Goal: Complete application form: Complete application form

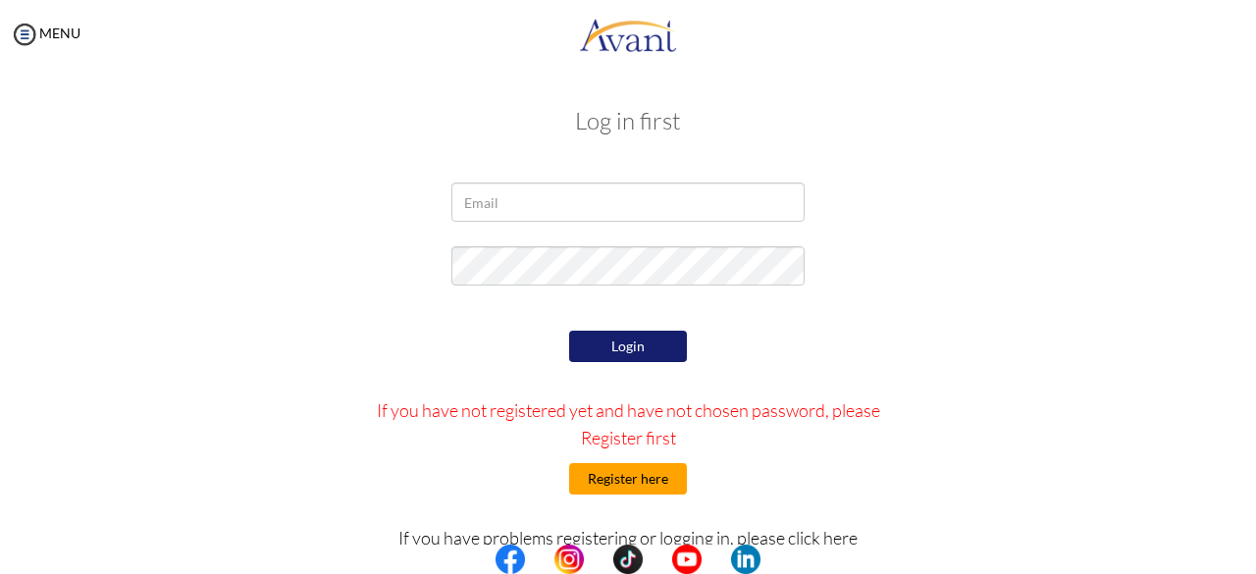
click at [612, 484] on button "Register here" at bounding box center [628, 478] width 118 height 31
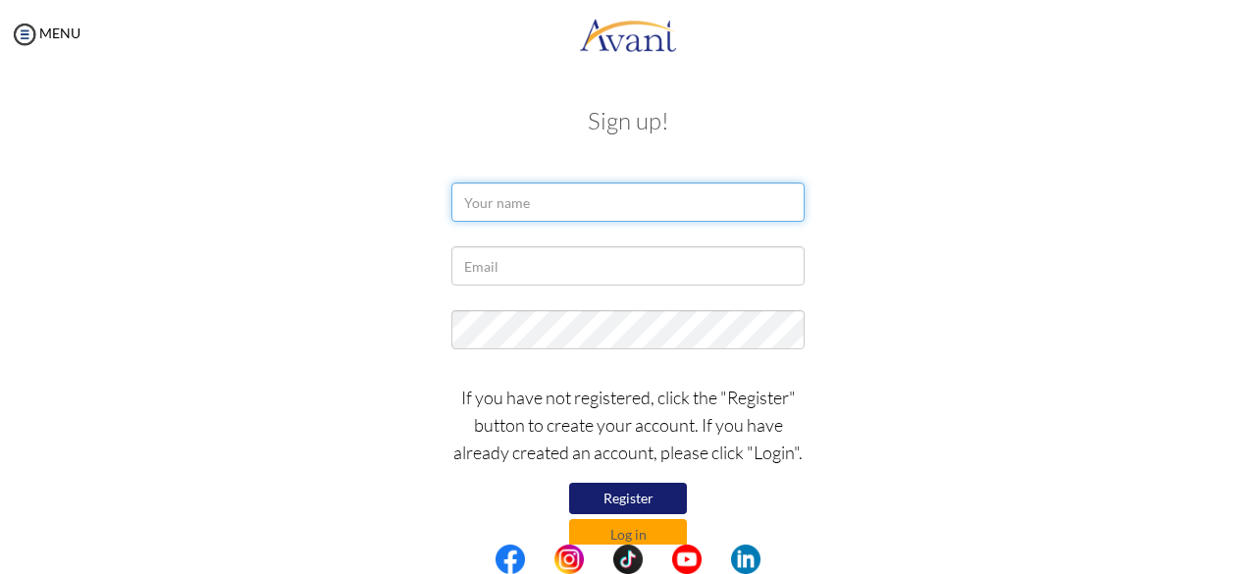
click at [517, 198] on input "text" at bounding box center [627, 201] width 353 height 39
click at [517, 198] on input "Aileen kaye b" at bounding box center [627, 201] width 353 height 39
click at [584, 213] on input "Aileen Kaye b" at bounding box center [627, 201] width 353 height 39
type input "Aileen Kaye Baroy"
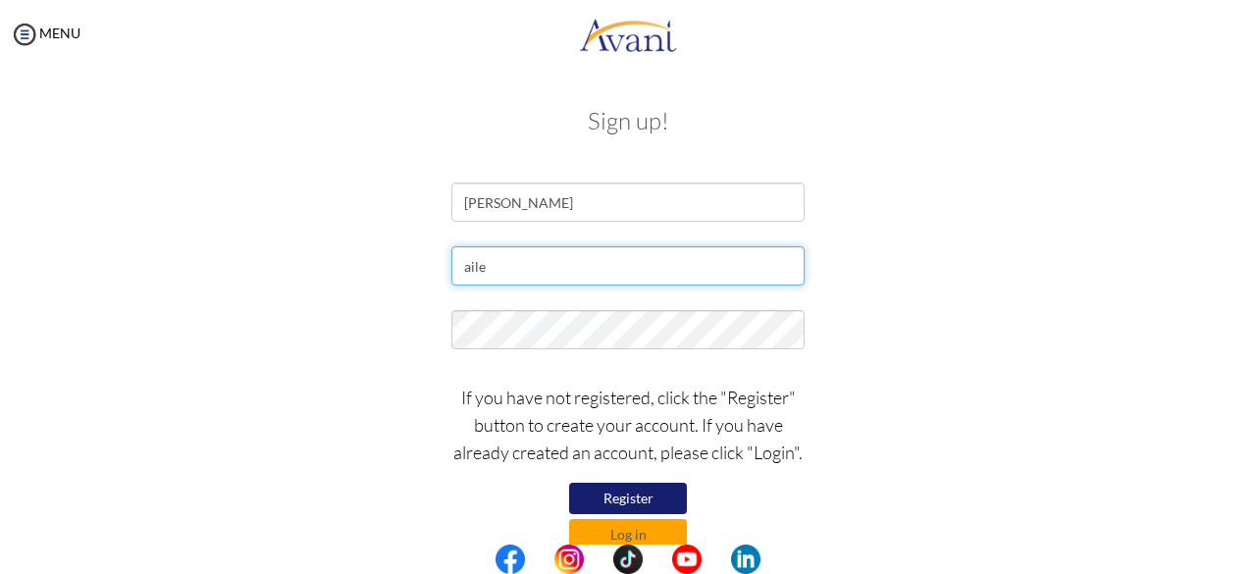
type input "[EMAIL_ADDRESS][DOMAIN_NAME]"
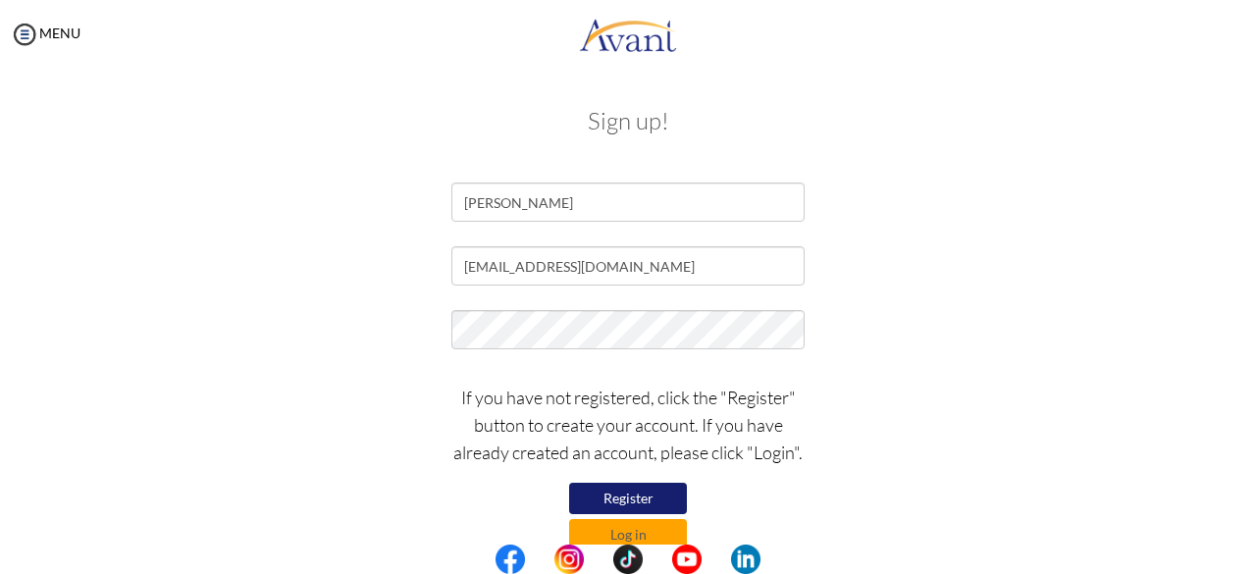
click at [635, 498] on button "Register" at bounding box center [628, 498] width 118 height 31
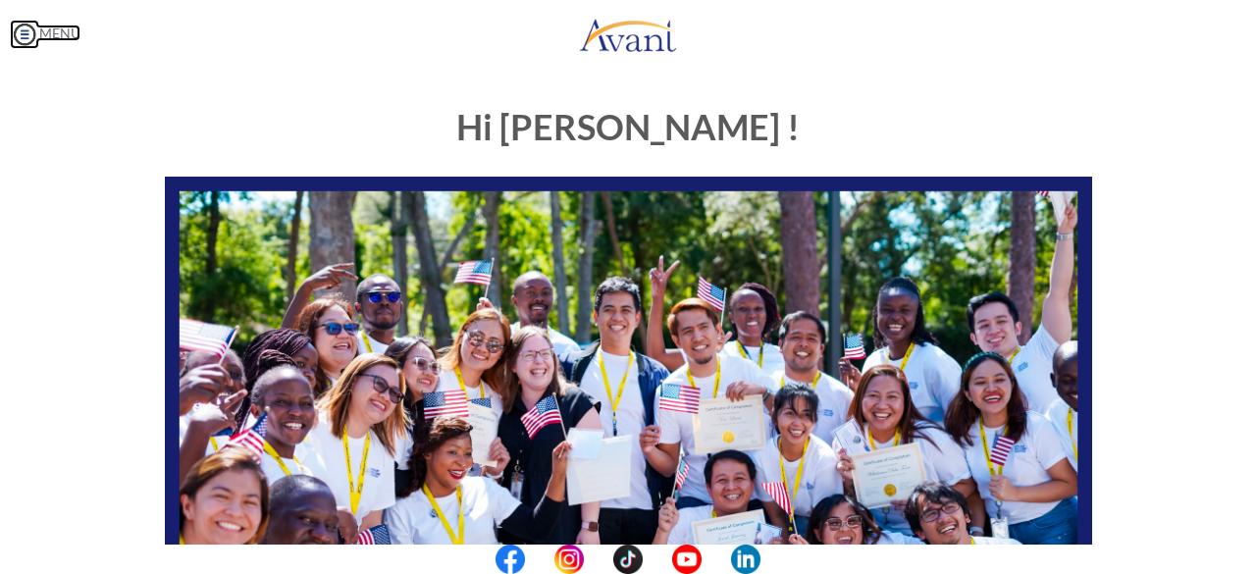
click at [20, 31] on img at bounding box center [24, 34] width 29 height 29
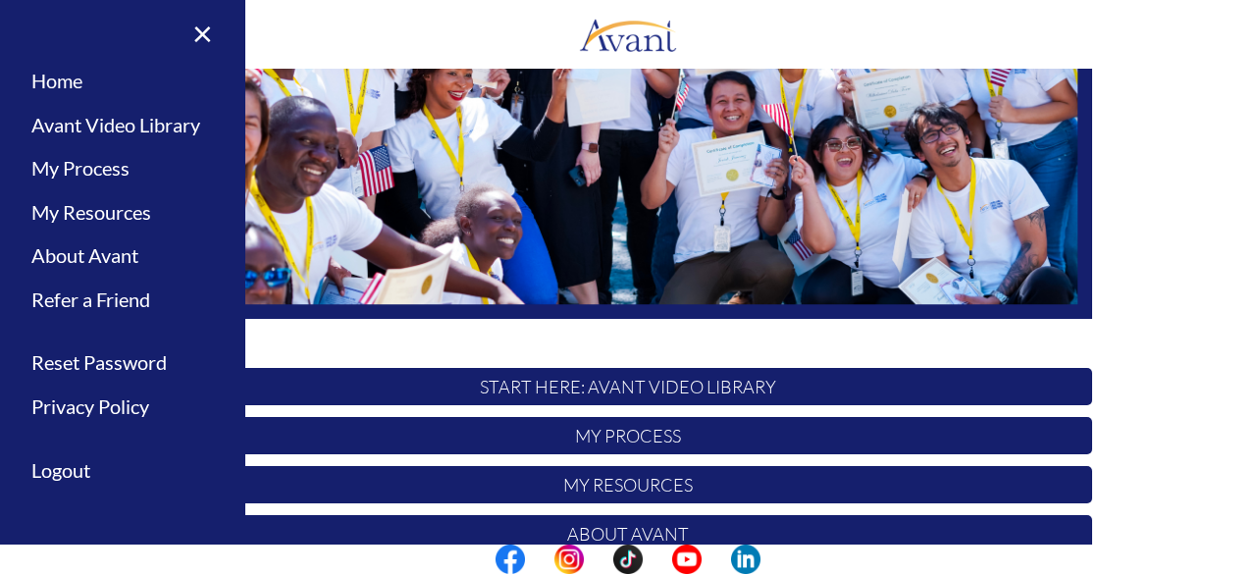
scroll to position [380, 0]
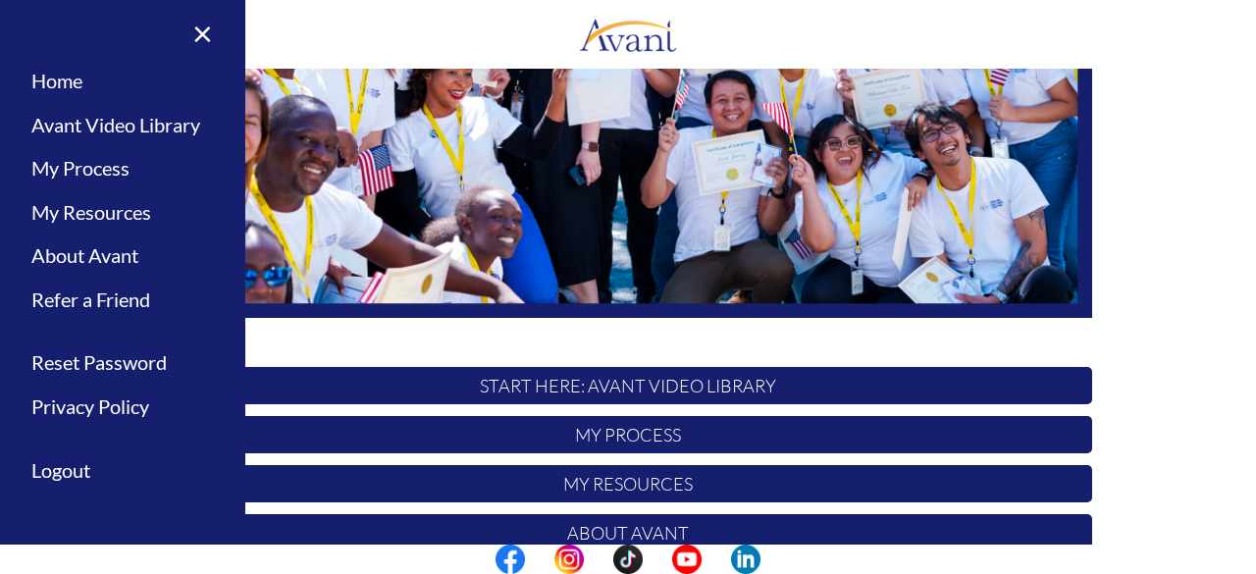
click at [542, 340] on div "Hi Aileen ! START HERE: Avant Video Library My Process My Resources About Avant…" at bounding box center [628, 185] width 957 height 953
click at [560, 390] on p "START HERE: Avant Video Library" at bounding box center [628, 385] width 927 height 37
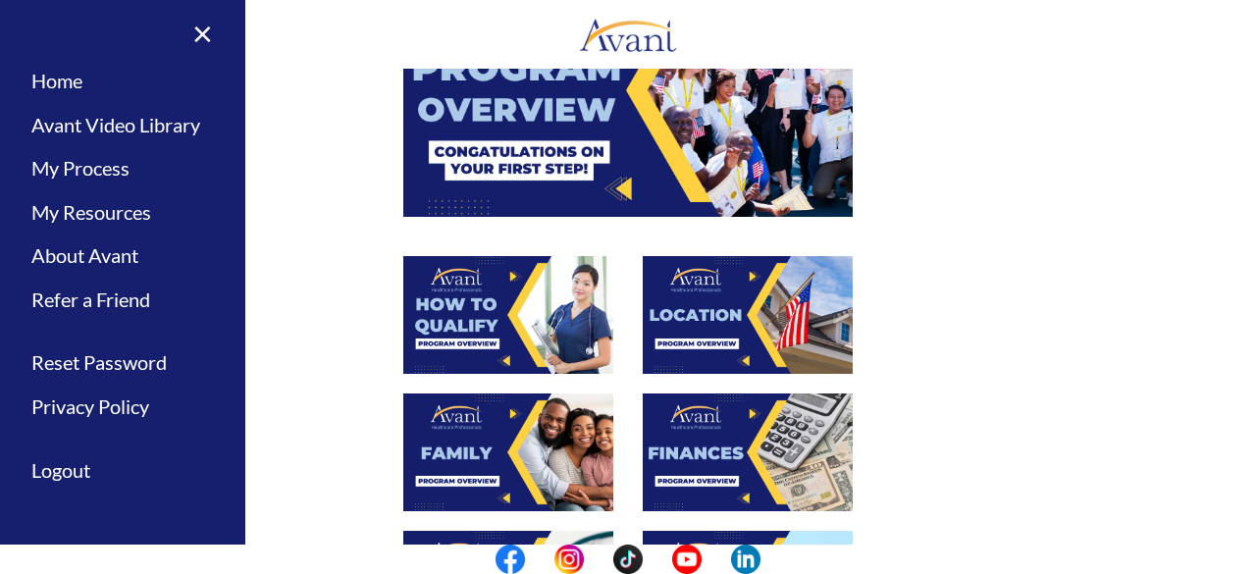
scroll to position [0, 0]
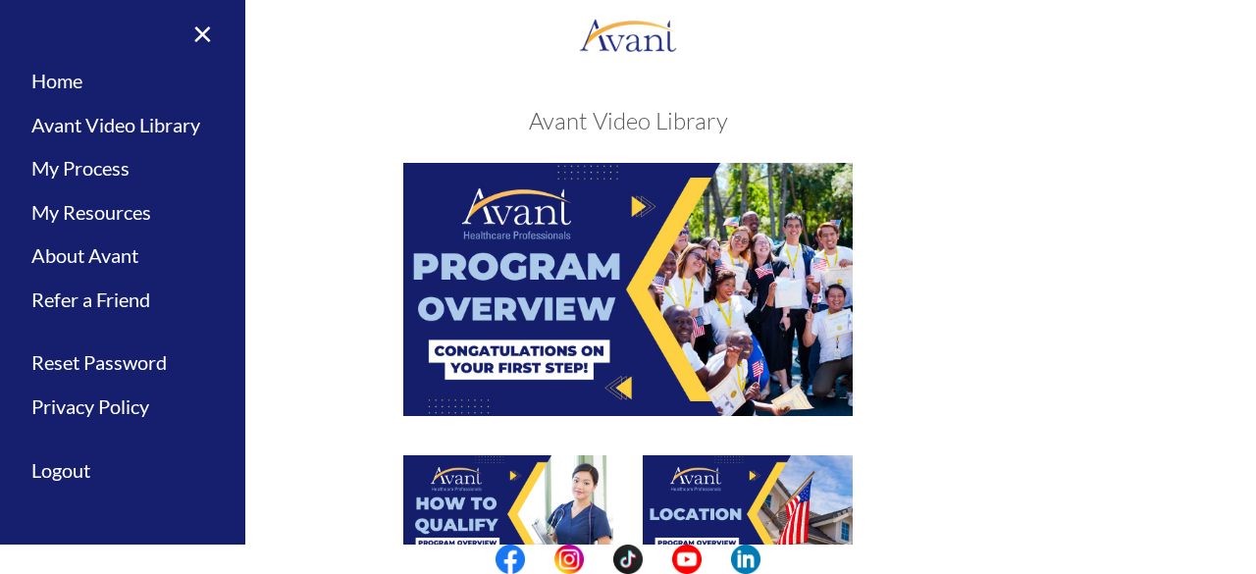
click at [524, 283] on img at bounding box center [627, 289] width 449 height 252
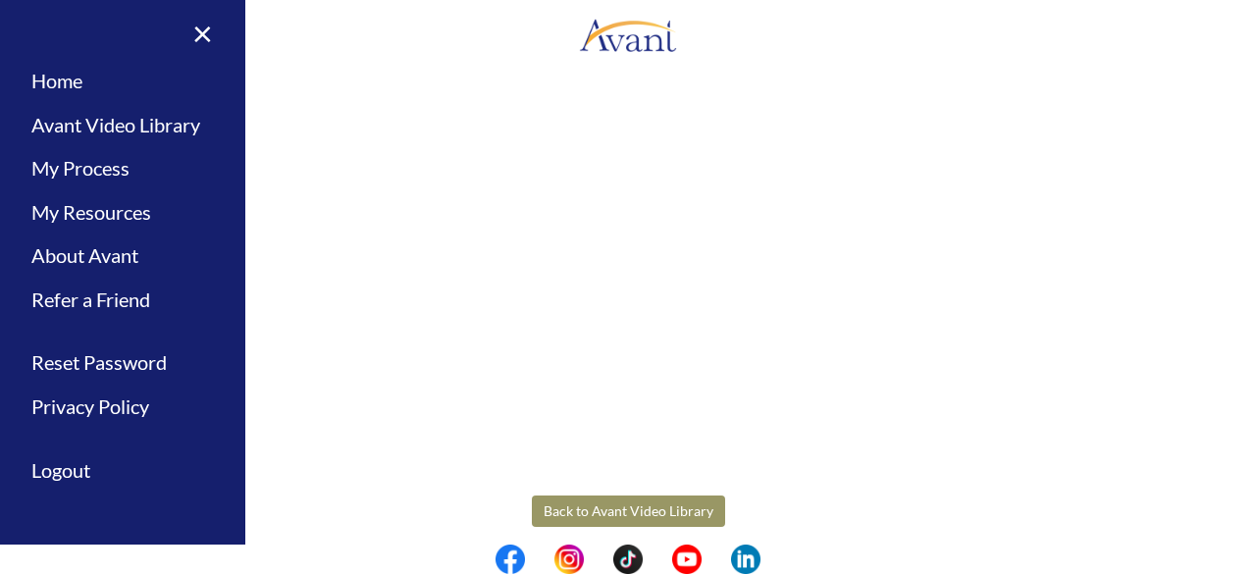
scroll to position [390, 0]
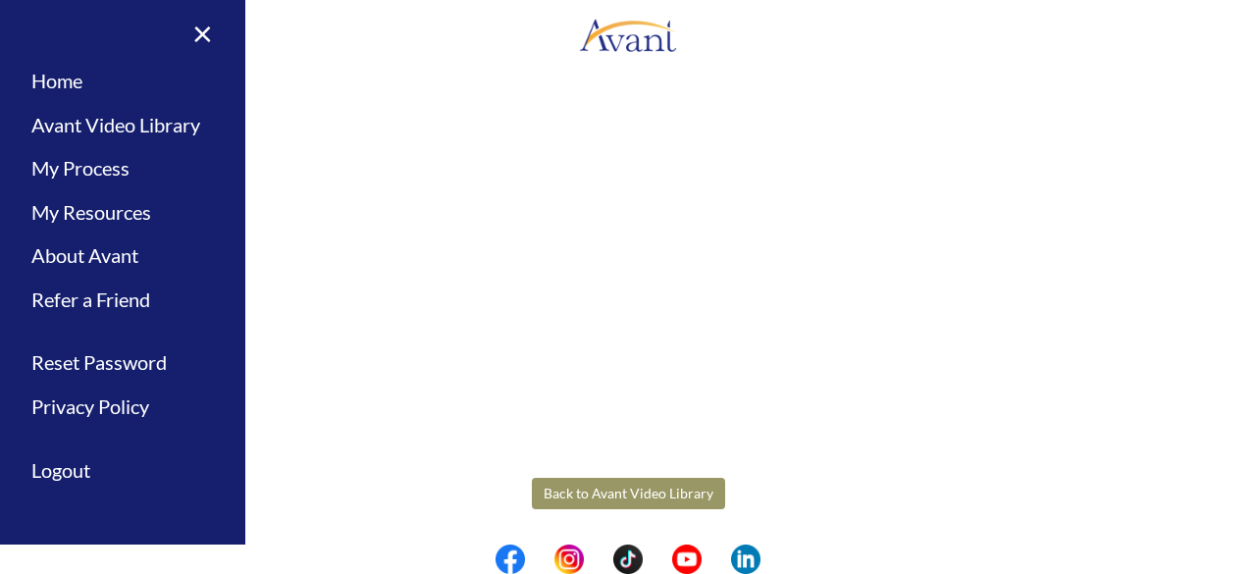
click at [606, 492] on body "Maintenance break. Please come back in 2 hours. MENU My Status What is the next…" at bounding box center [628, 287] width 1256 height 574
click at [679, 488] on button "Back to Avant Video Library" at bounding box center [628, 493] width 193 height 31
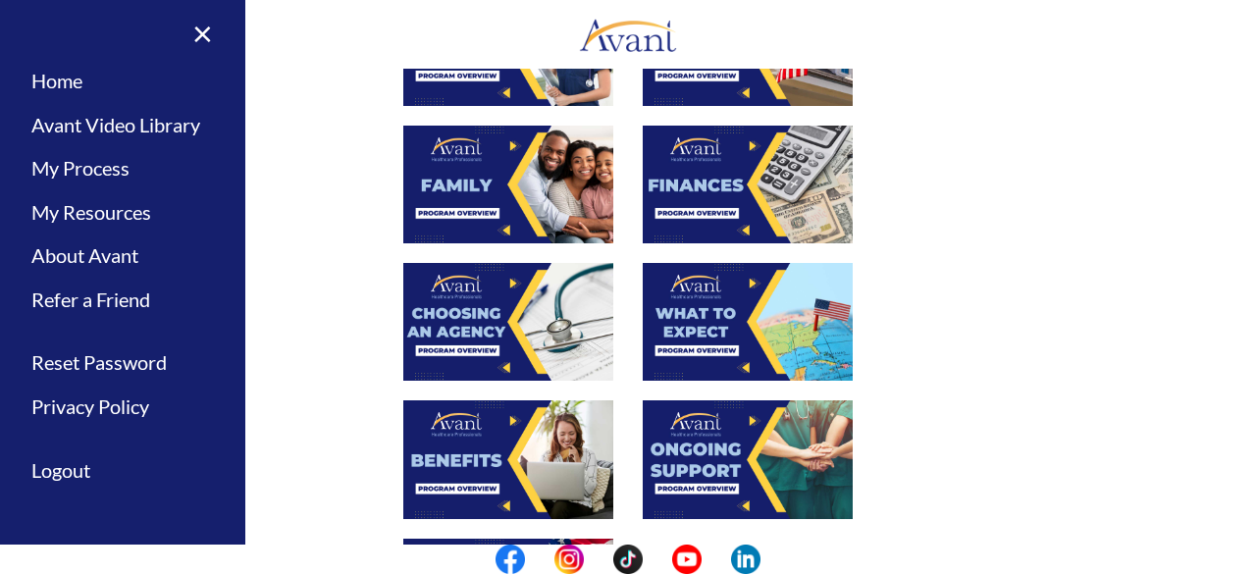
scroll to position [334, 0]
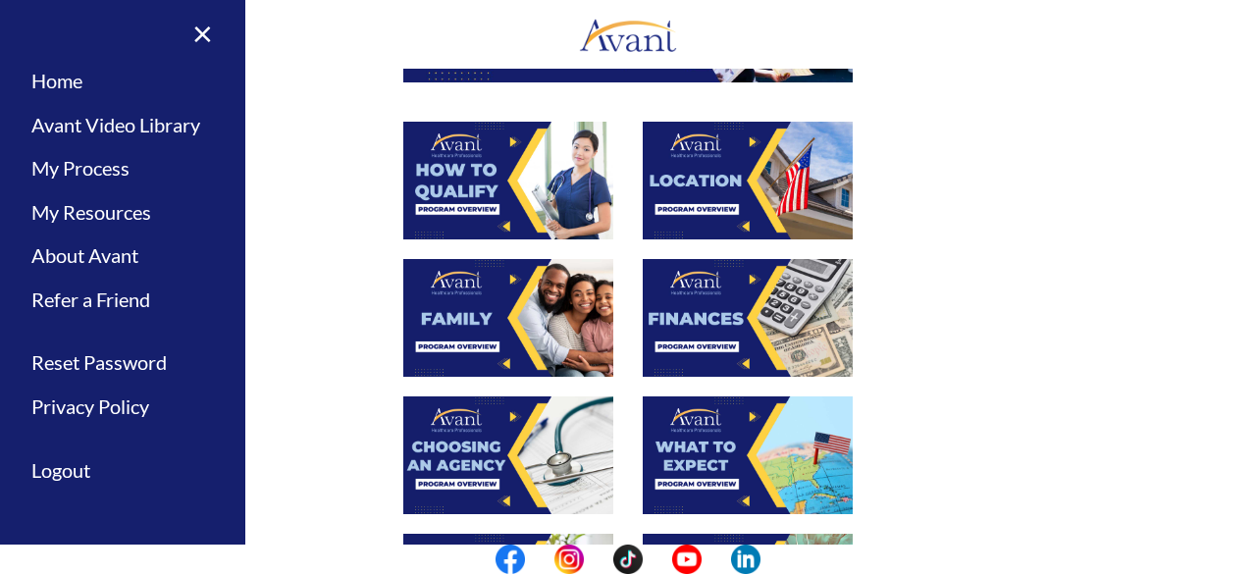
click at [526, 136] on img at bounding box center [508, 181] width 210 height 118
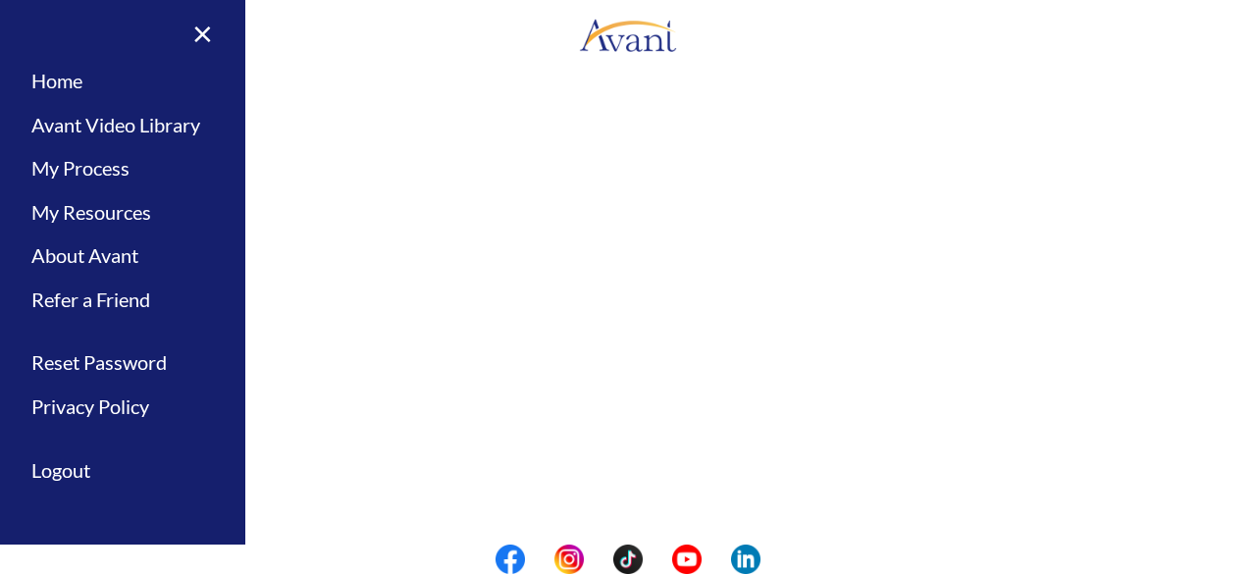
scroll to position [390, 0]
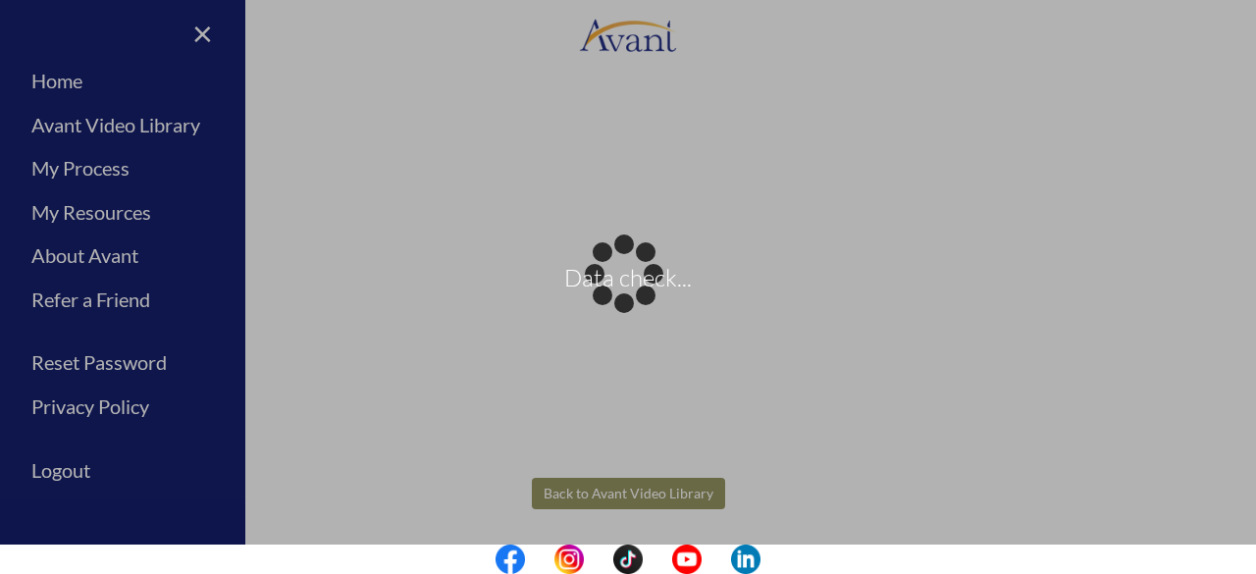
click at [677, 487] on body "Data check... Maintenance break. Please come back in 2 hours. MENU My Status Wh…" at bounding box center [628, 287] width 1256 height 574
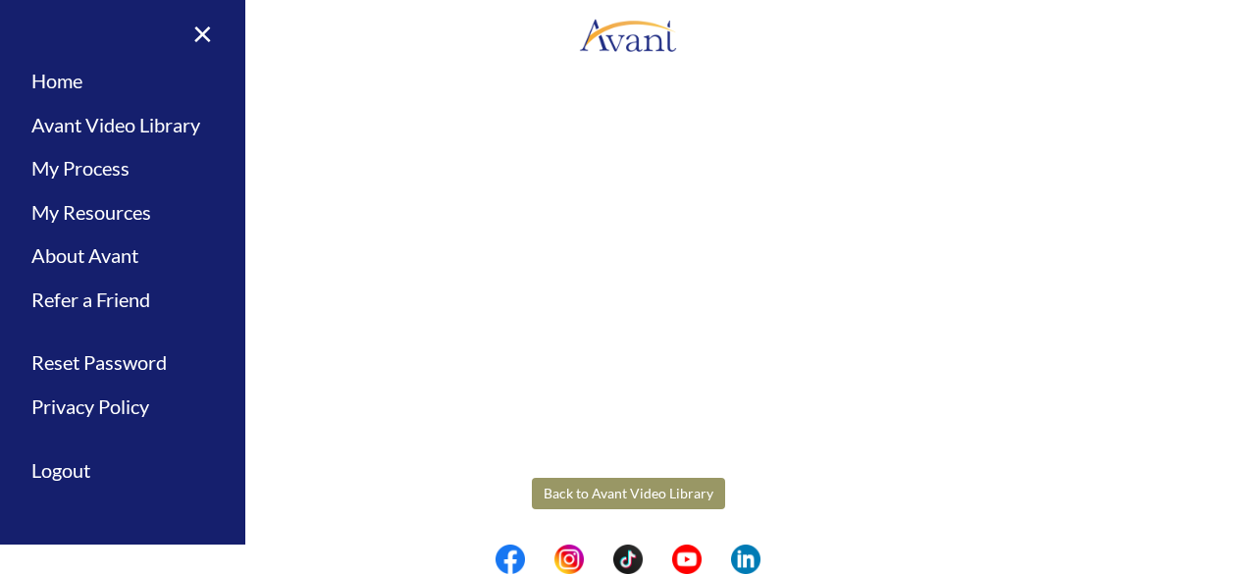
click at [643, 494] on button "Back to Avant Video Library" at bounding box center [628, 493] width 193 height 31
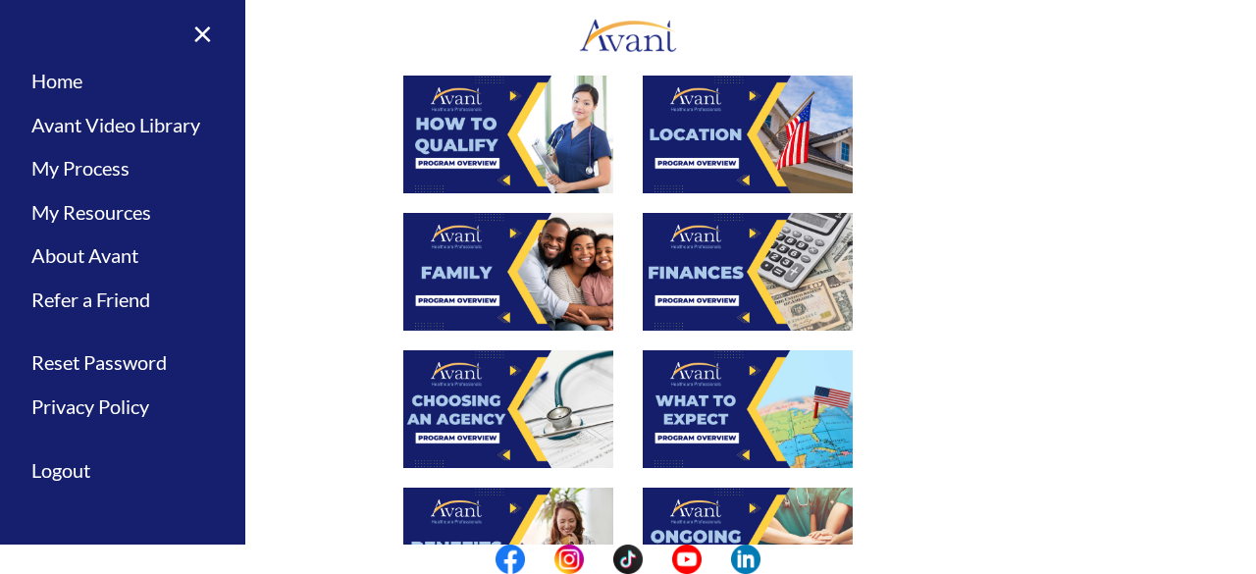
scroll to position [381, 0]
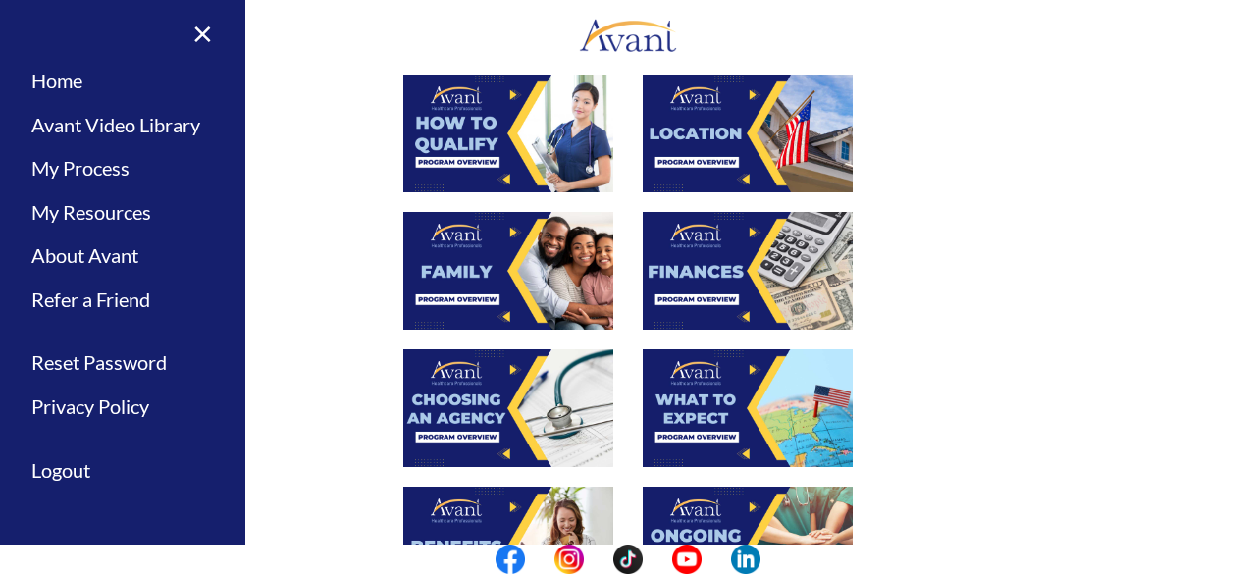
click at [690, 123] on img at bounding box center [748, 134] width 210 height 118
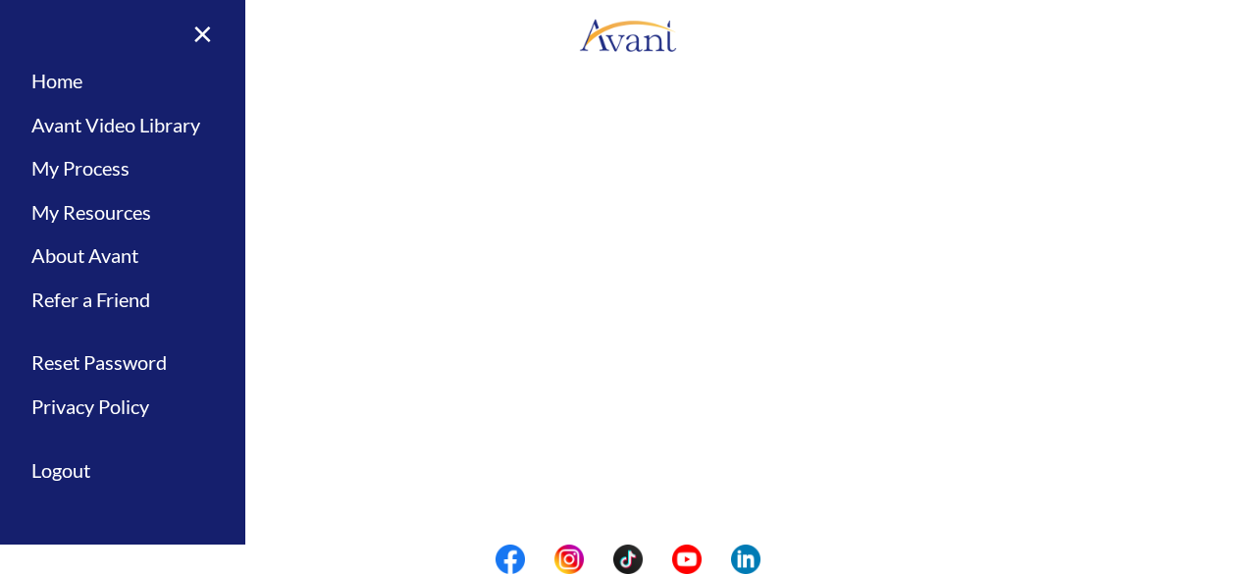
scroll to position [390, 0]
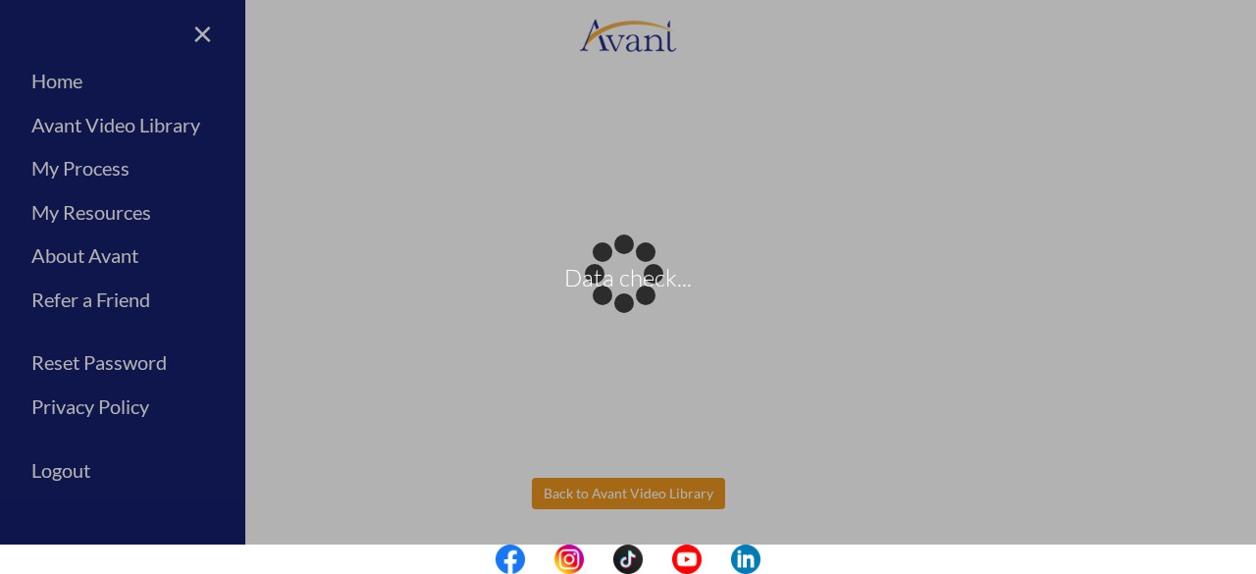
click at [699, 495] on body "Data check... Maintenance break. Please come back in 2 hours. MENU My Status Wh…" at bounding box center [628, 287] width 1256 height 574
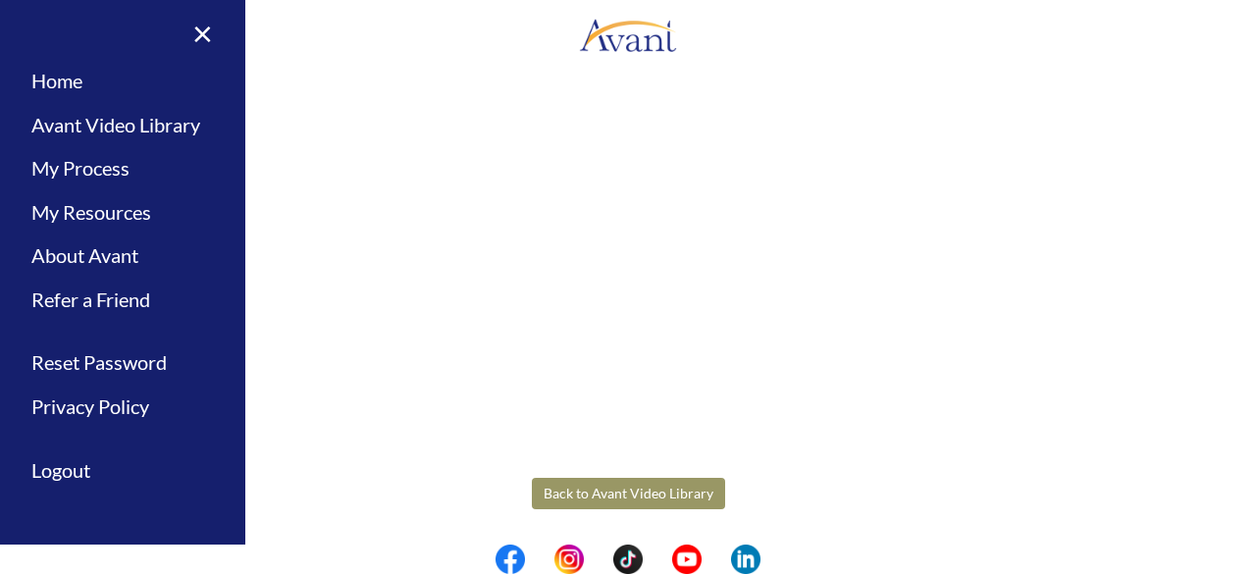
click at [640, 486] on button "Back to Avant Video Library" at bounding box center [628, 493] width 193 height 31
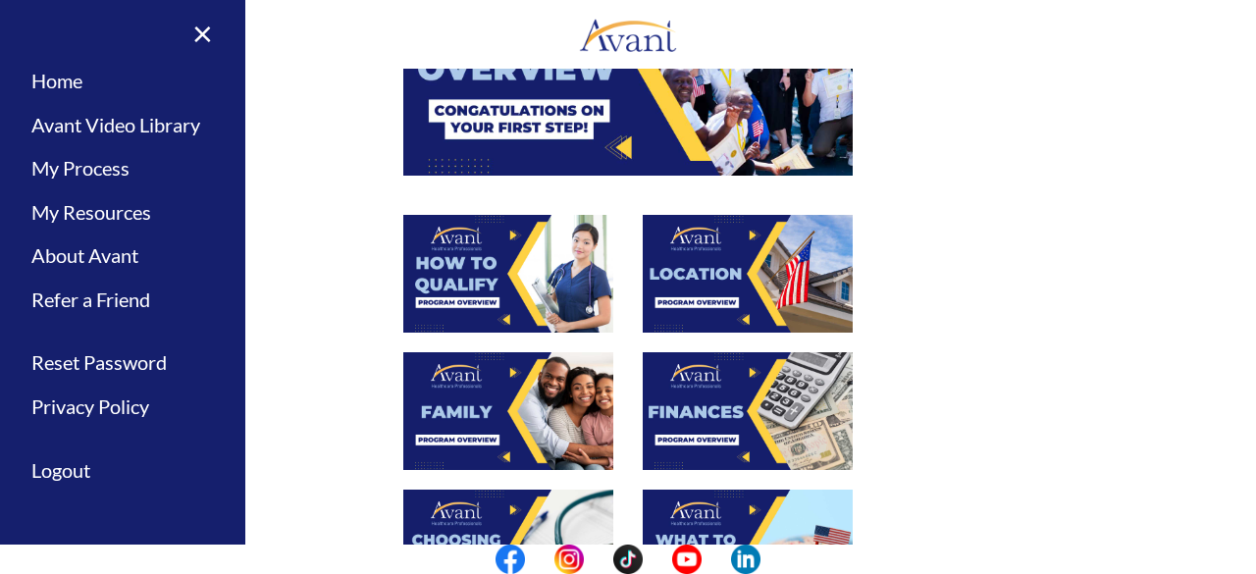
scroll to position [241, 0]
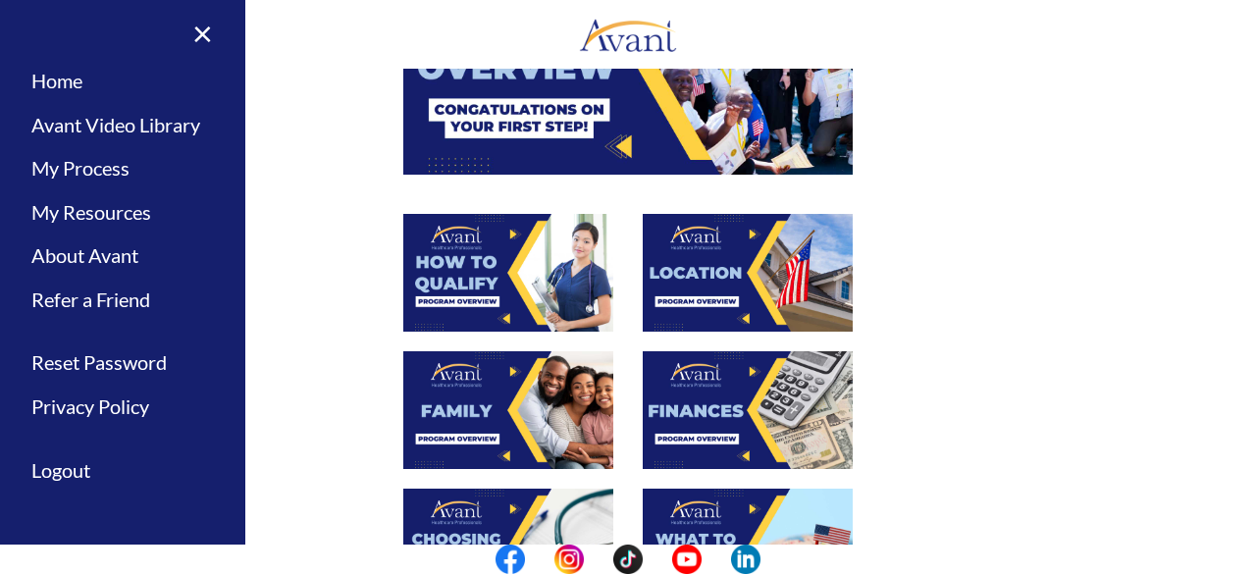
click at [492, 382] on img at bounding box center [508, 410] width 210 height 118
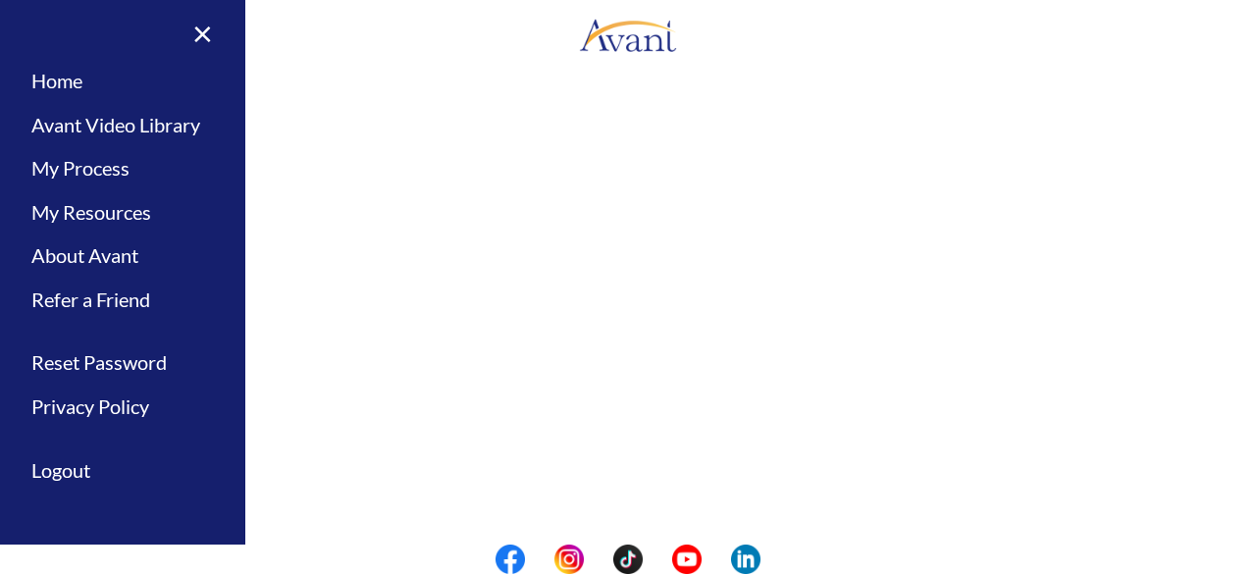
scroll to position [600, 0]
click at [673, 488] on body "Maintenance break. Please come back in 2 hours. MENU My Status What is the next…" at bounding box center [628, 287] width 1256 height 574
click at [634, 486] on button "Back to Avant Video Library" at bounding box center [628, 492] width 193 height 31
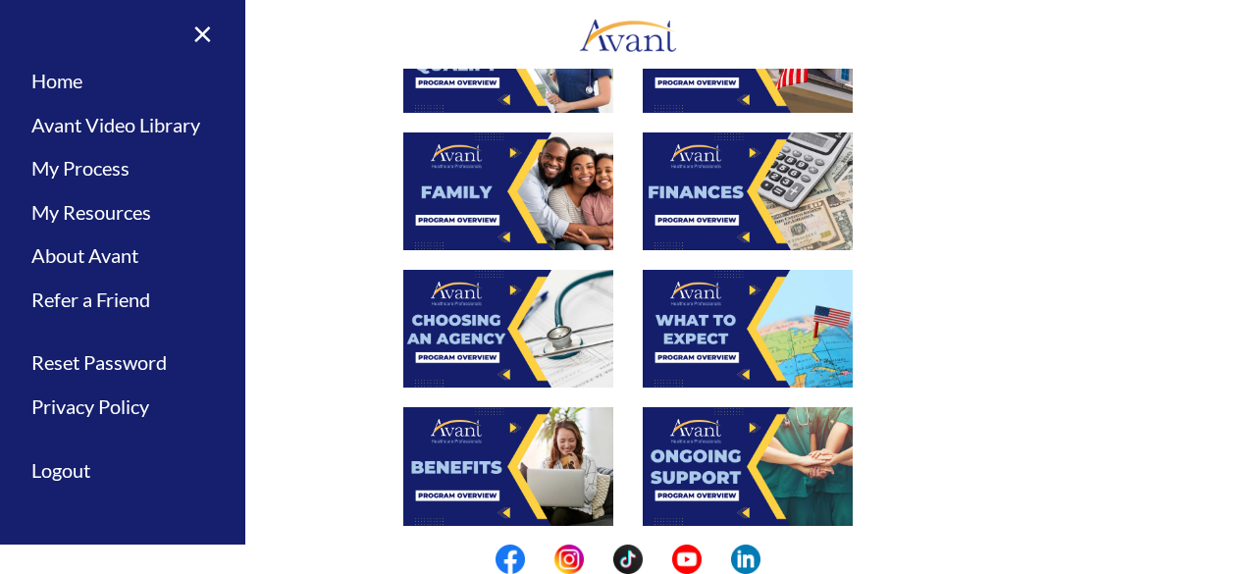
scroll to position [461, 0]
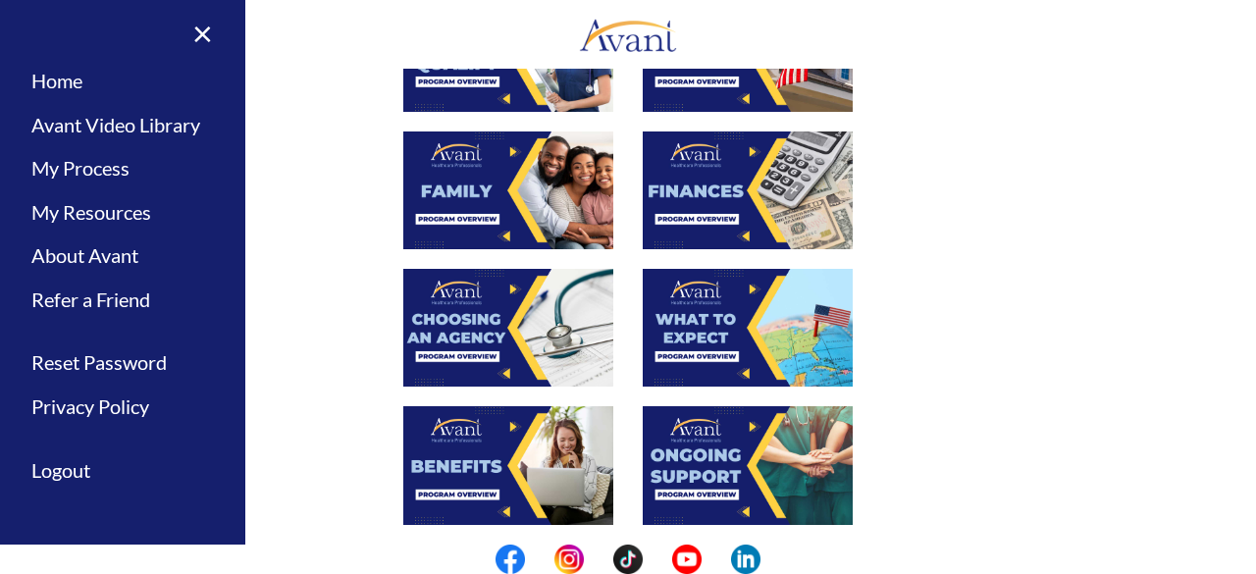
click at [805, 187] on img at bounding box center [748, 190] width 210 height 118
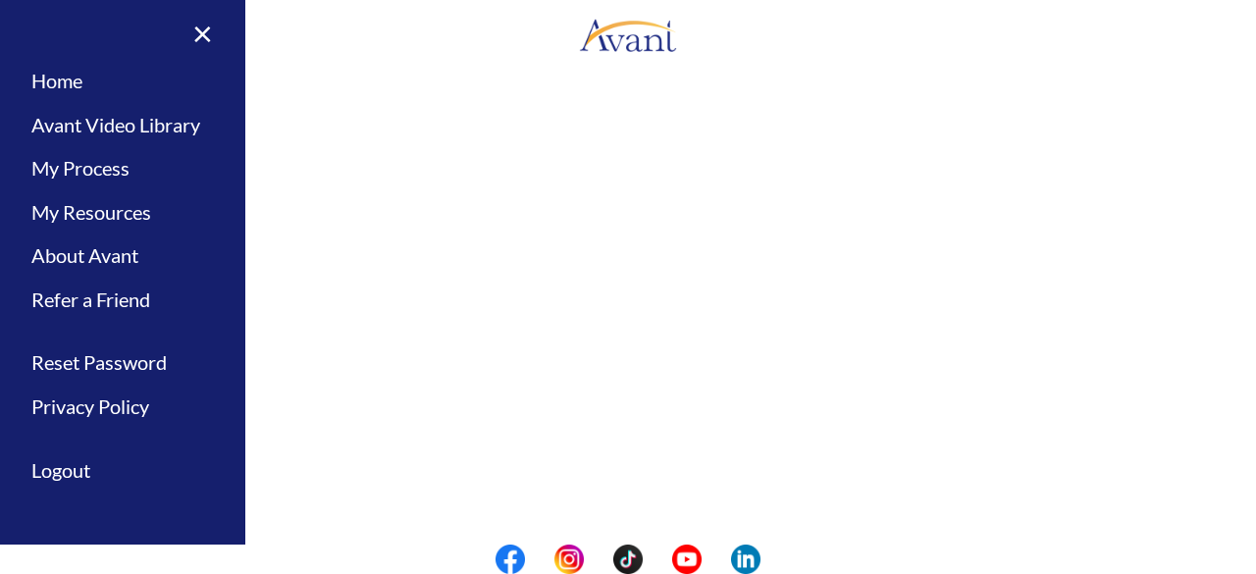
scroll to position [390, 0]
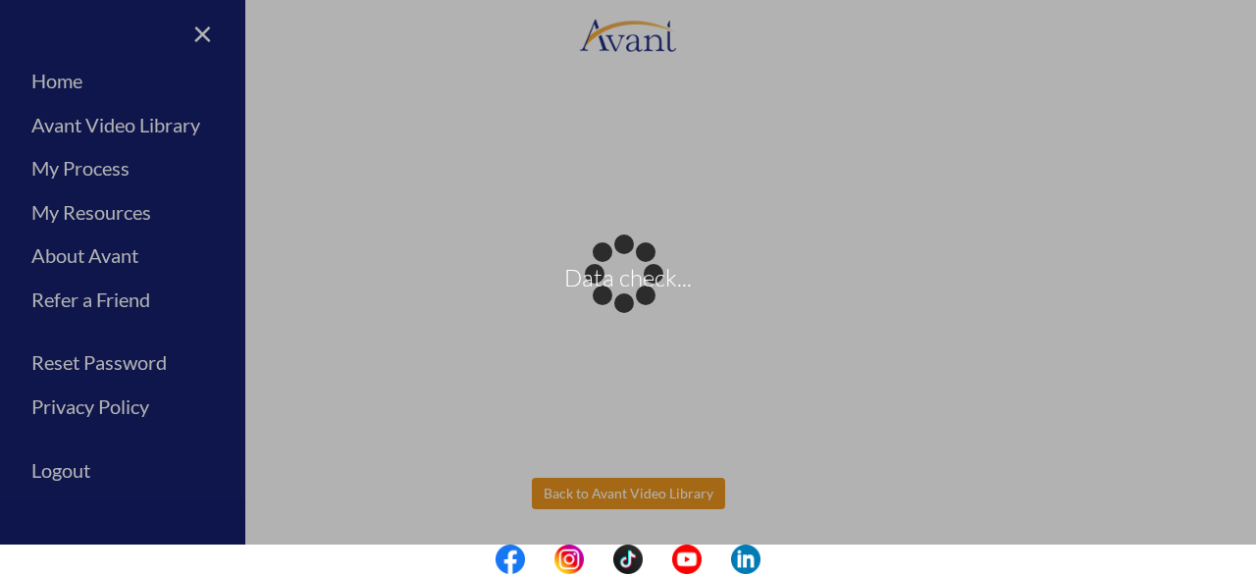
click at [652, 499] on body "Data check... Maintenance break. Please come back in 2 hours. MENU My Status Wh…" at bounding box center [628, 287] width 1256 height 574
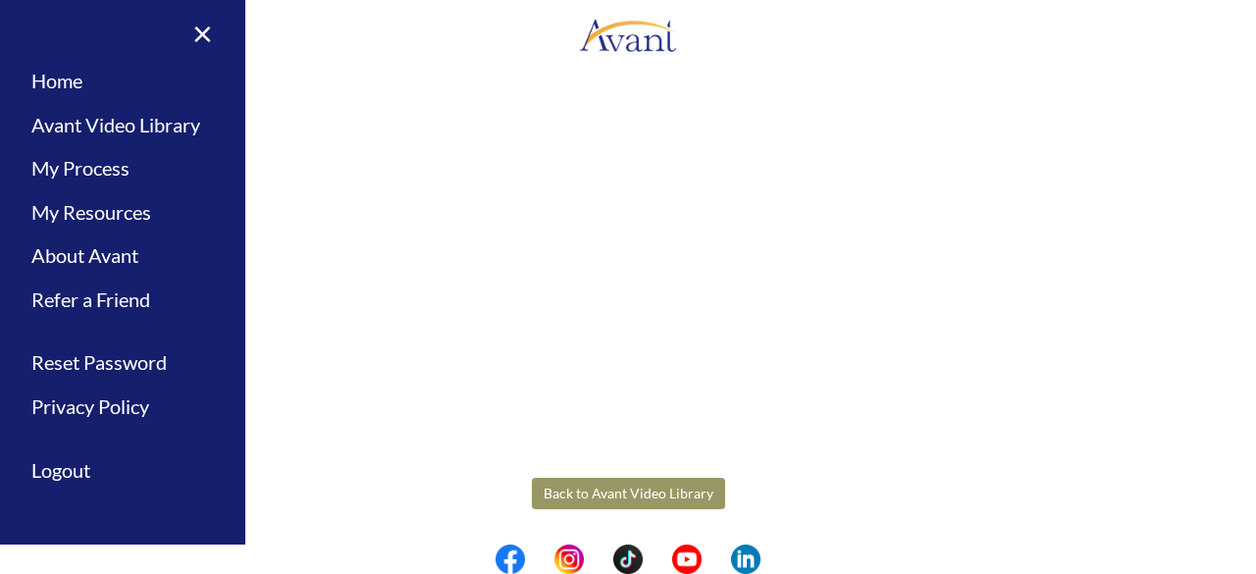
click at [638, 497] on button "Back to Avant Video Library" at bounding box center [628, 493] width 193 height 31
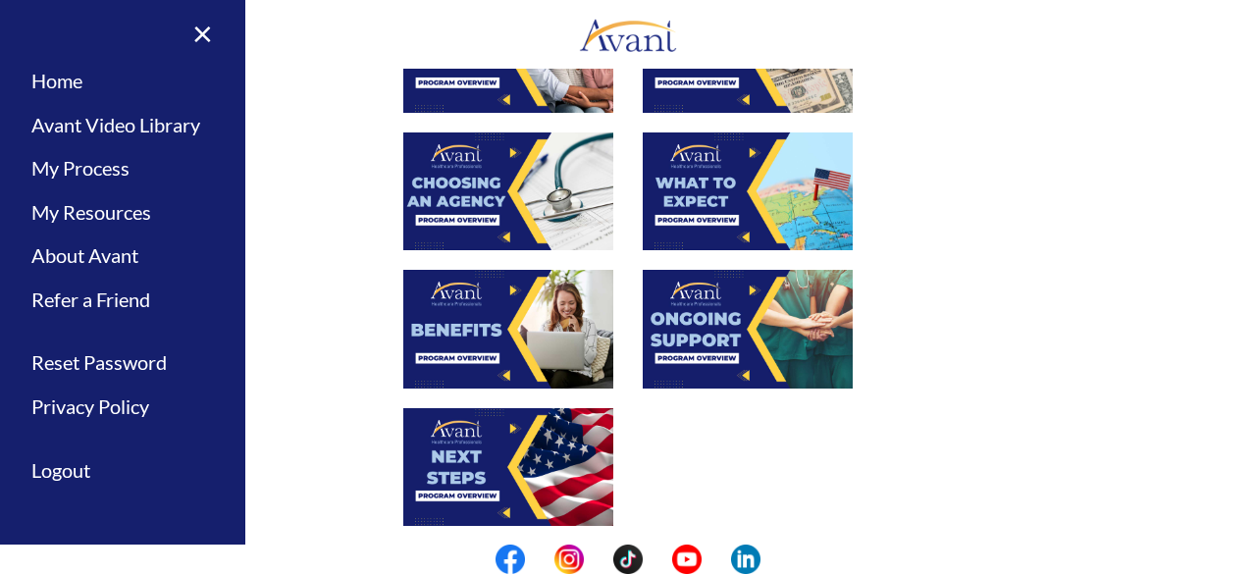
scroll to position [600, 0]
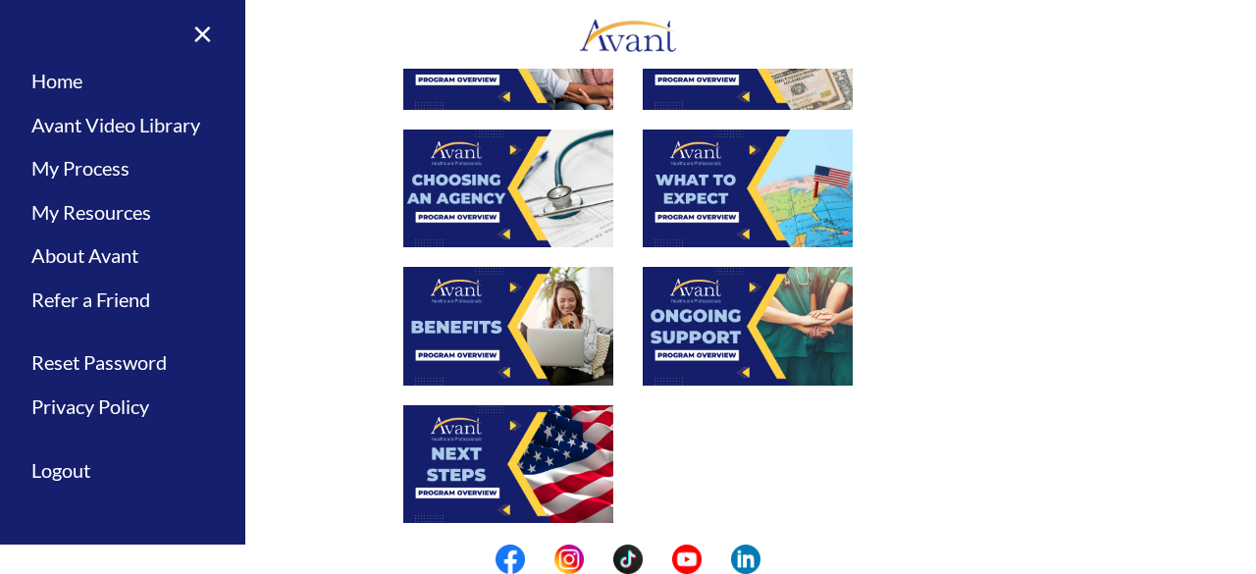
click at [557, 182] on img at bounding box center [508, 189] width 210 height 118
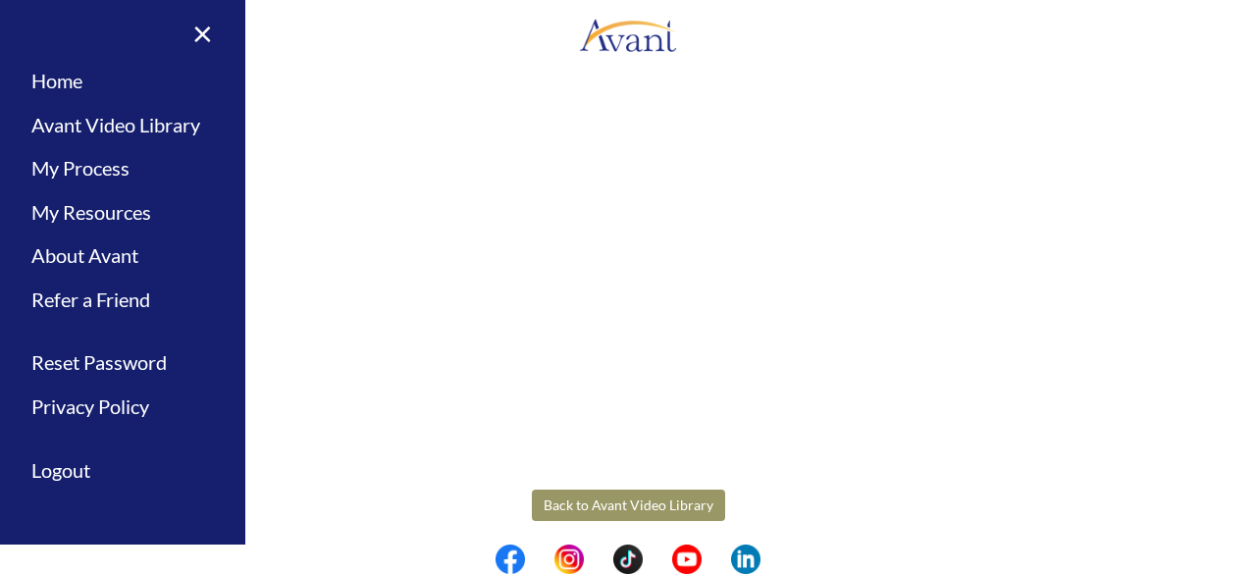
scroll to position [593, 0]
click at [657, 502] on body "Maintenance break. Please come back in 2 hours. MENU My Status What is the next…" at bounding box center [628, 287] width 1256 height 574
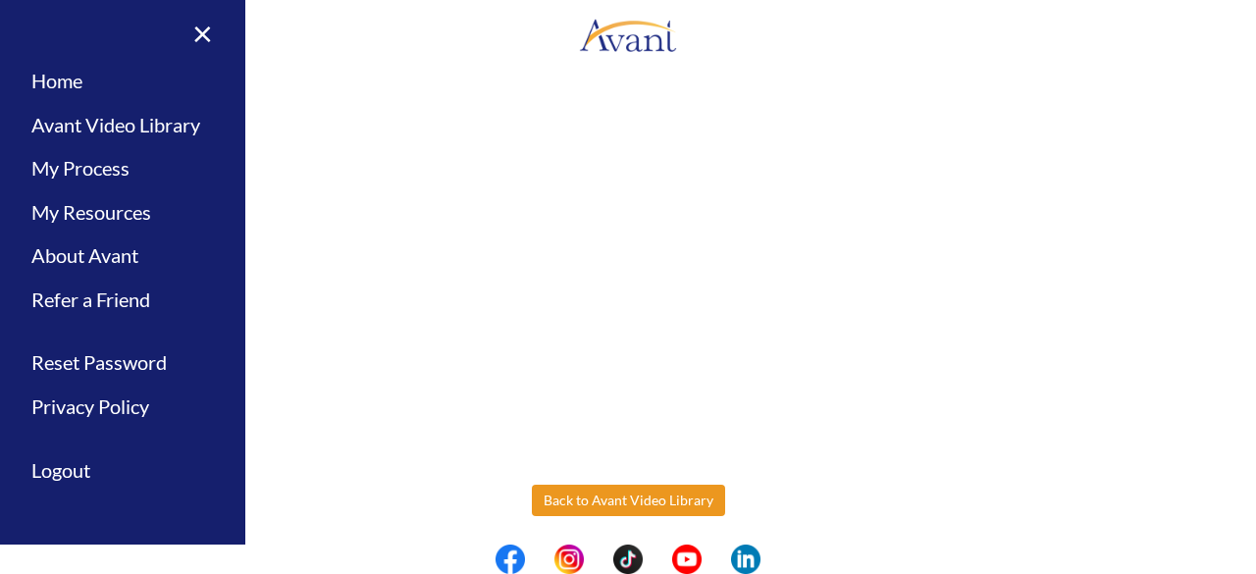
scroll to position [600, 0]
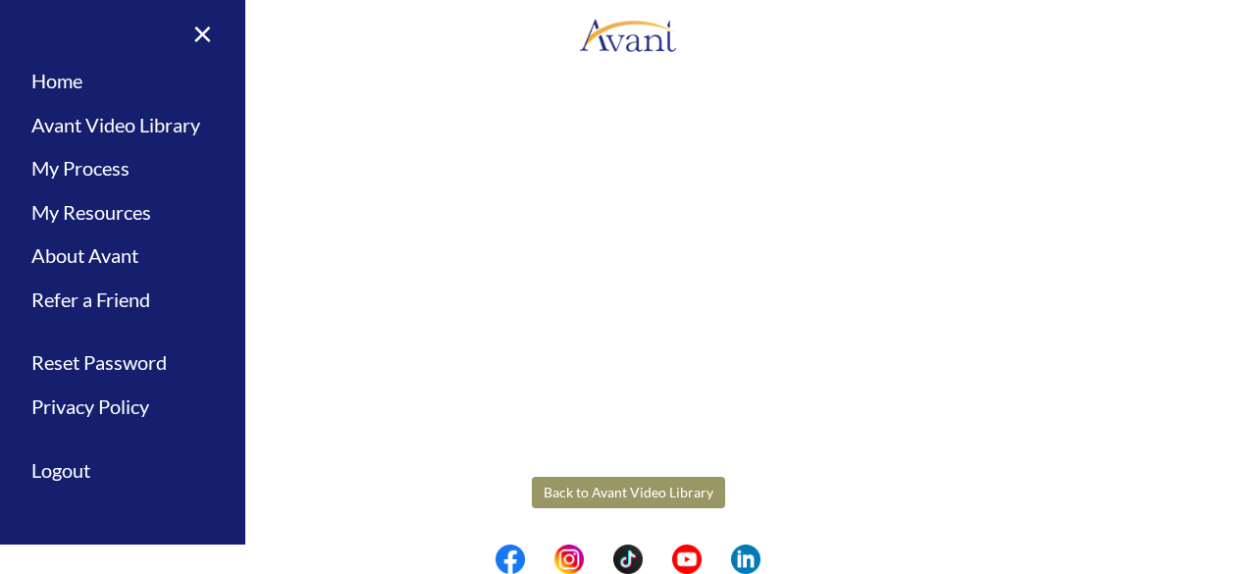
click at [659, 484] on button "Back to Avant Video Library" at bounding box center [628, 492] width 193 height 31
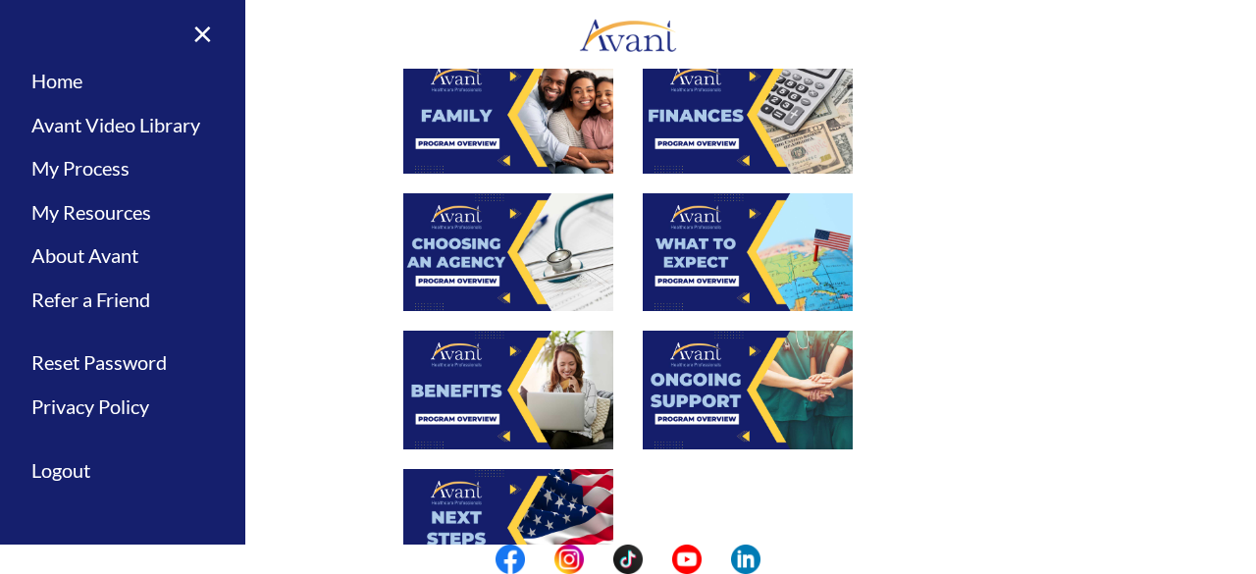
scroll to position [538, 0]
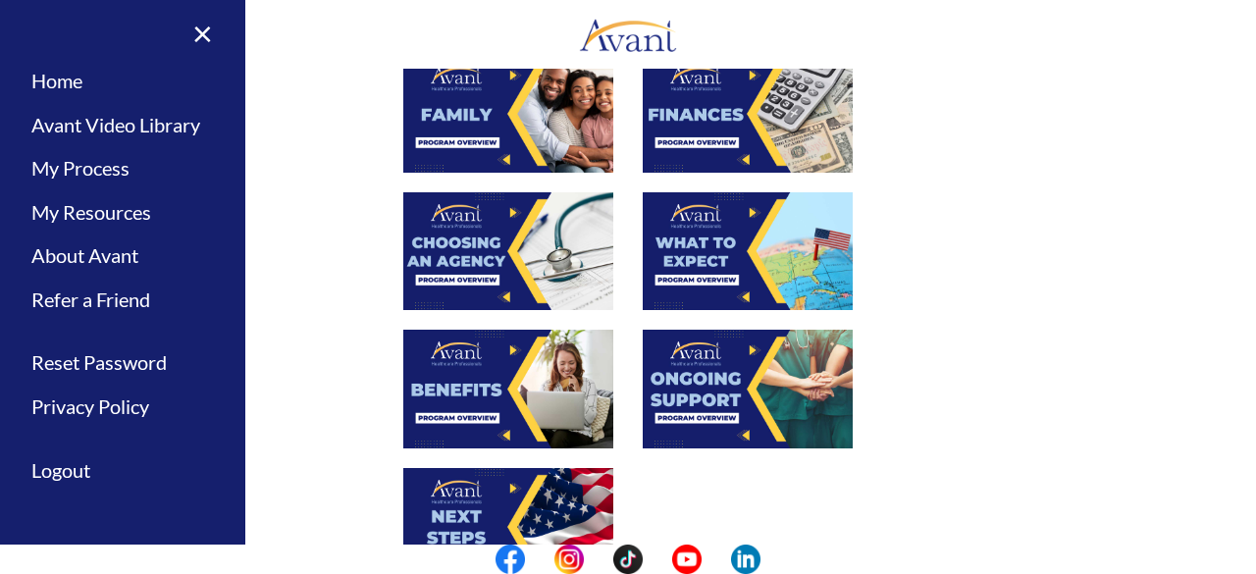
click at [733, 232] on img at bounding box center [748, 251] width 210 height 118
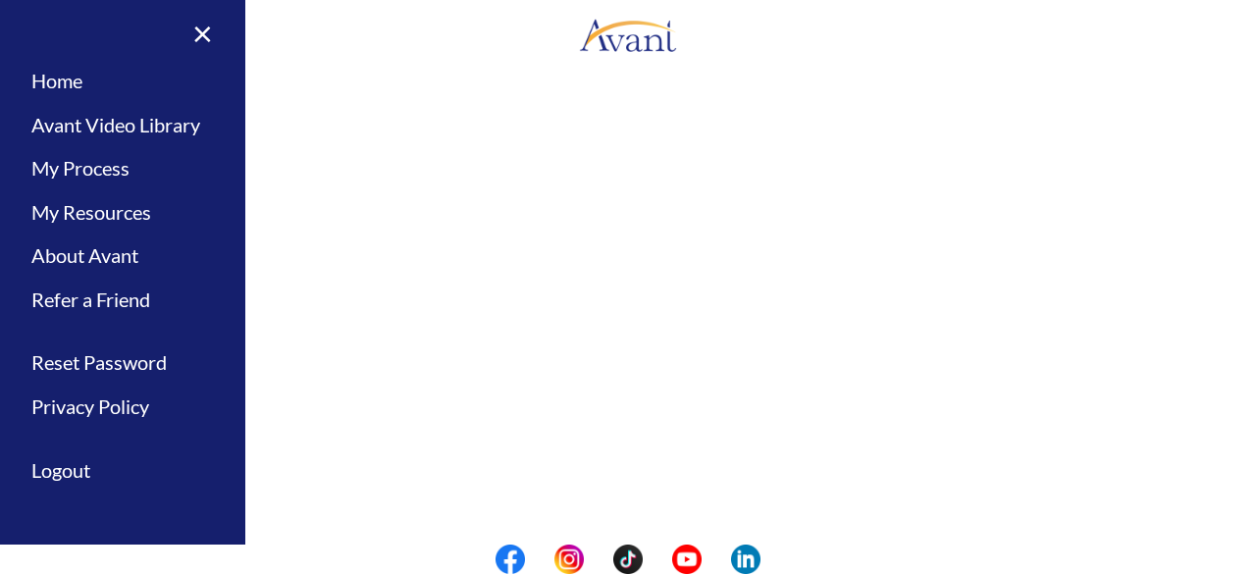
scroll to position [600, 0]
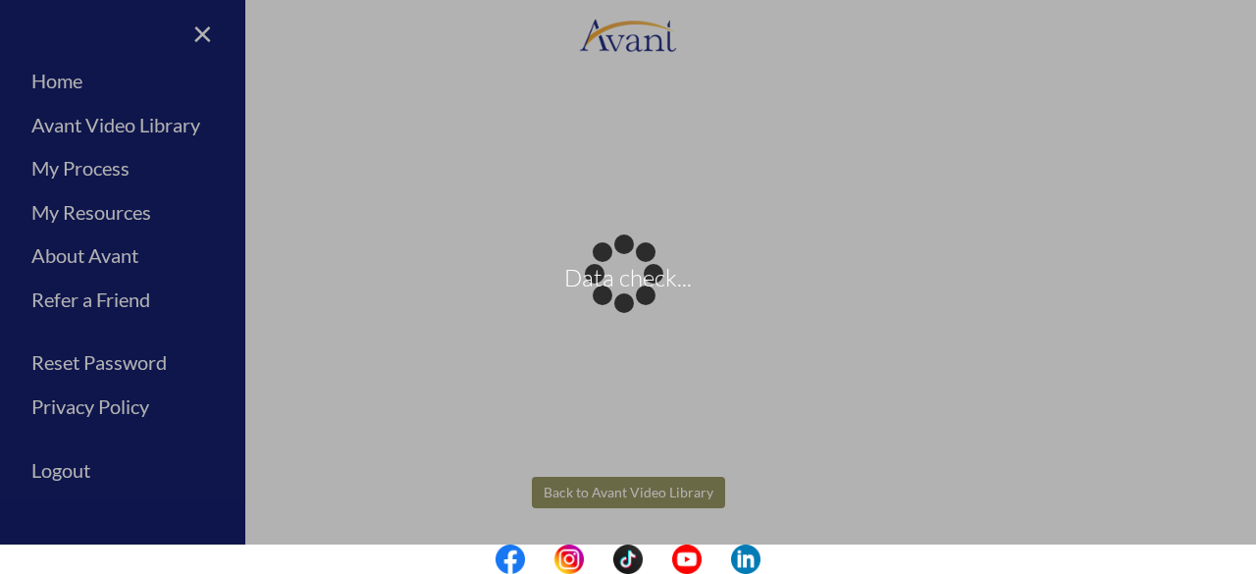
click at [642, 494] on body "Data check... Maintenance break. Please come back in 2 hours. MENU My Status Wh…" at bounding box center [628, 287] width 1256 height 574
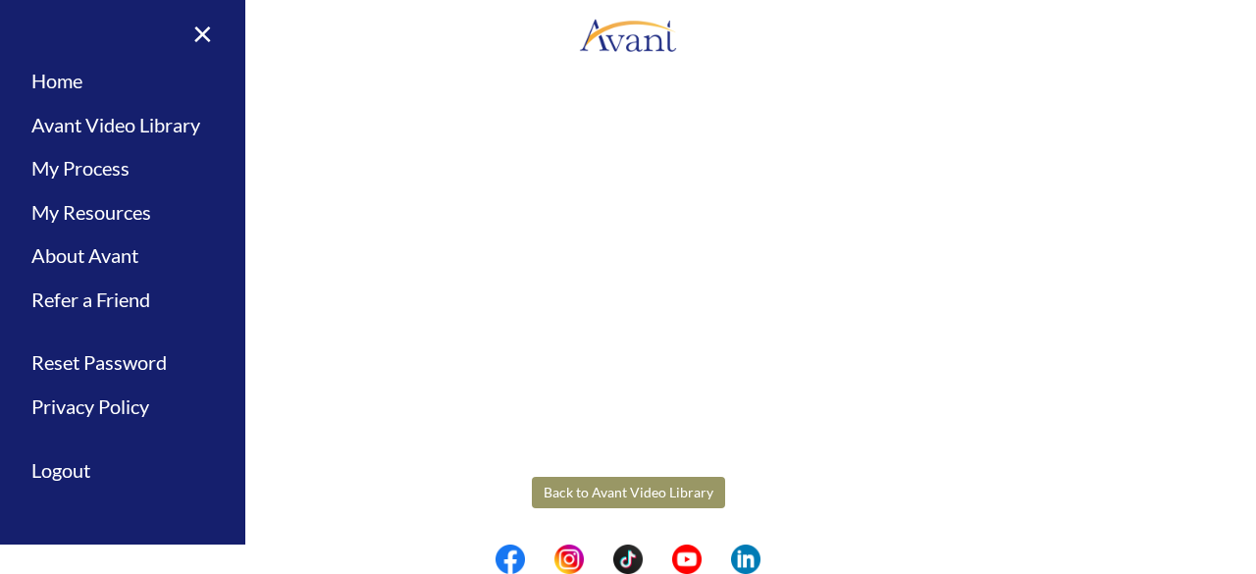
click at [642, 494] on button "Back to Avant Video Library" at bounding box center [628, 492] width 193 height 31
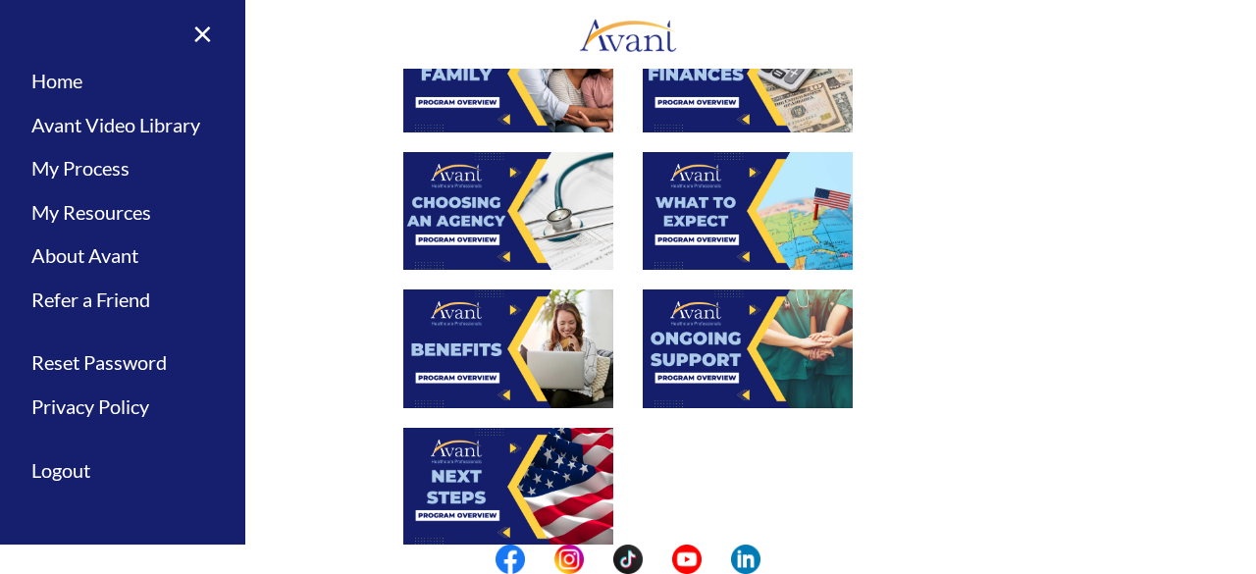
scroll to position [579, 0]
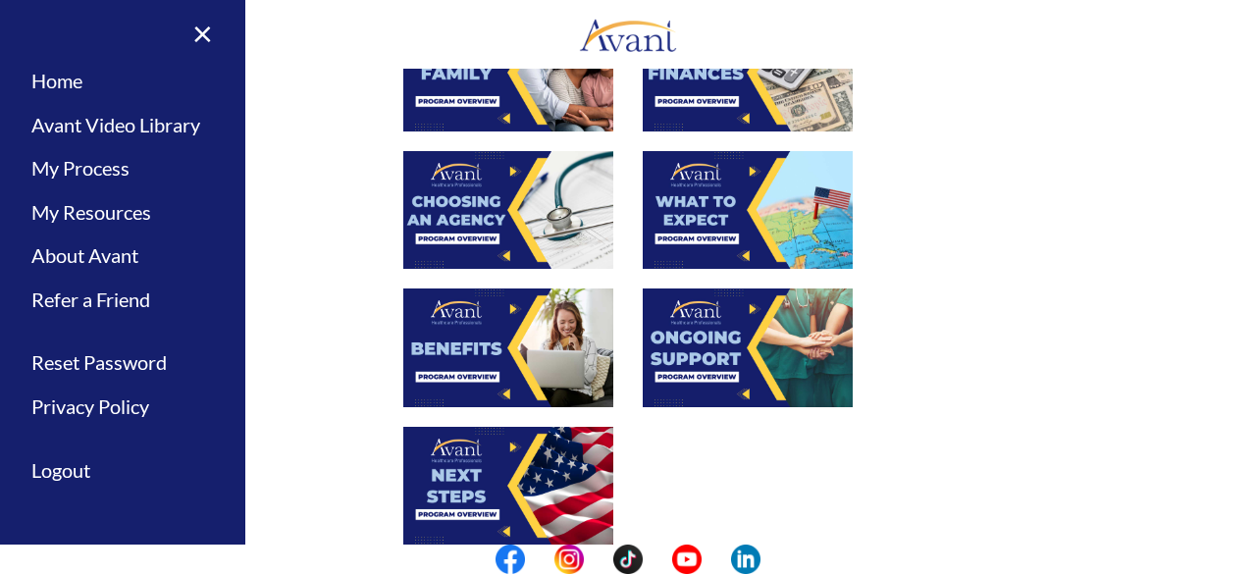
click at [534, 350] on img at bounding box center [508, 347] width 210 height 118
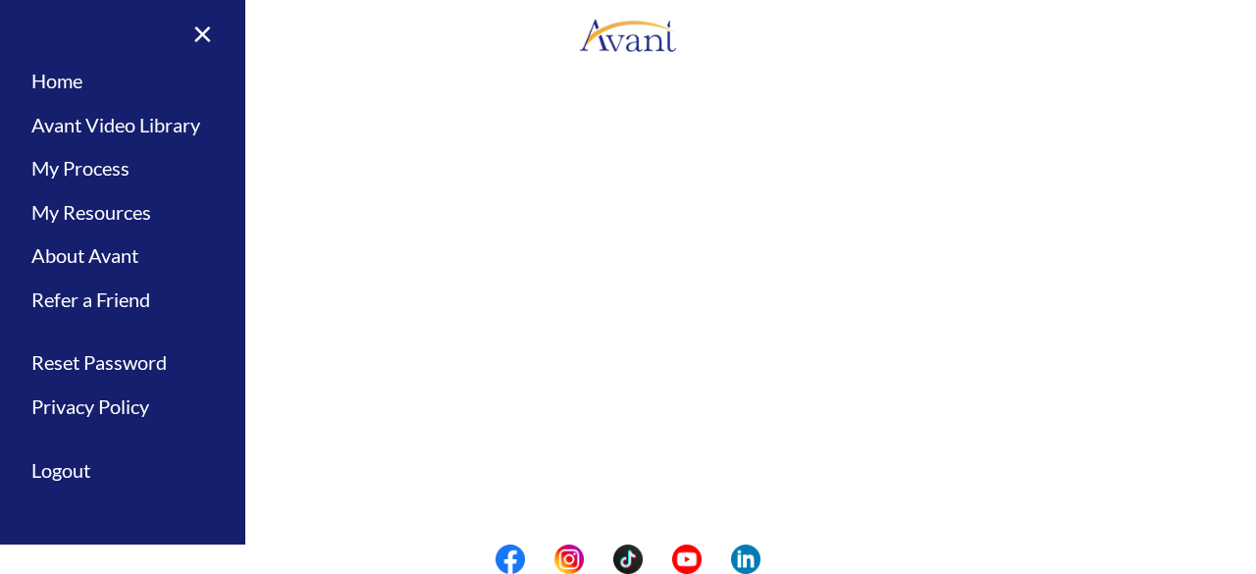
scroll to position [337, 0]
click at [194, 34] on body "Maintenance break. Please come back in 2 hours. MENU My Status What is the next…" at bounding box center [628, 287] width 1256 height 574
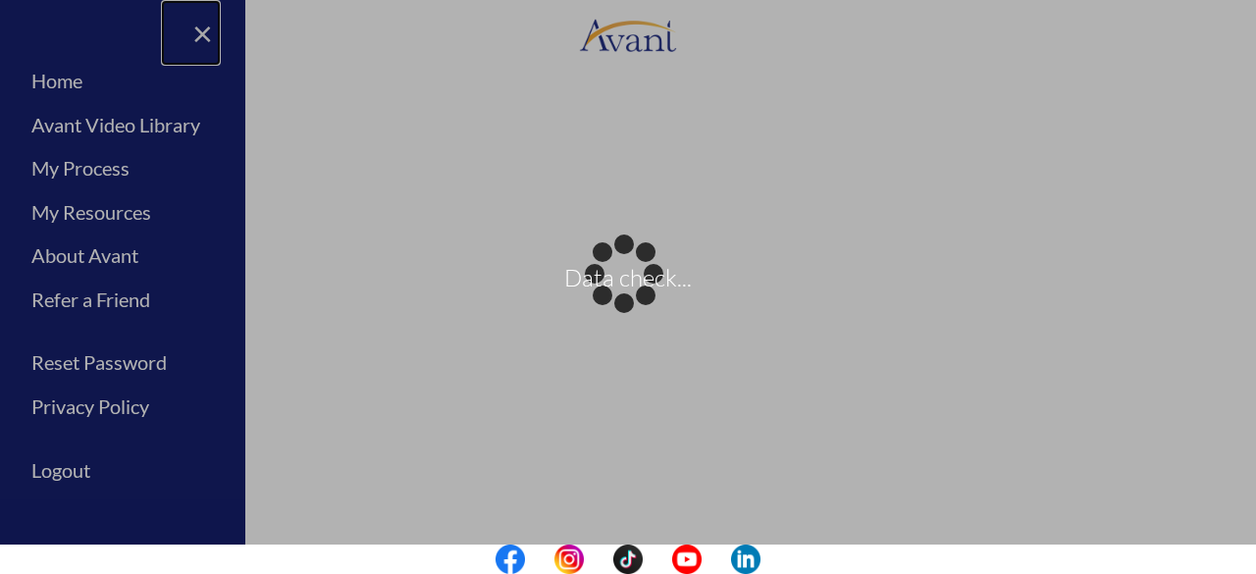
click at [204, 33] on link "×" at bounding box center [191, 33] width 60 height 66
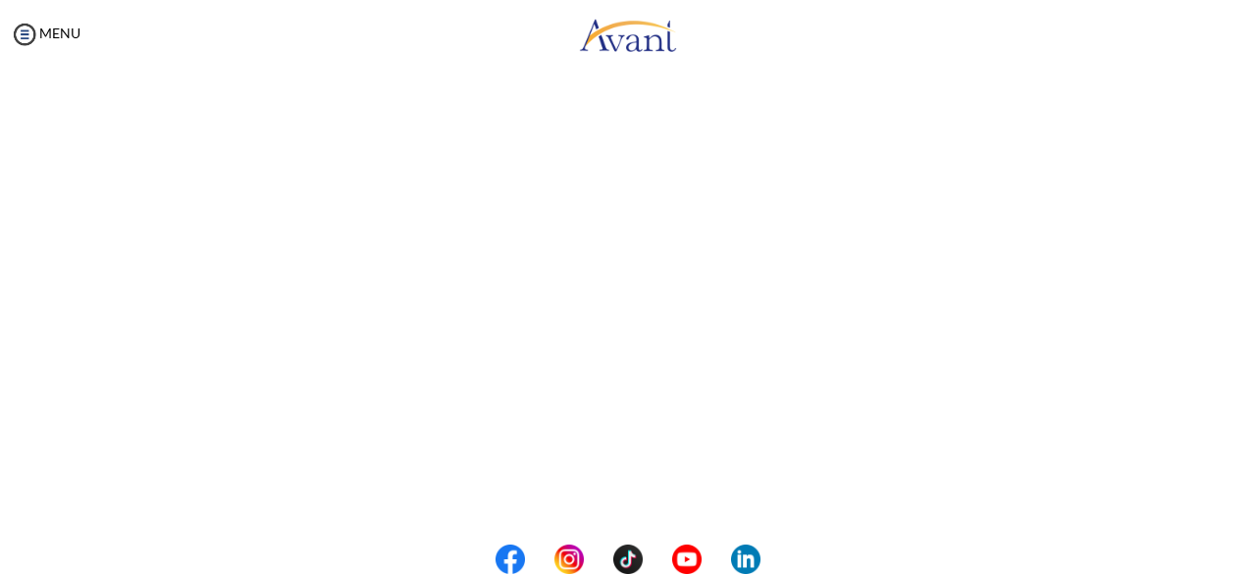
scroll to position [416, 0]
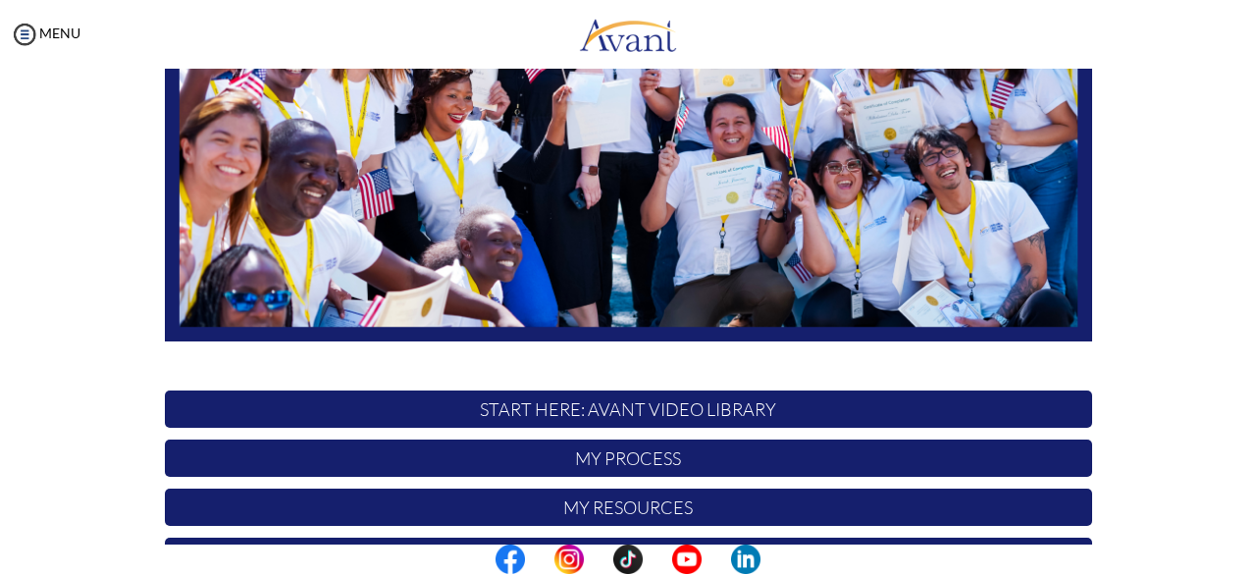
scroll to position [516, 0]
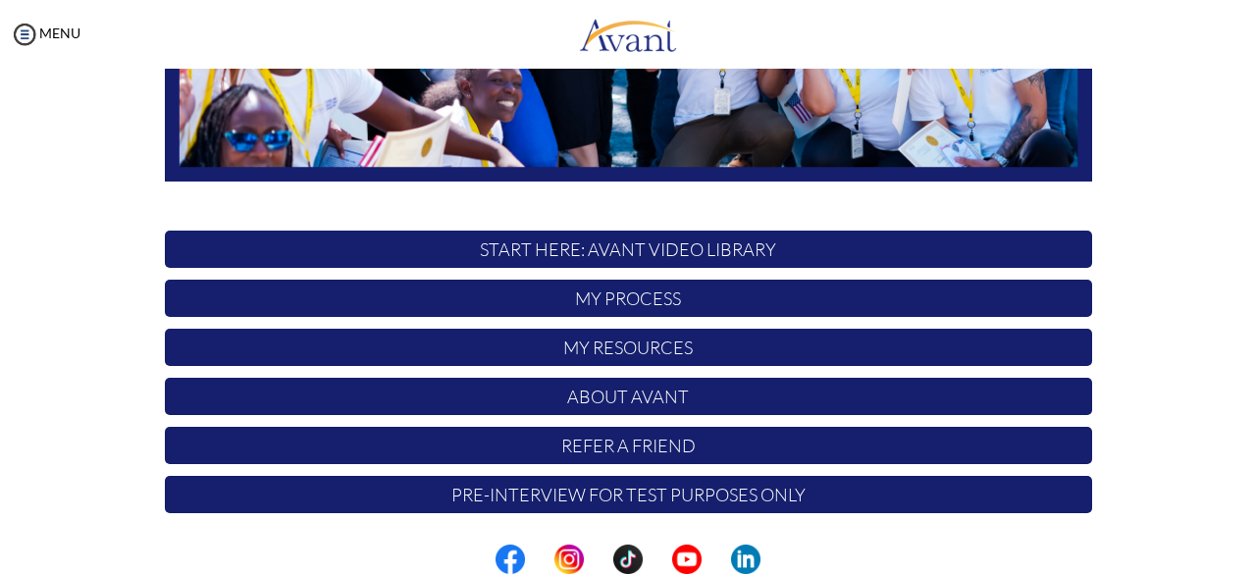
click at [644, 241] on p "START HERE: Avant Video Library" at bounding box center [628, 249] width 927 height 37
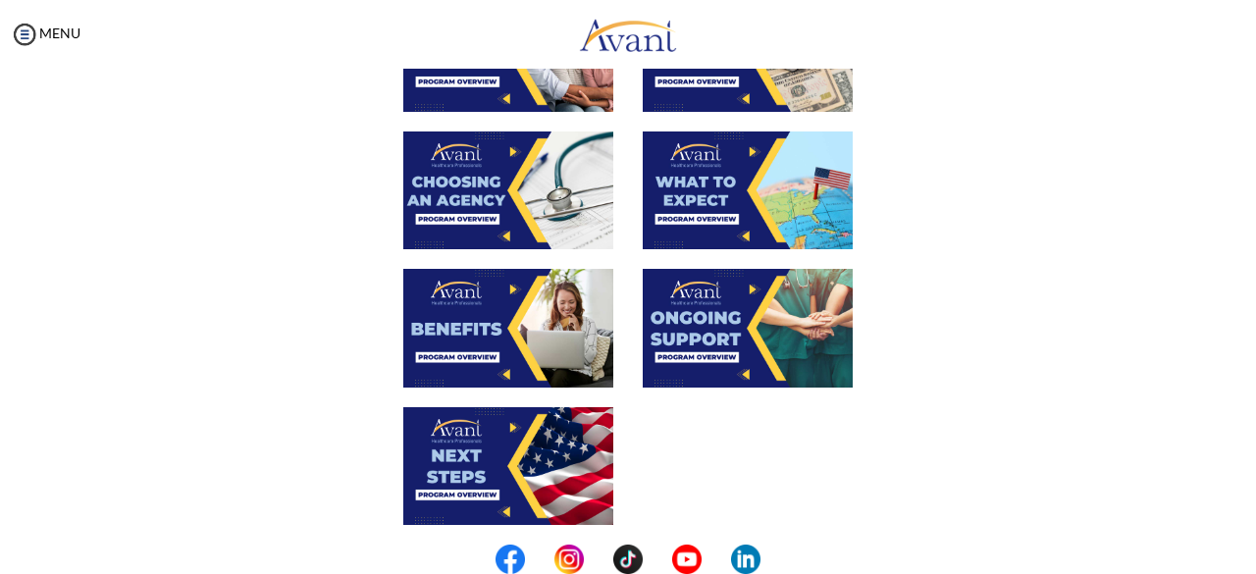
scroll to position [574, 0]
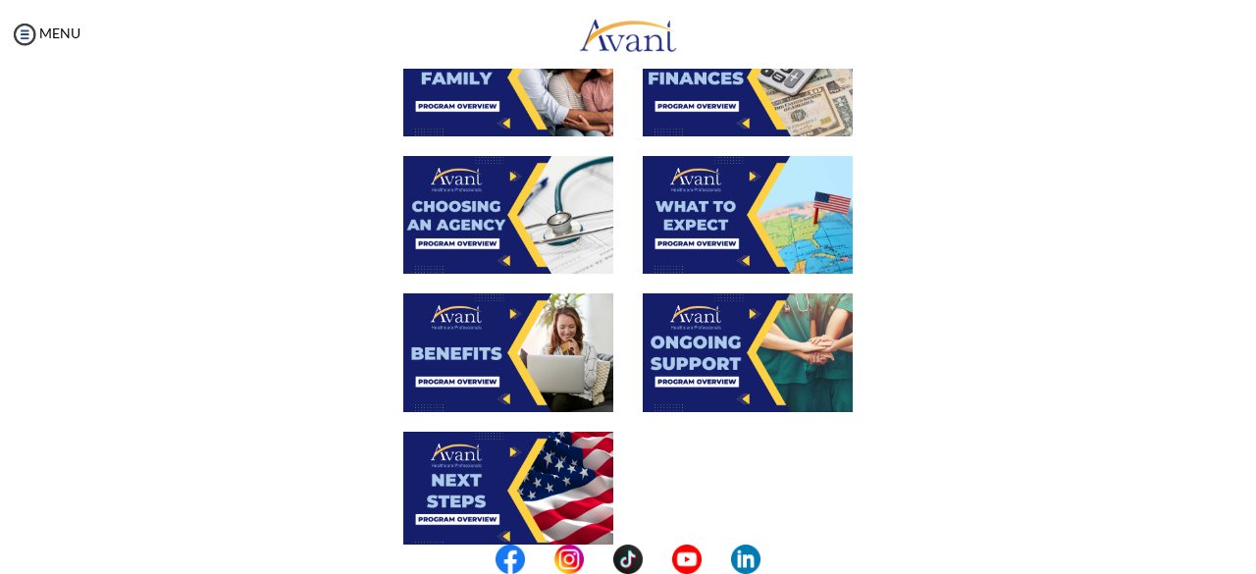
click at [542, 348] on img at bounding box center [508, 352] width 210 height 118
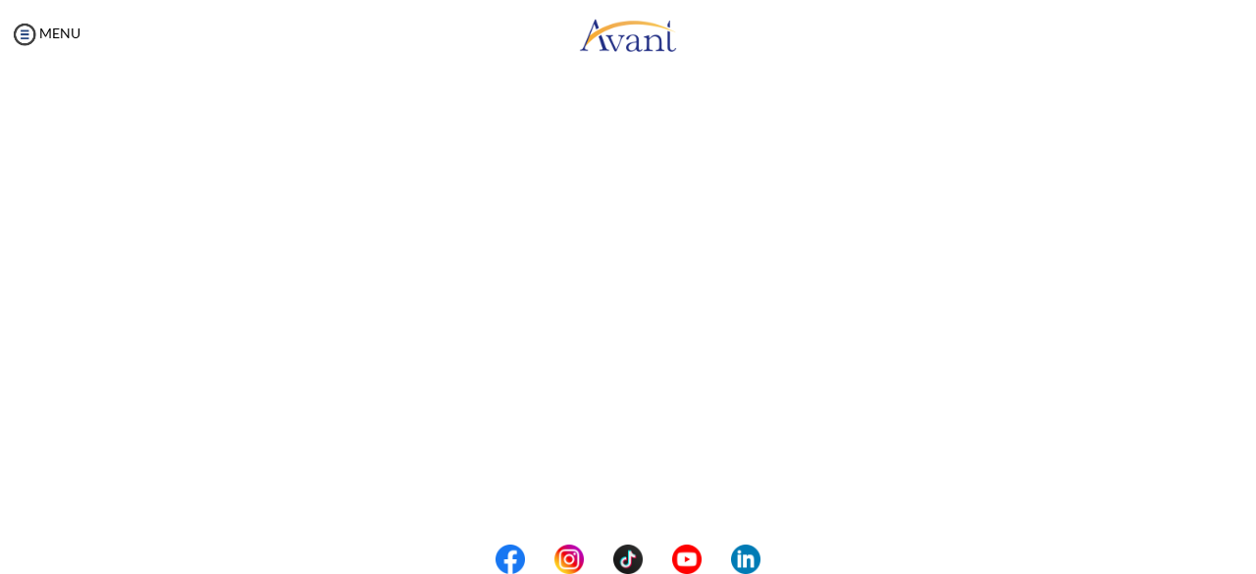
scroll to position [600, 0]
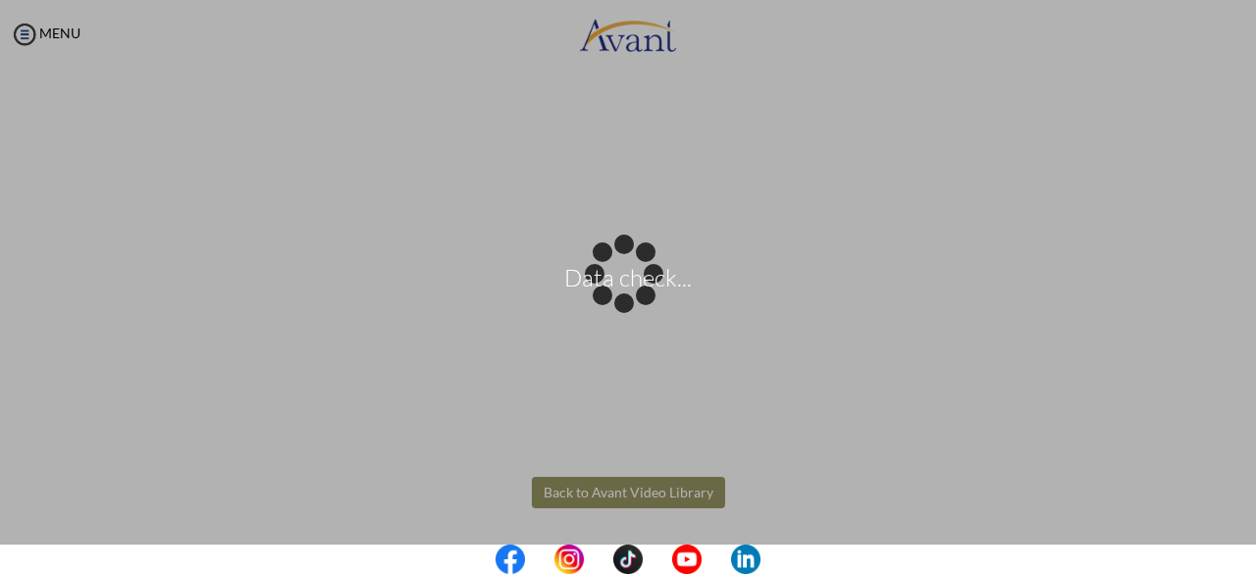
click at [659, 495] on body "Data check... Maintenance break. Please come back in 2 hours. MENU My Status Wh…" at bounding box center [628, 287] width 1256 height 574
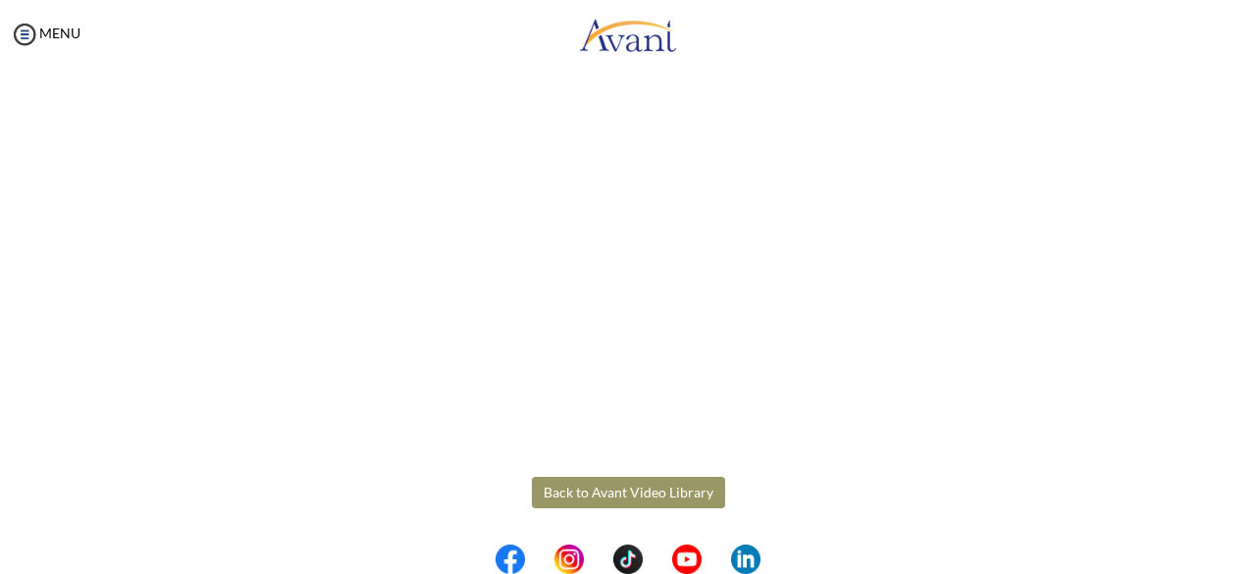
click at [628, 489] on button "Back to Avant Video Library" at bounding box center [628, 492] width 193 height 31
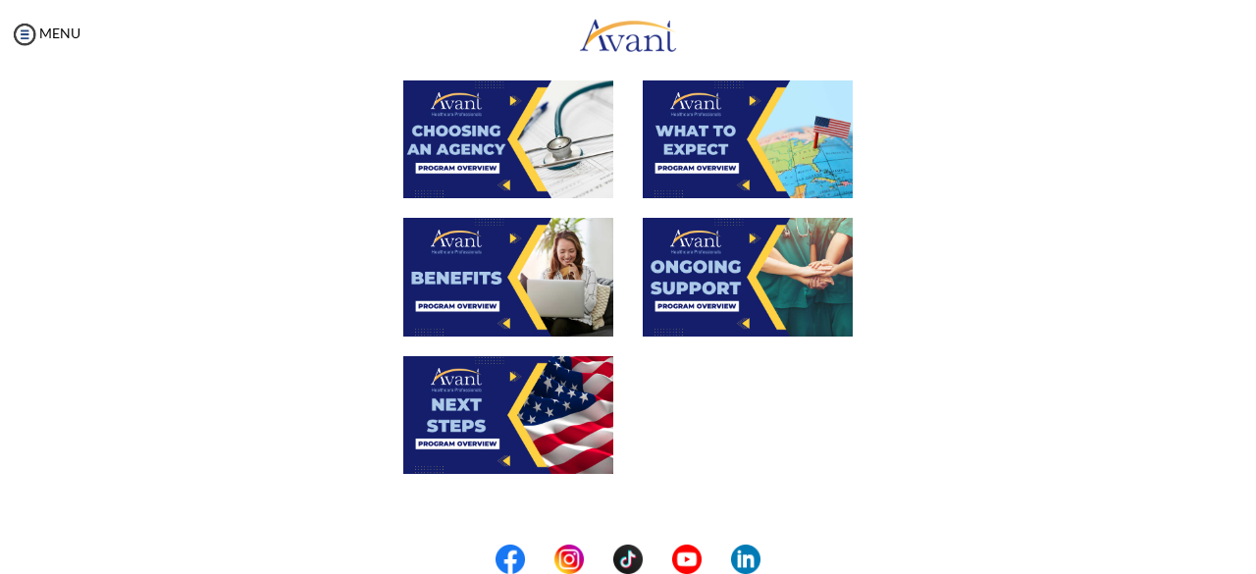
scroll to position [651, 0]
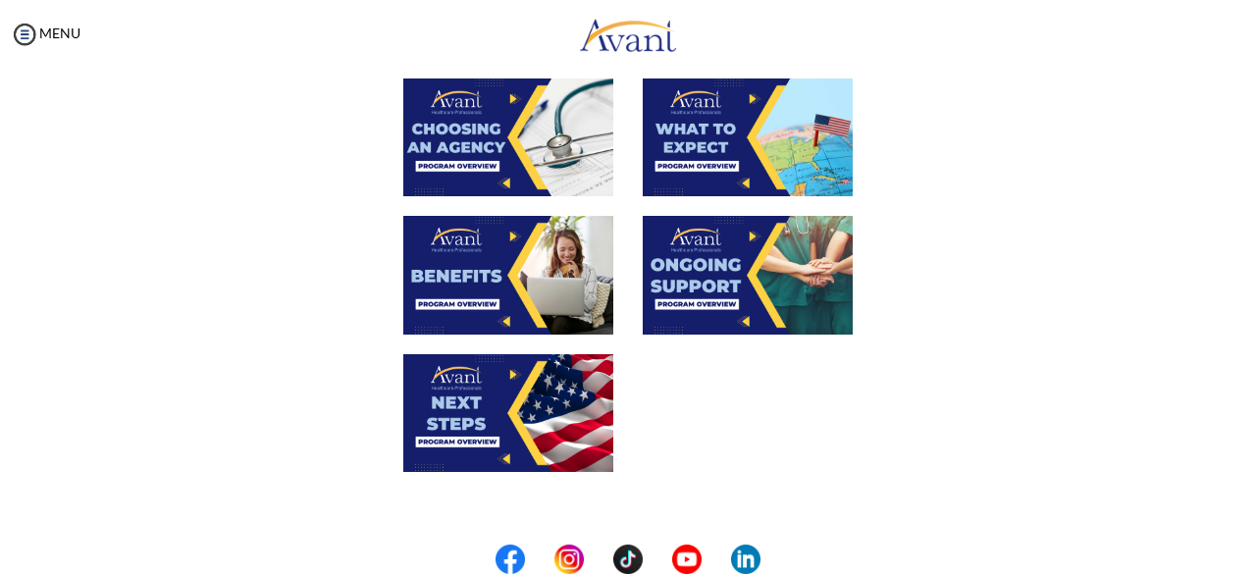
click at [761, 280] on img at bounding box center [748, 275] width 210 height 118
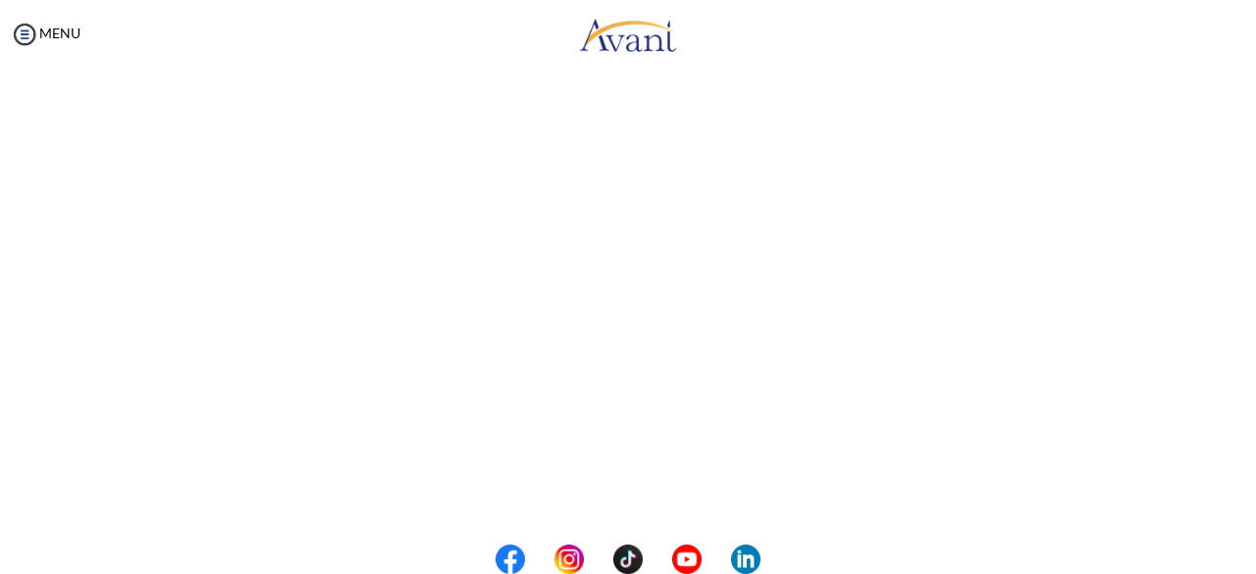
scroll to position [600, 0]
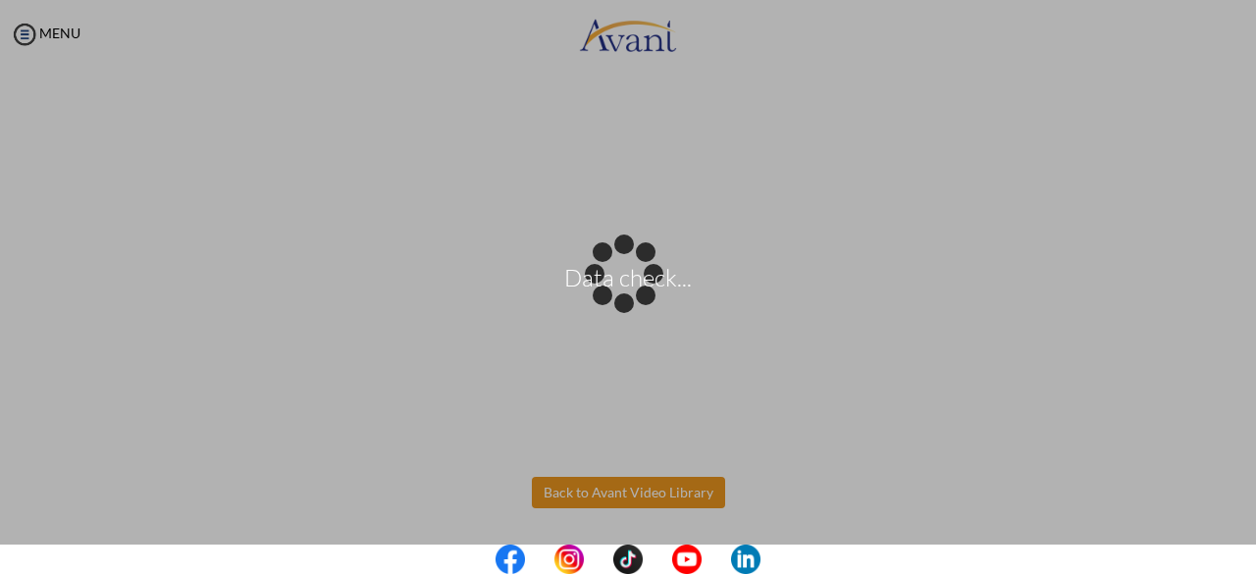
click at [620, 477] on body "Data check... Maintenance break. Please come back in 2 hours. MENU My Status Wh…" at bounding box center [628, 287] width 1256 height 574
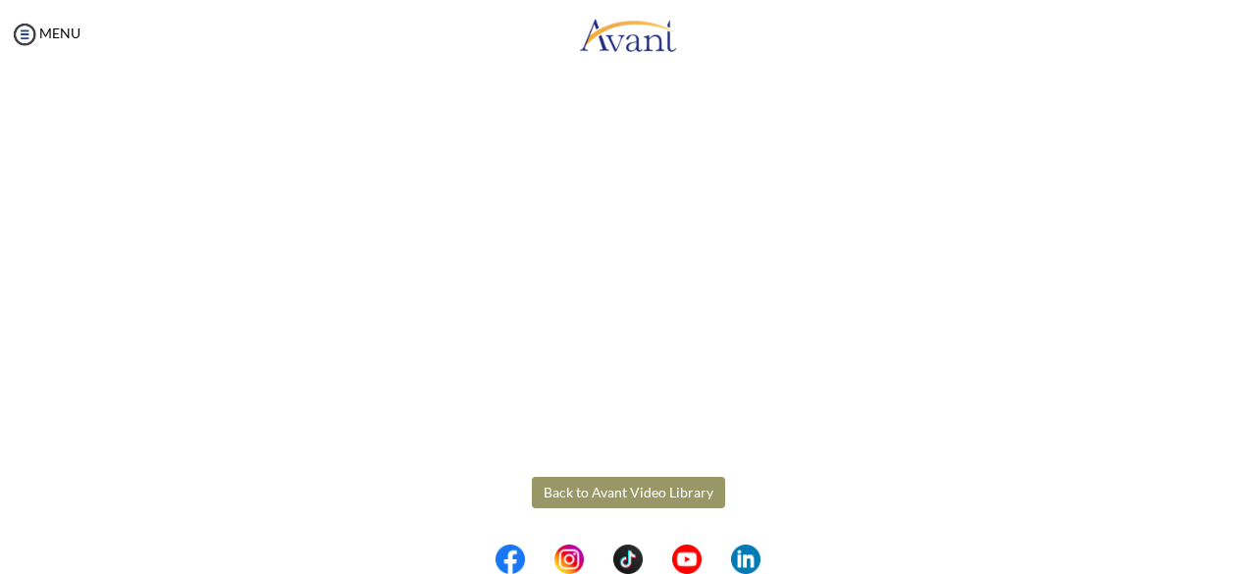
click at [656, 486] on button "Back to Avant Video Library" at bounding box center [628, 492] width 193 height 31
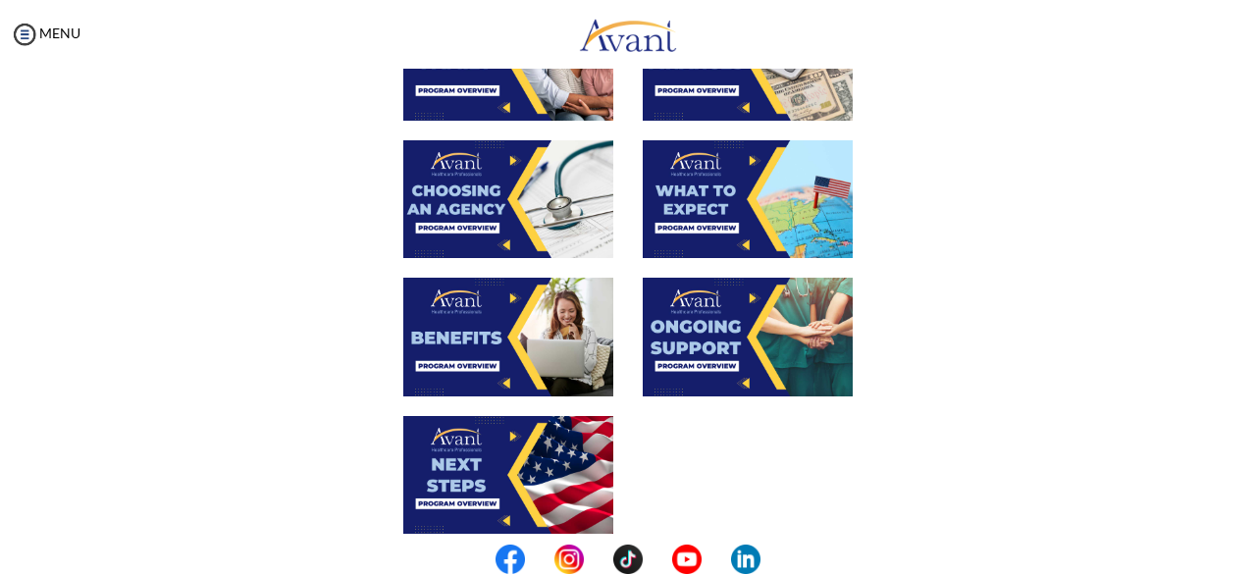
scroll to position [774, 0]
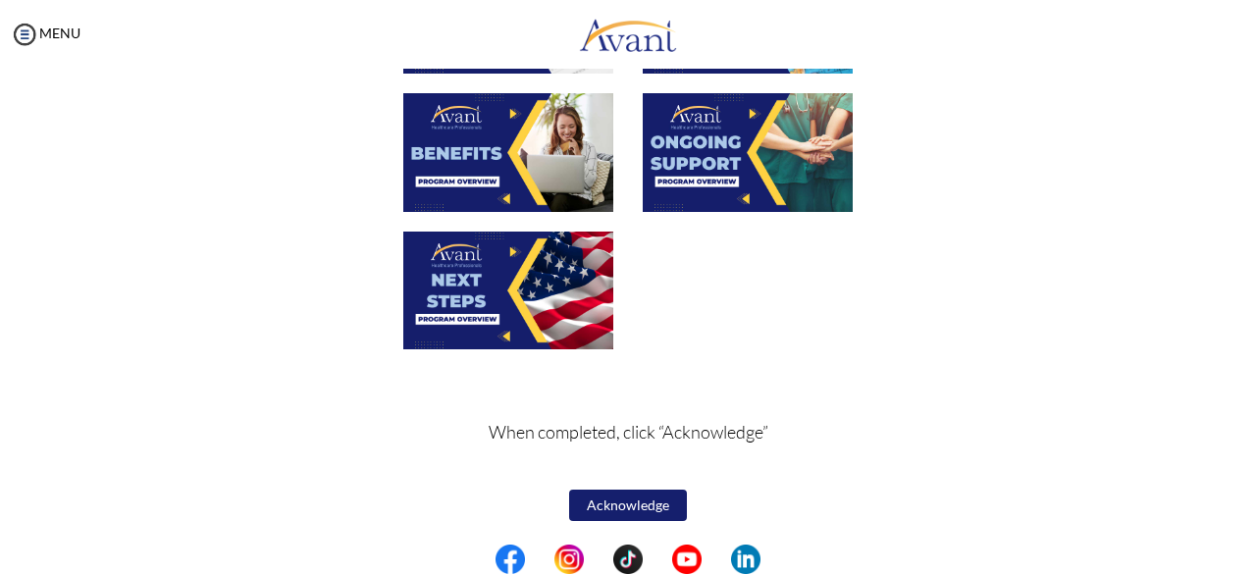
click at [532, 291] on img at bounding box center [508, 291] width 210 height 118
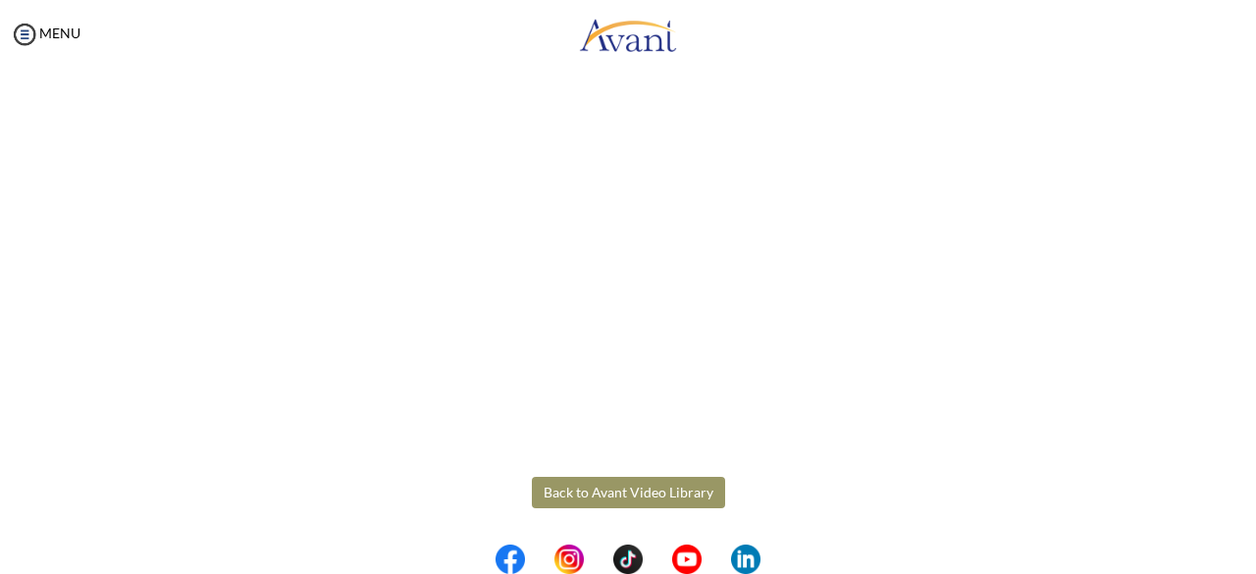
scroll to position [599, 0]
click at [646, 497] on body "Maintenance break. Please come back in 2 hours. MENU My Status What is the next…" at bounding box center [628, 287] width 1256 height 574
click at [658, 488] on button "Back to Avant Video Library" at bounding box center [628, 492] width 193 height 31
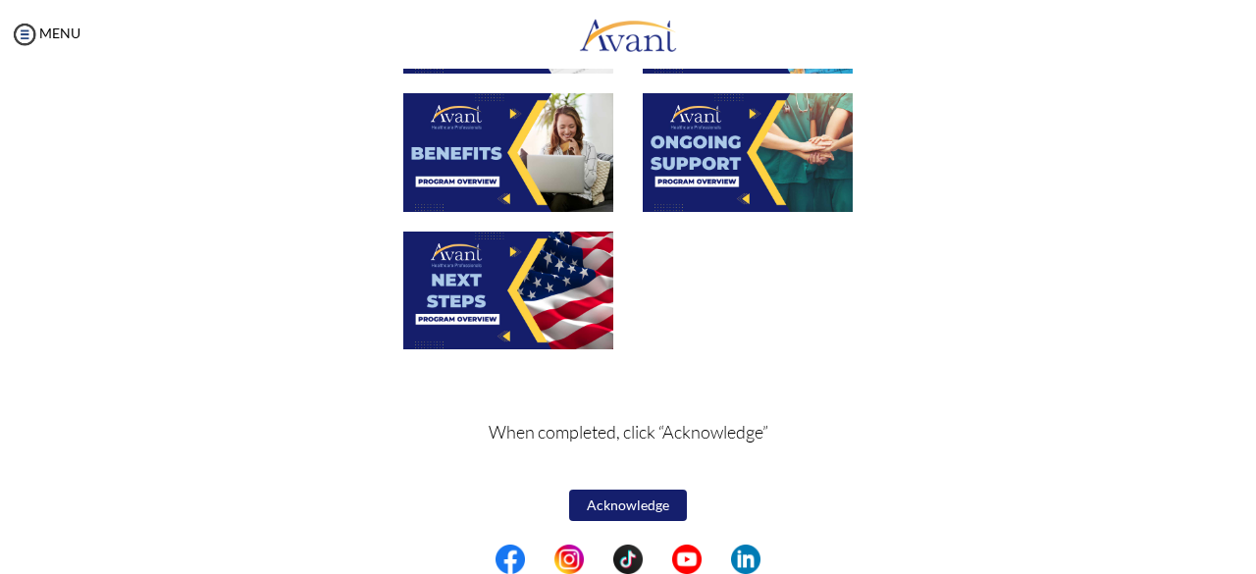
click at [630, 494] on button "Acknowledge" at bounding box center [628, 505] width 118 height 31
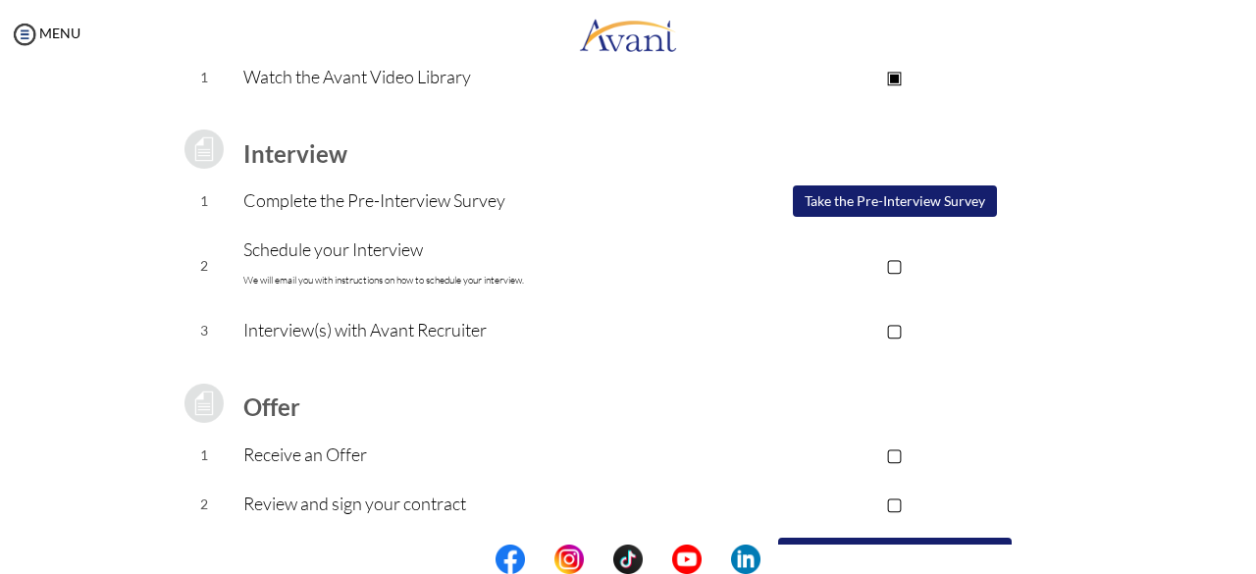
scroll to position [211, 0]
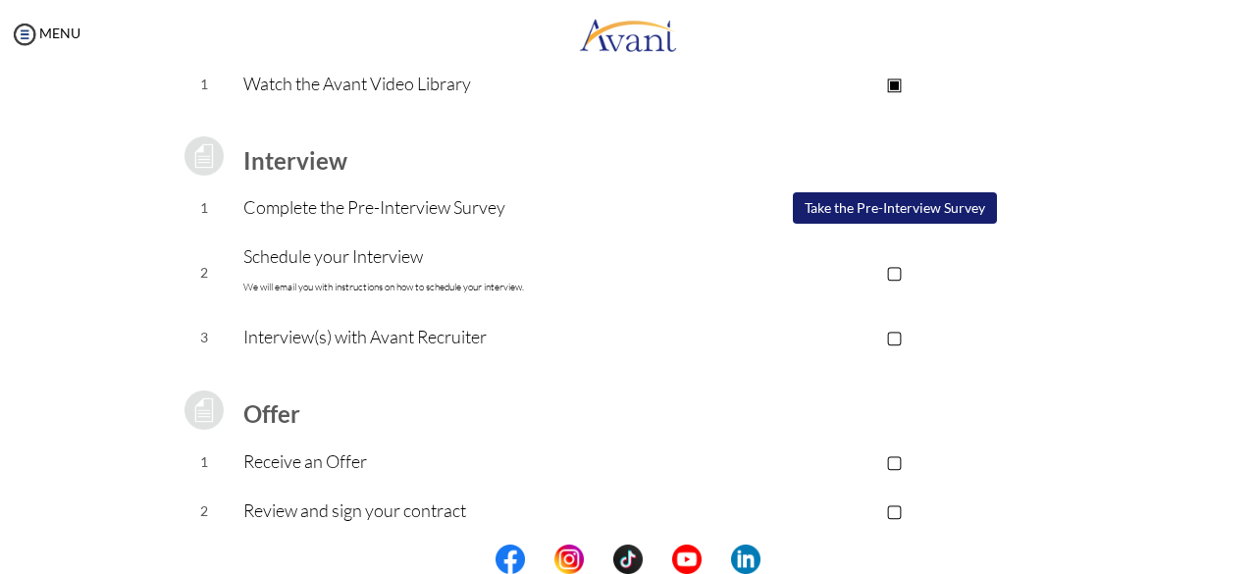
click at [898, 203] on button "Take the Pre-Interview Survey" at bounding box center [895, 207] width 204 height 31
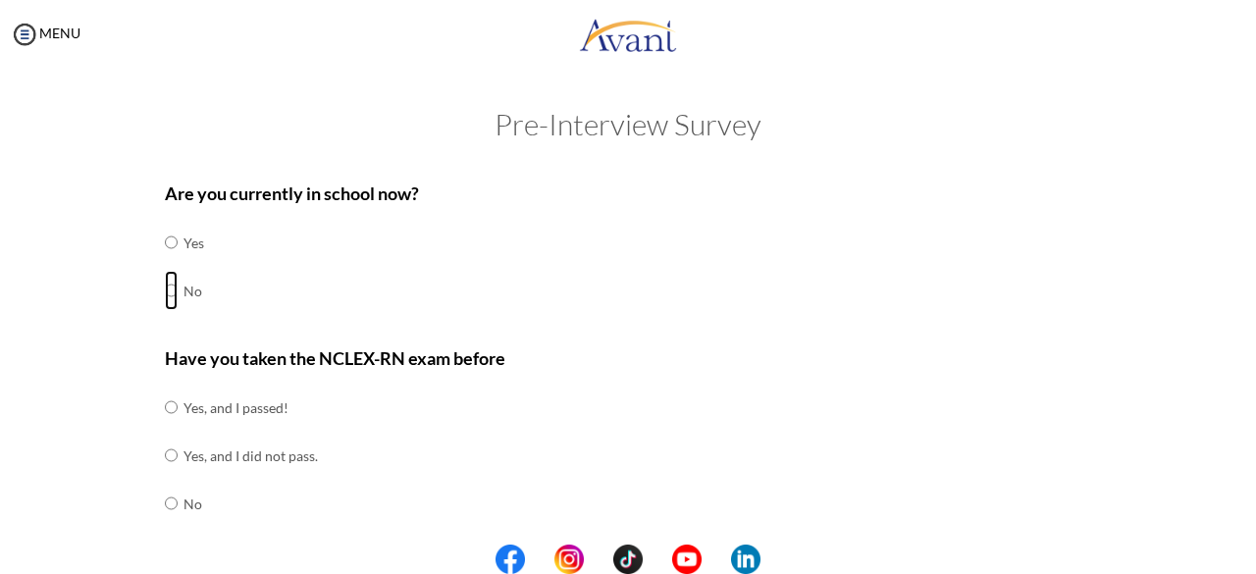
click at [165, 293] on input "radio" at bounding box center [171, 290] width 13 height 39
radio input "true"
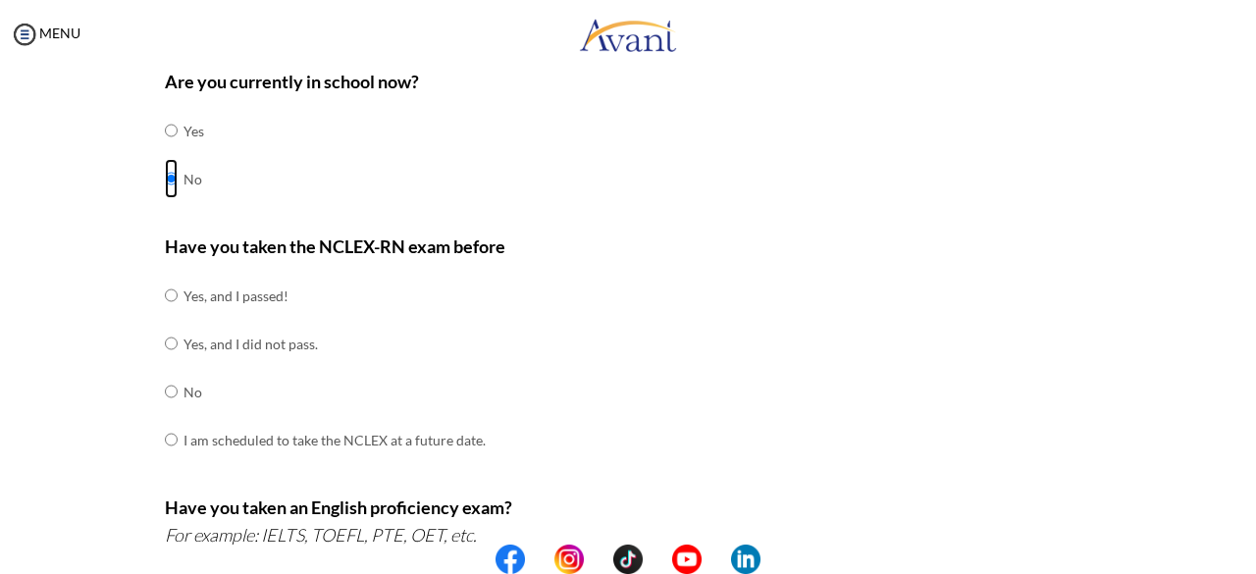
scroll to position [120, 0]
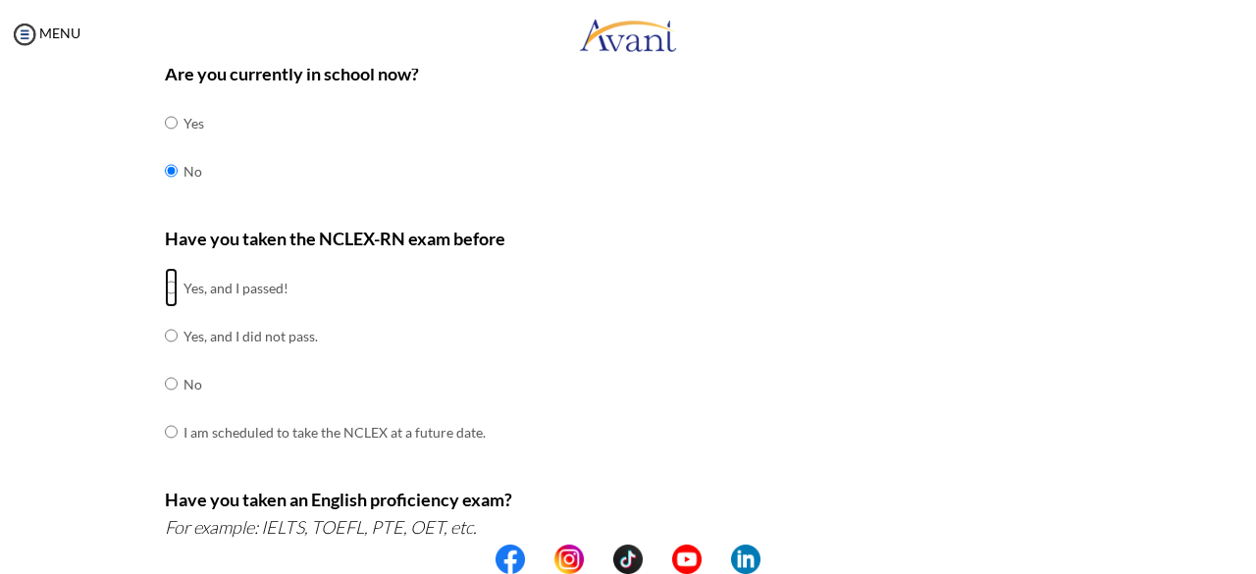
click at [165, 286] on input "radio" at bounding box center [171, 287] width 13 height 39
radio input "true"
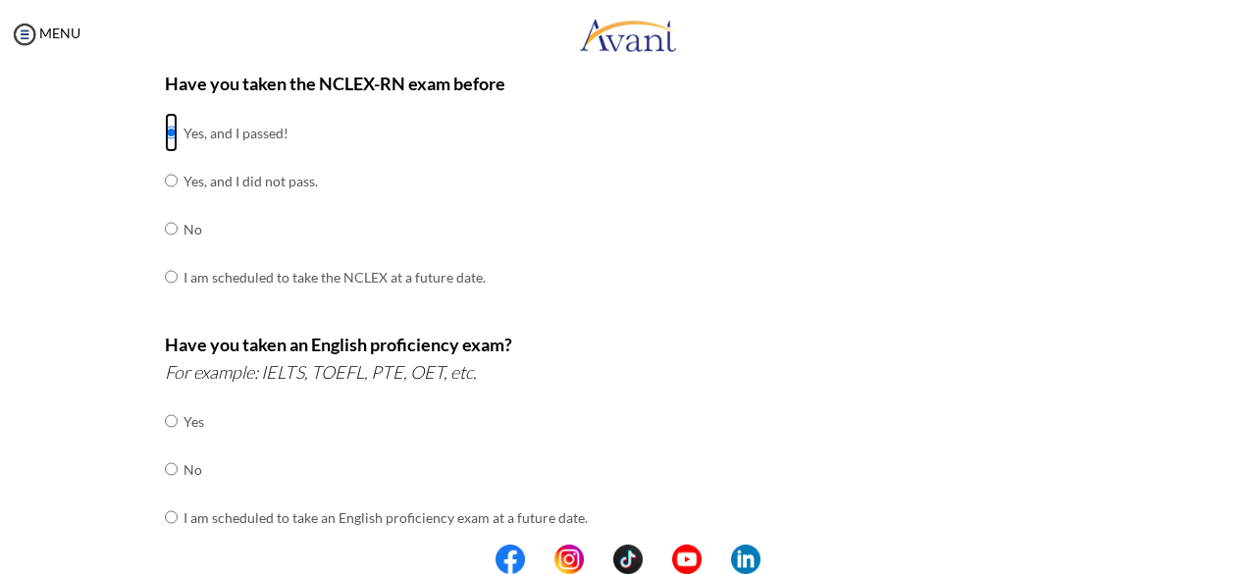
scroll to position [340, 0]
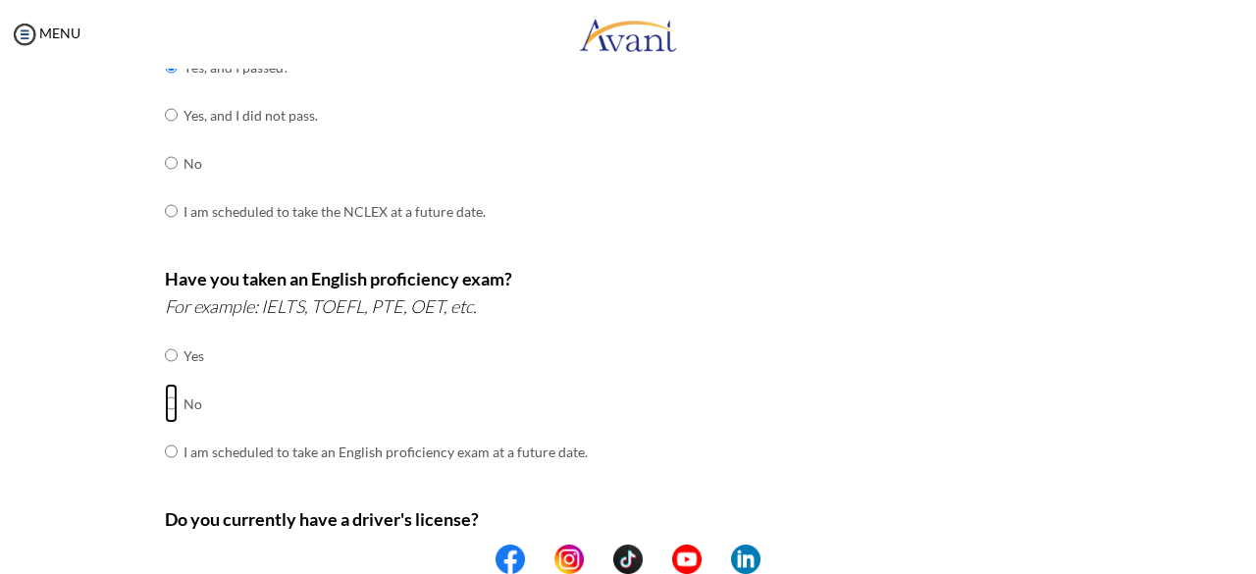
click at [165, 399] on input "radio" at bounding box center [171, 403] width 13 height 39
radio input "true"
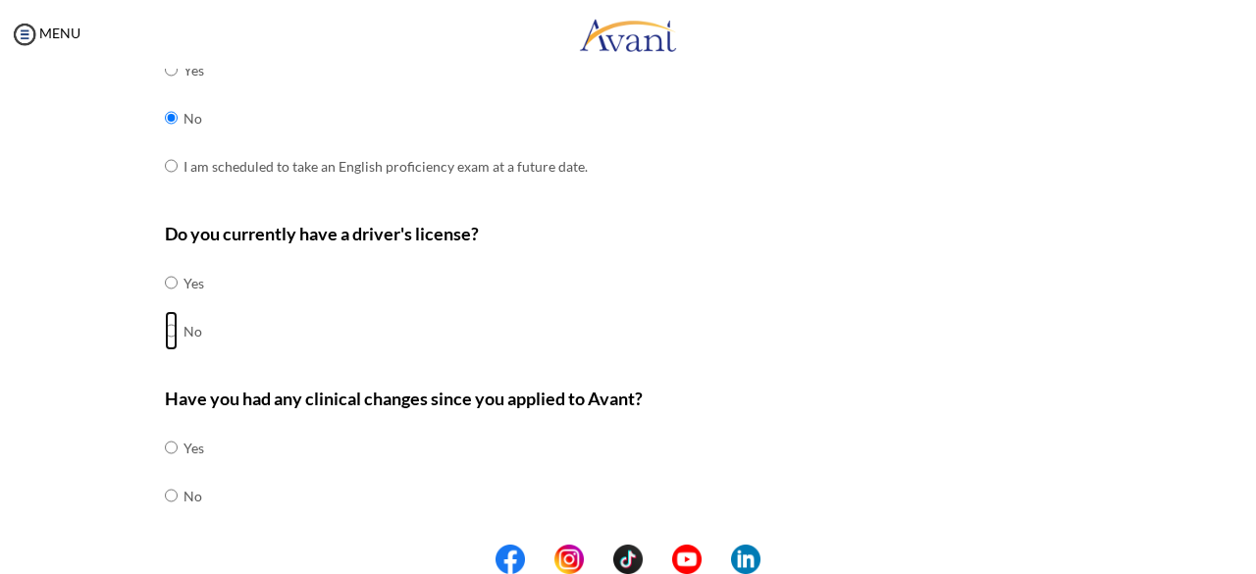
click at [165, 328] on input "radio" at bounding box center [171, 330] width 13 height 39
radio input "true"
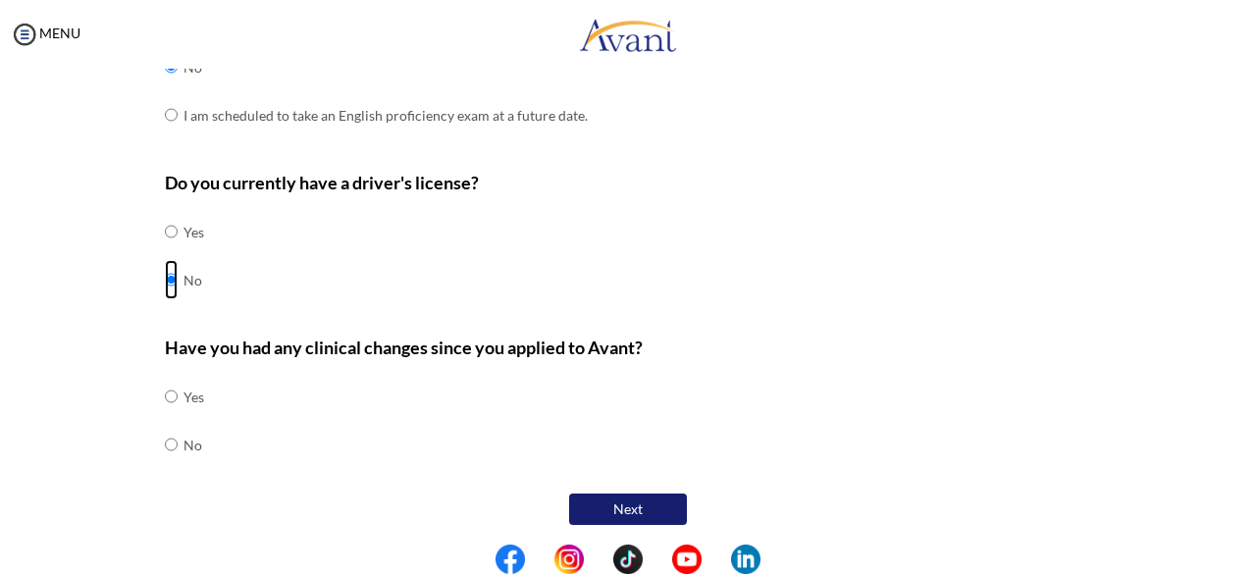
scroll to position [677, 0]
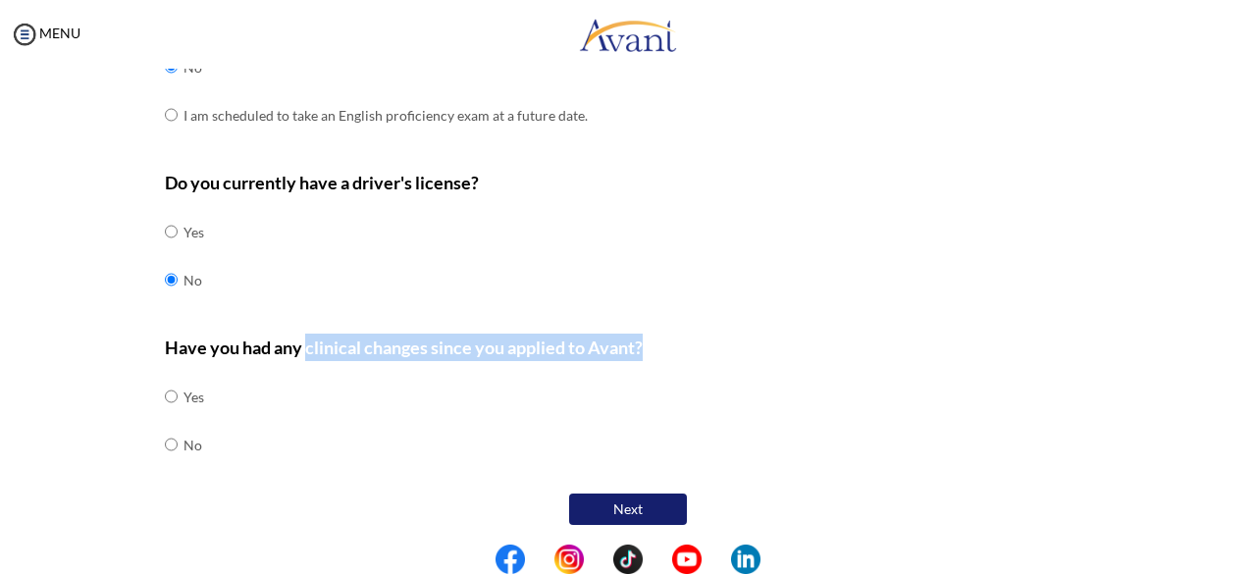
drag, startPoint x: 298, startPoint y: 346, endPoint x: 641, endPoint y: 337, distance: 342.6
click at [641, 337] on p "Have you had any clinical changes since you applied to Avant?" at bounding box center [628, 347] width 927 height 27
click at [165, 435] on input "radio" at bounding box center [171, 444] width 13 height 39
radio input "true"
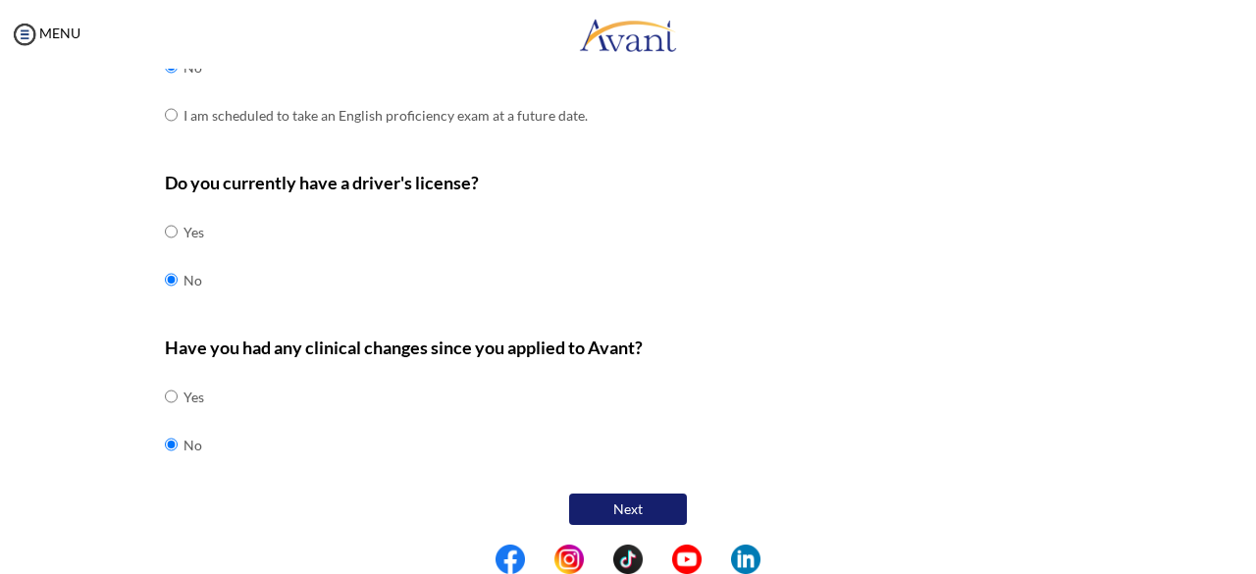
drag, startPoint x: 478, startPoint y: 405, endPoint x: 648, endPoint y: 503, distance: 196.1
click at [648, 503] on button "Next" at bounding box center [628, 509] width 118 height 31
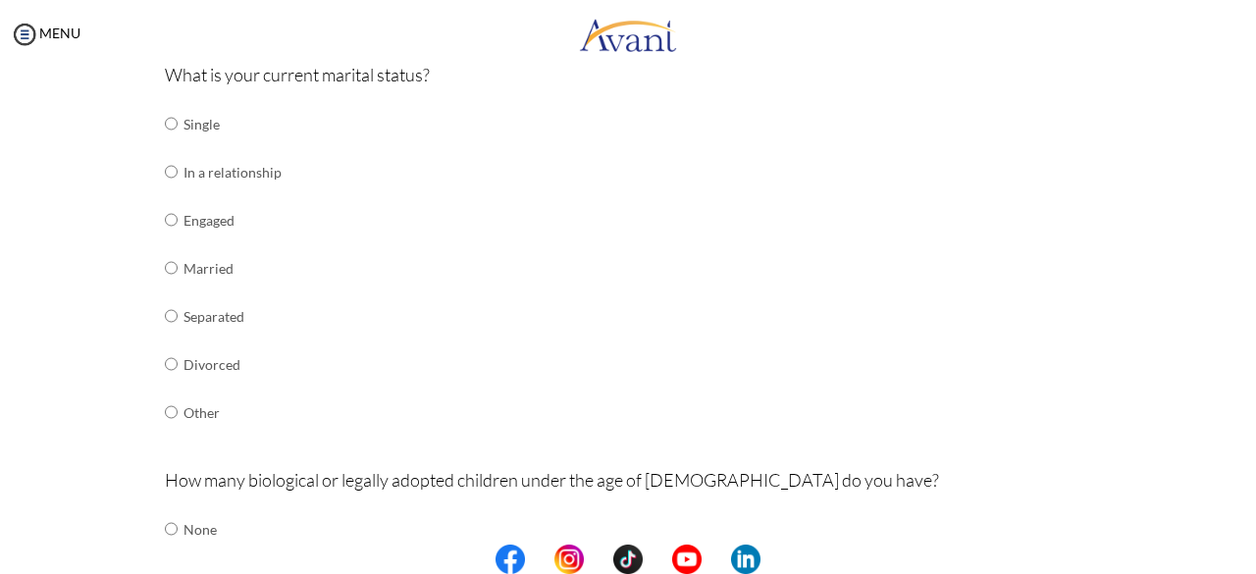
scroll to position [254, 0]
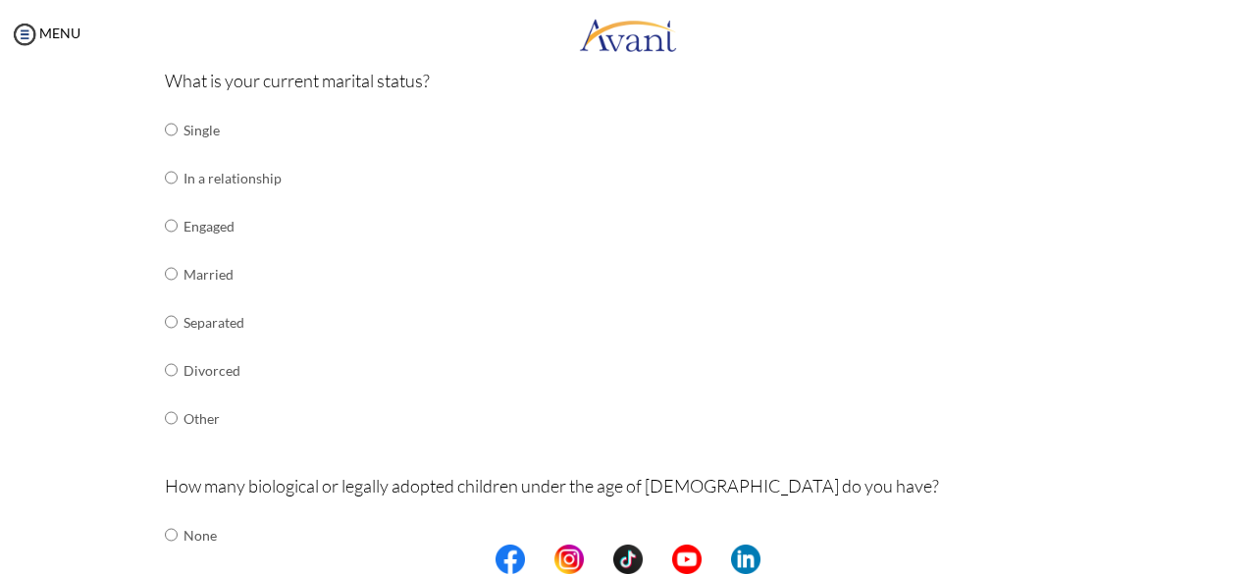
click at [178, 131] on td at bounding box center [181, 130] width 6 height 48
click at [165, 125] on input "radio" at bounding box center [171, 129] width 13 height 39
radio input "true"
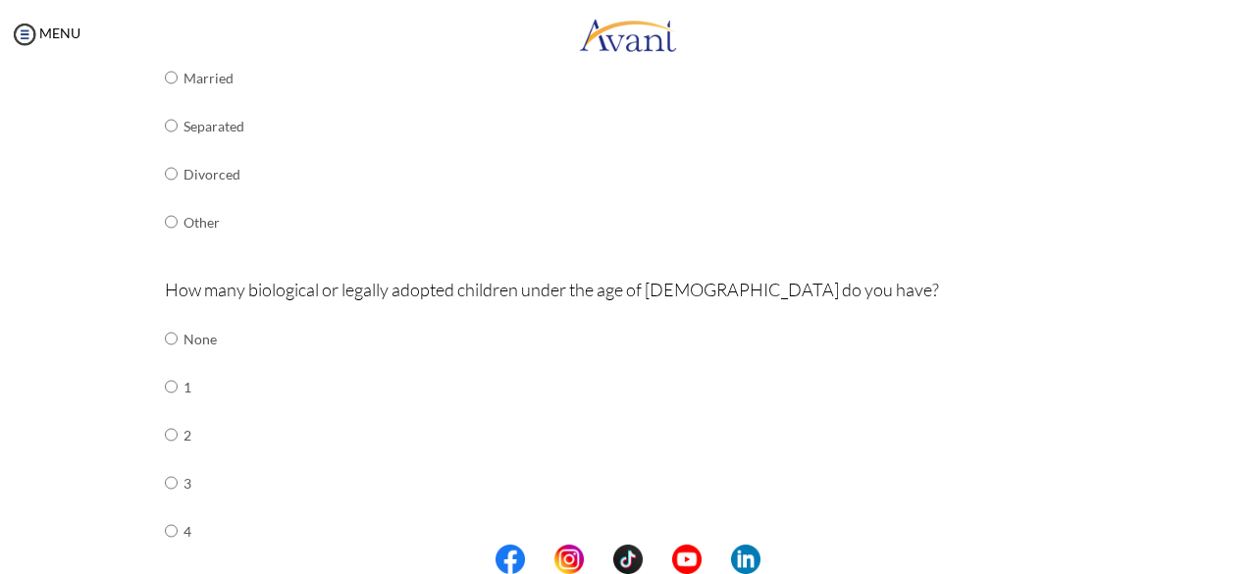
scroll to position [647, 0]
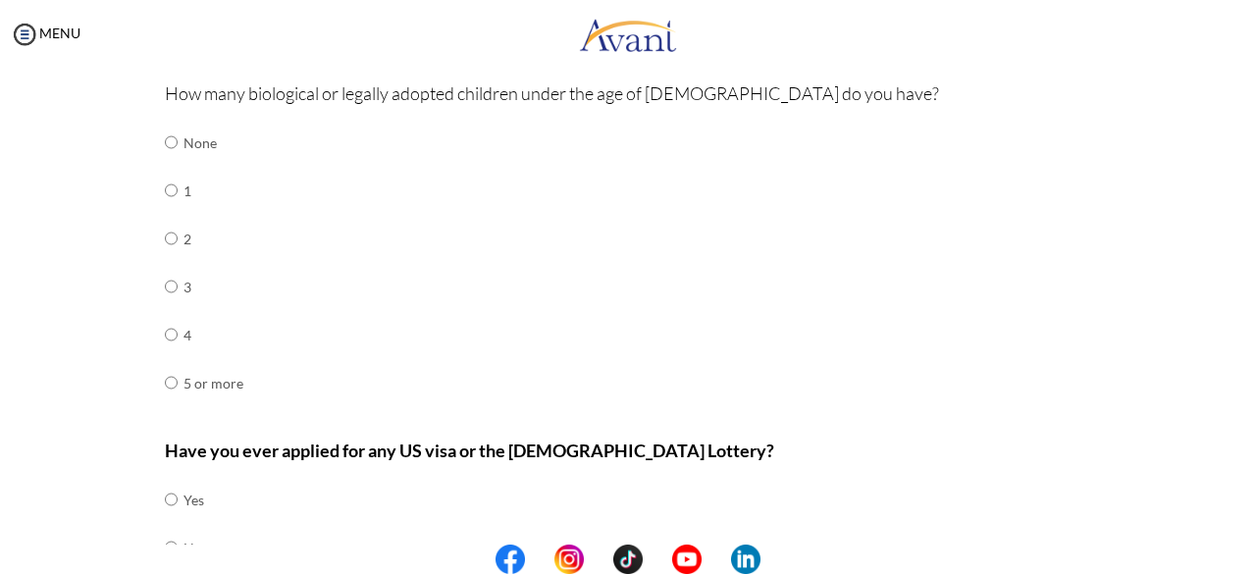
click at [183, 140] on td "None" at bounding box center [213, 143] width 60 height 48
click at [165, 138] on input "radio" at bounding box center [171, 142] width 13 height 39
radio input "true"
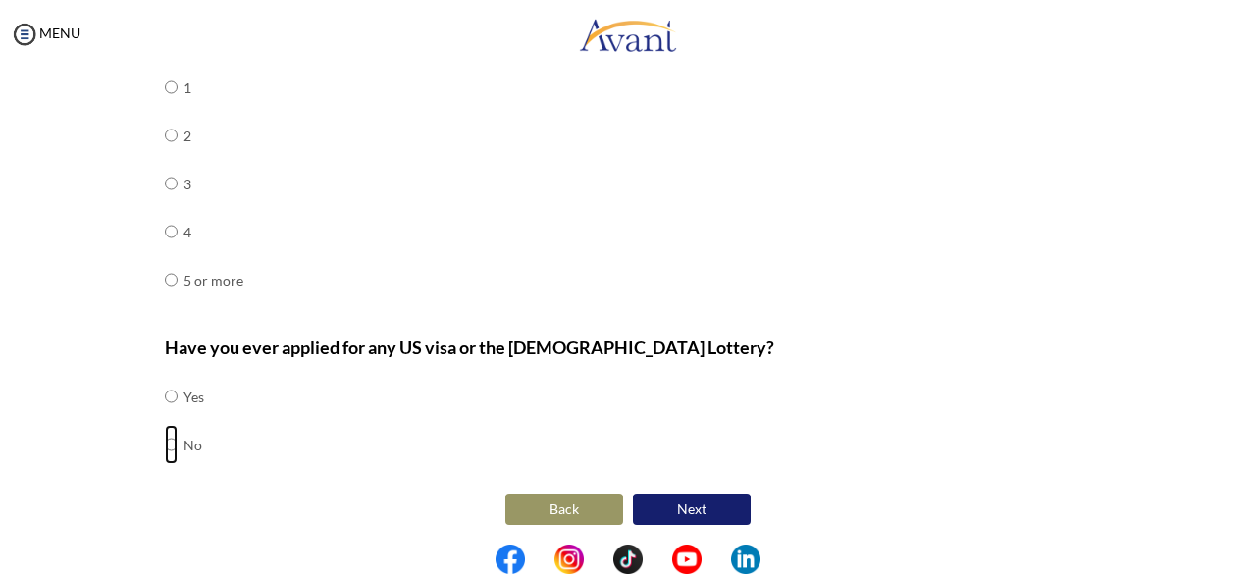
click at [165, 441] on input "radio" at bounding box center [171, 444] width 13 height 39
radio input "true"
click at [684, 494] on button "Next" at bounding box center [692, 509] width 118 height 31
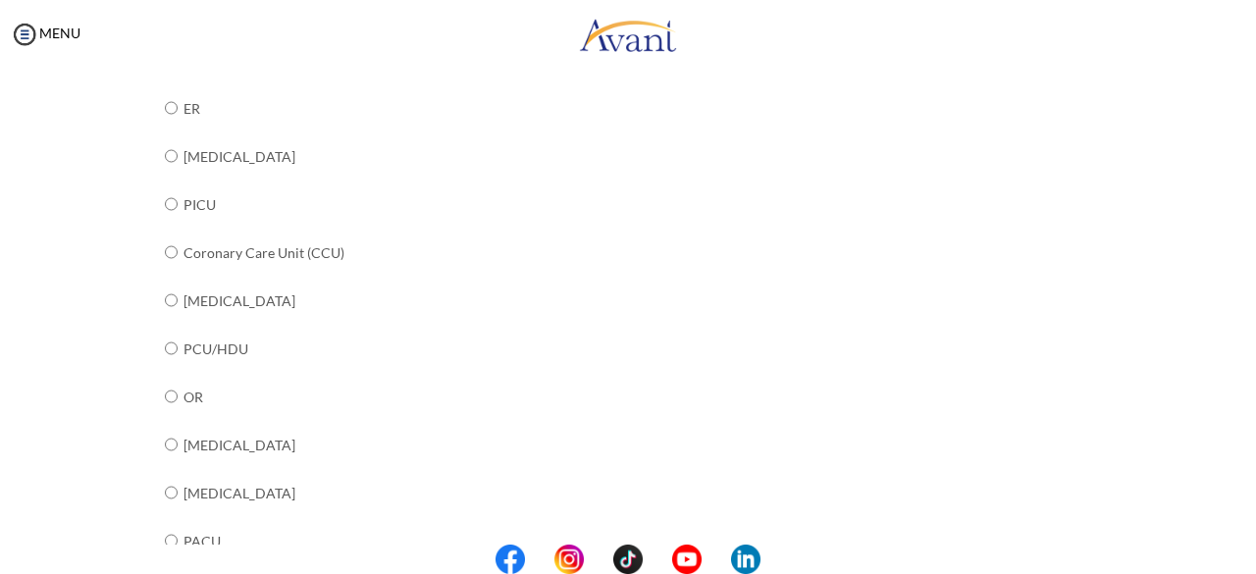
scroll to position [639, 0]
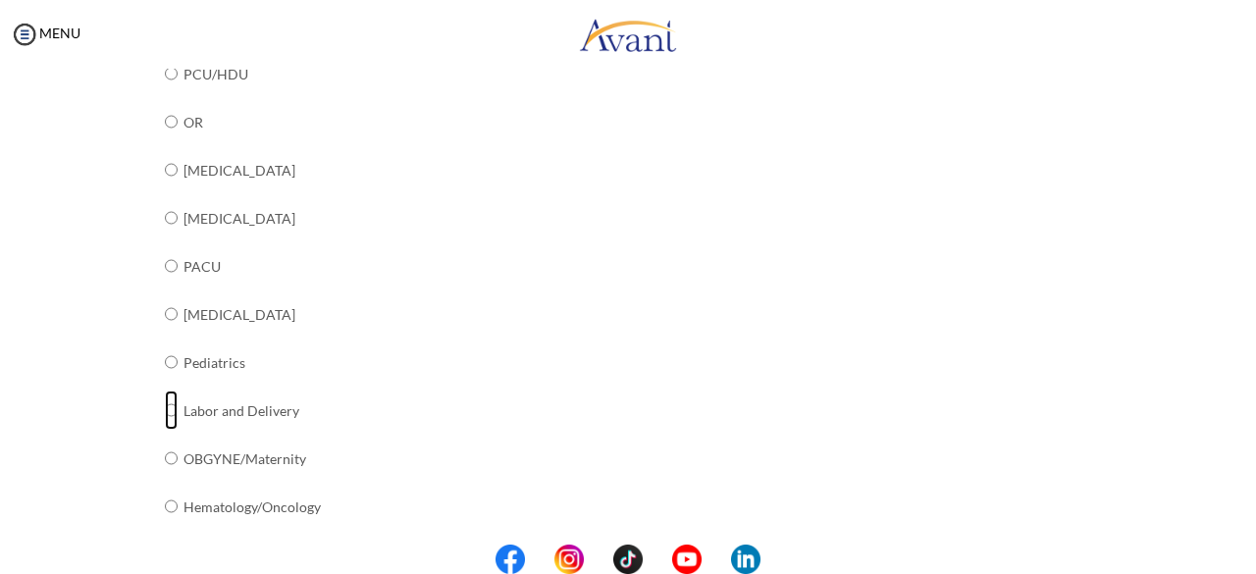
click at [165, 406] on input "radio" at bounding box center [171, 409] width 13 height 39
radio input "true"
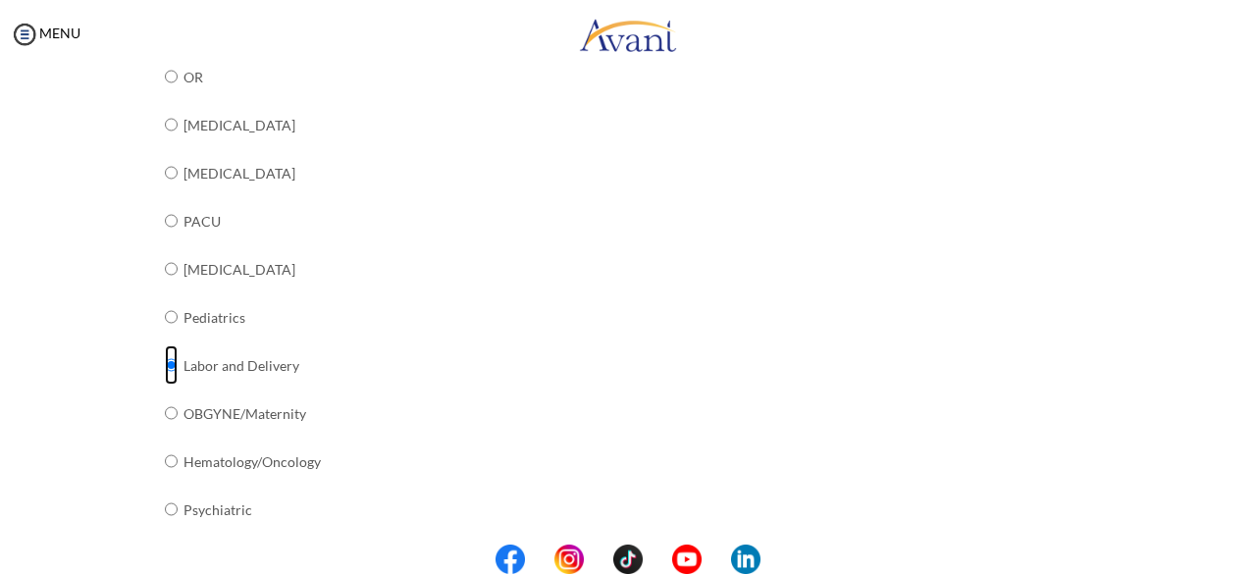
scroll to position [690, 0]
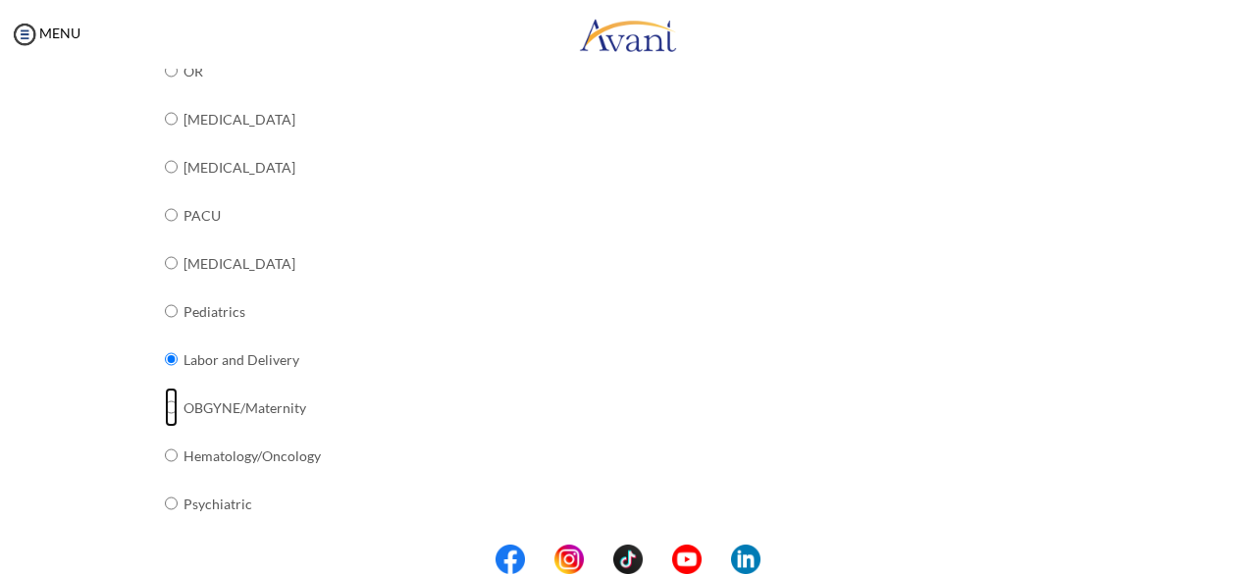
click at [165, 402] on input "radio" at bounding box center [171, 407] width 13 height 39
radio input "true"
click at [165, 354] on input "radio" at bounding box center [171, 358] width 13 height 39
radio input "true"
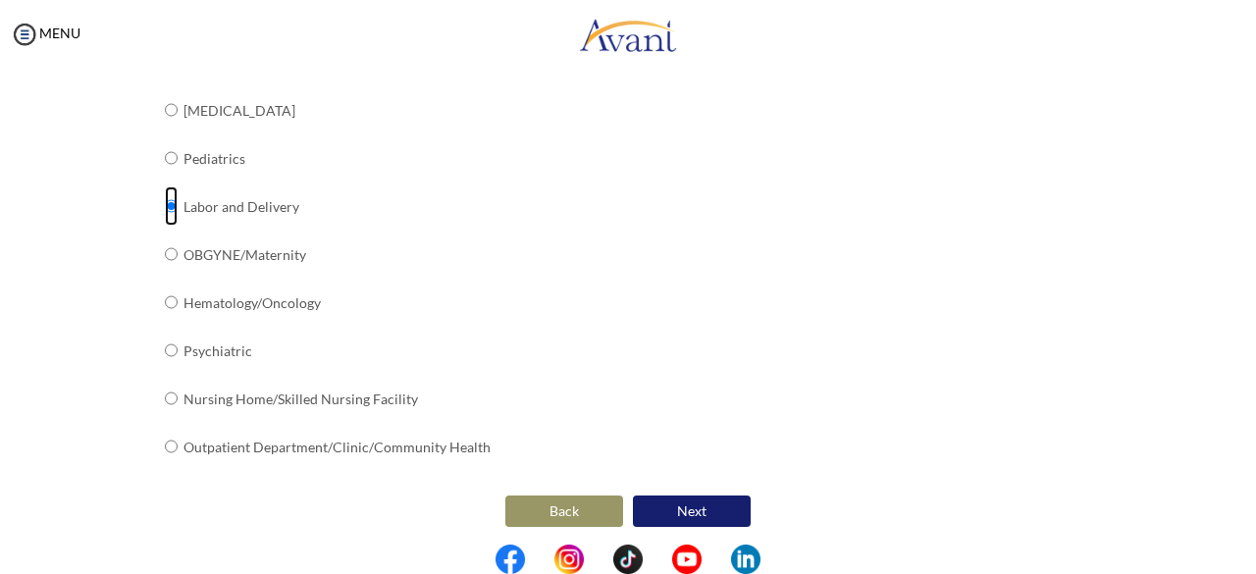
scroll to position [843, 0]
click at [731, 504] on button "Next" at bounding box center [692, 510] width 118 height 31
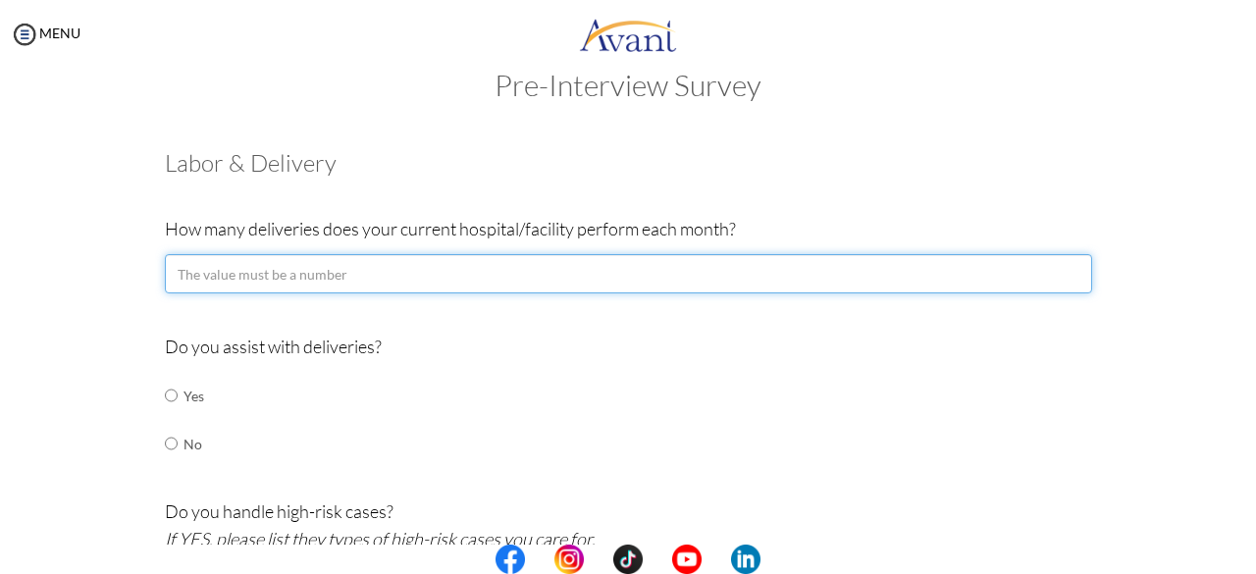
click at [624, 280] on input "number" at bounding box center [628, 273] width 927 height 39
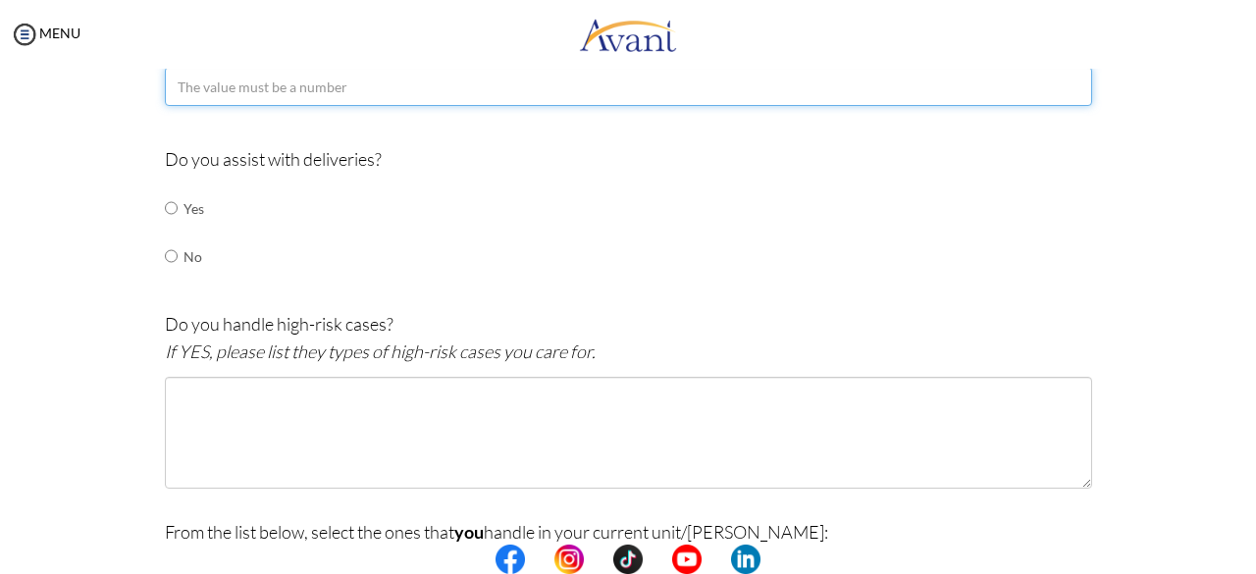
scroll to position [228, 0]
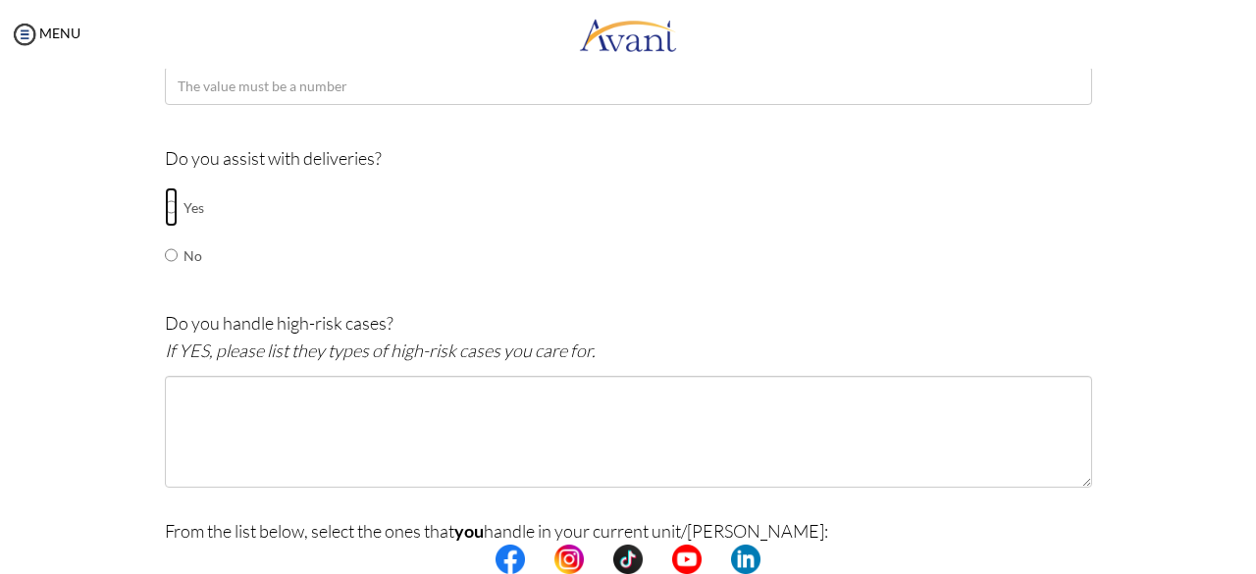
click at [165, 209] on input "radio" at bounding box center [171, 206] width 13 height 39
radio input "true"
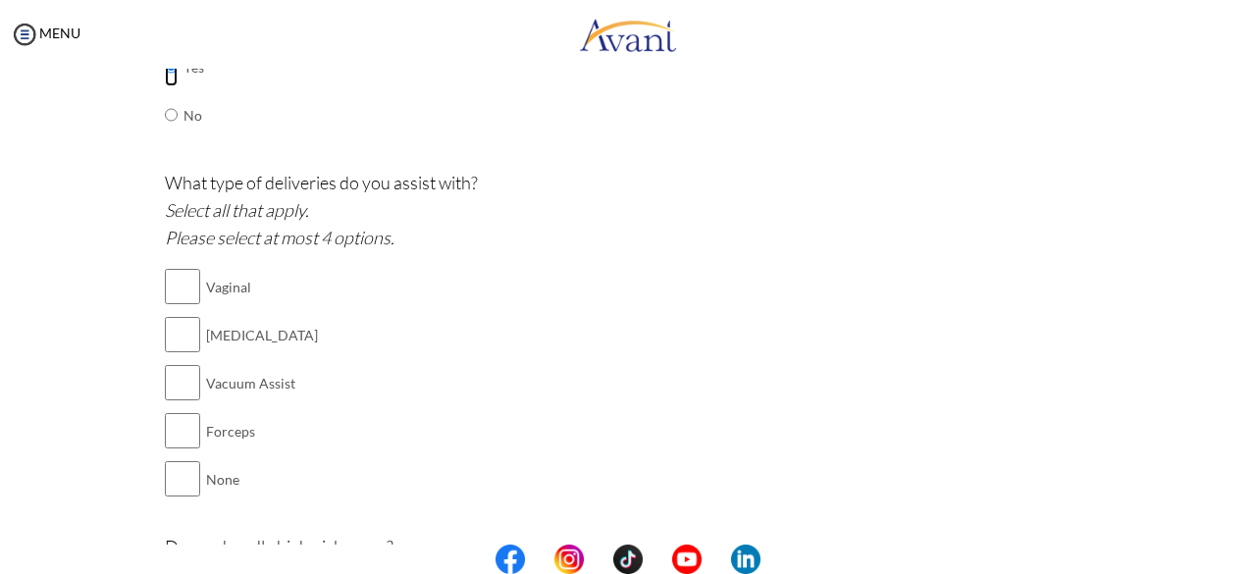
scroll to position [372, 0]
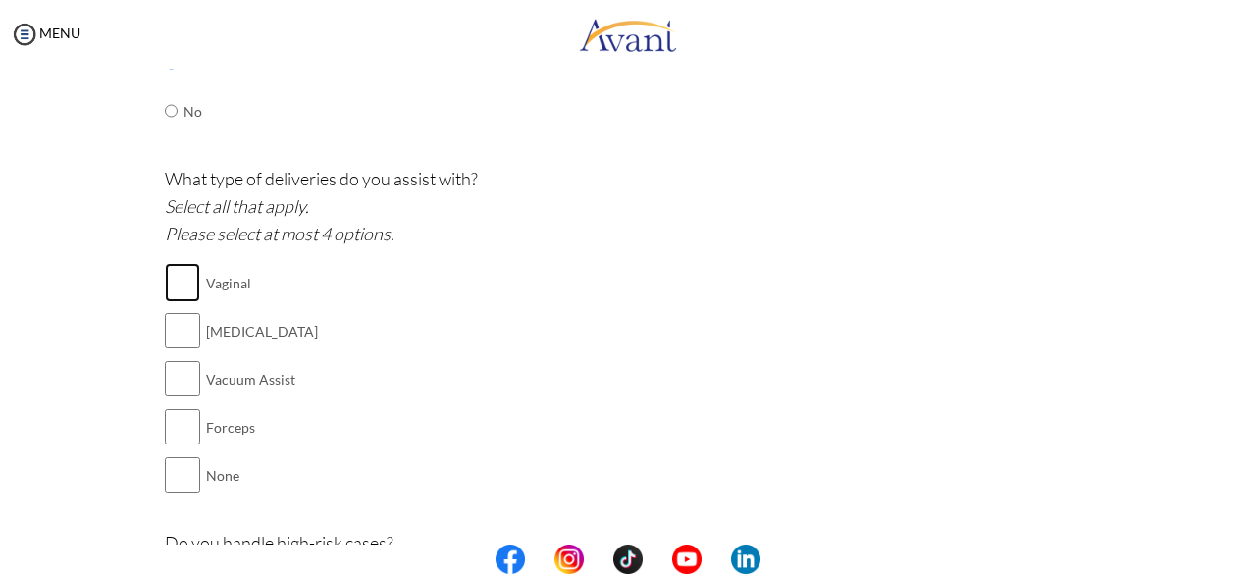
click at [175, 282] on input "checkbox" at bounding box center [182, 282] width 35 height 39
checkbox input "true"
click at [182, 340] on input "checkbox" at bounding box center [182, 330] width 35 height 39
checkbox input "true"
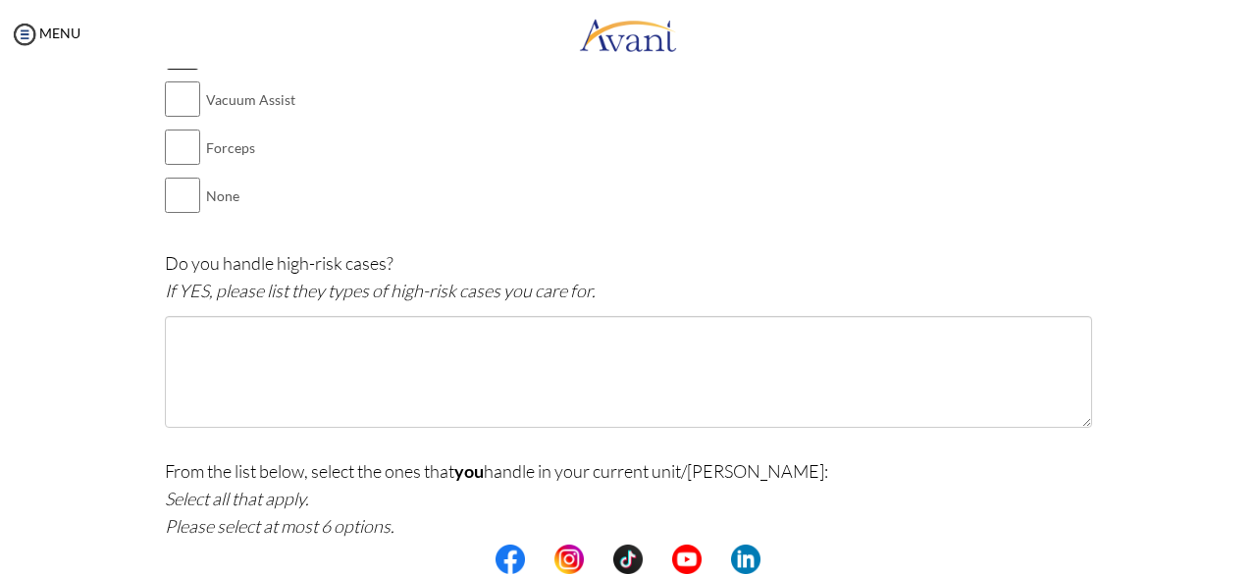
scroll to position [652, 0]
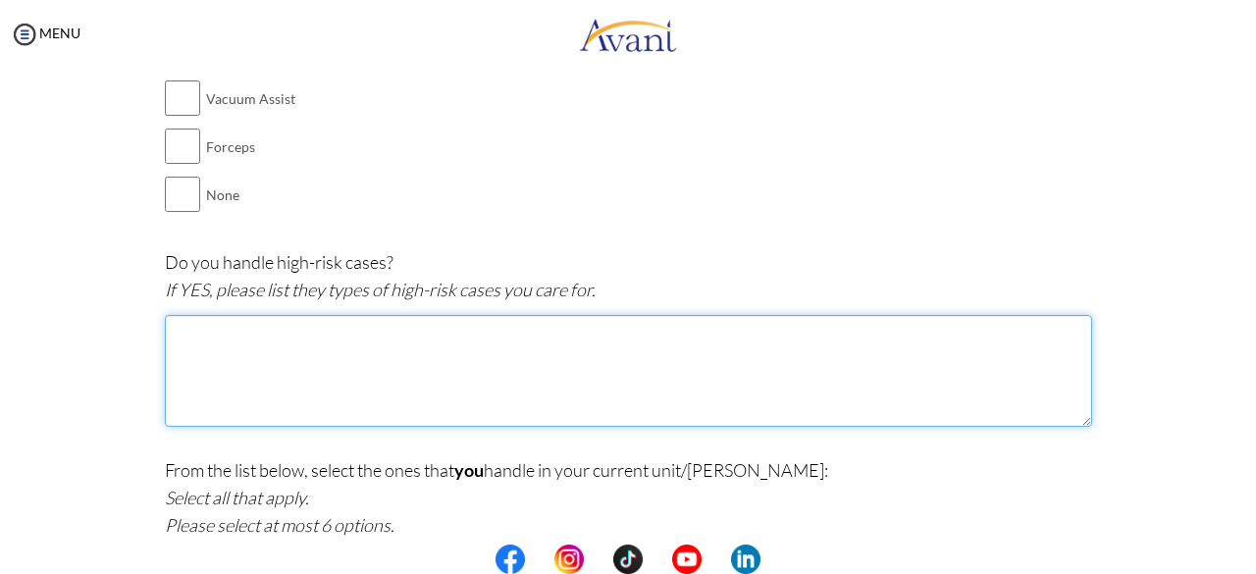
click at [383, 350] on textarea at bounding box center [628, 371] width 927 height 112
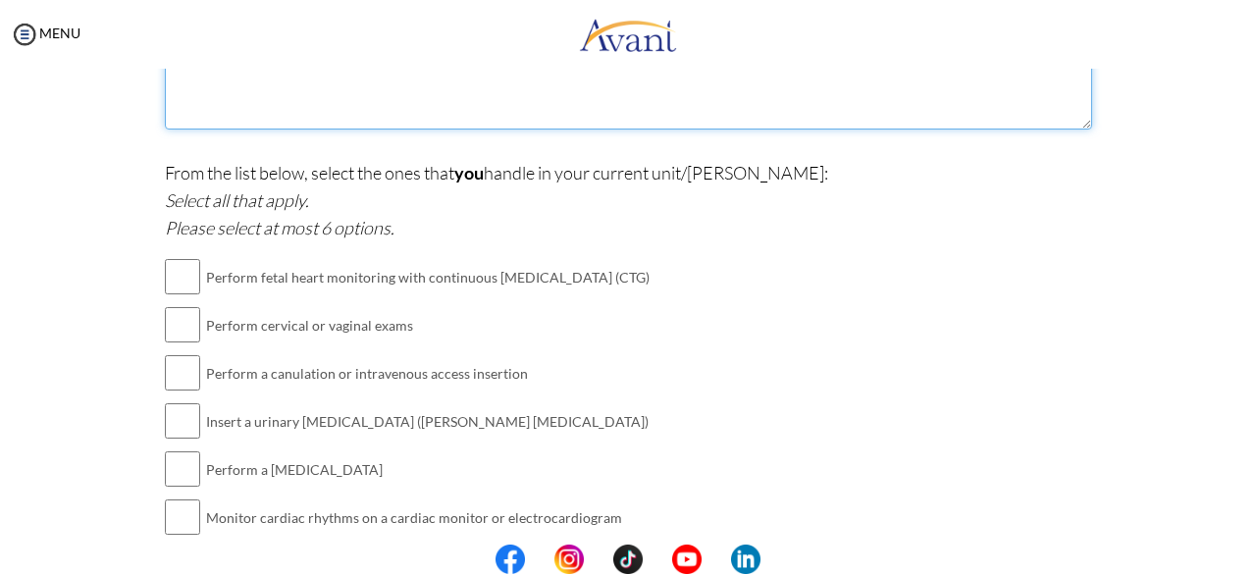
scroll to position [935, 0]
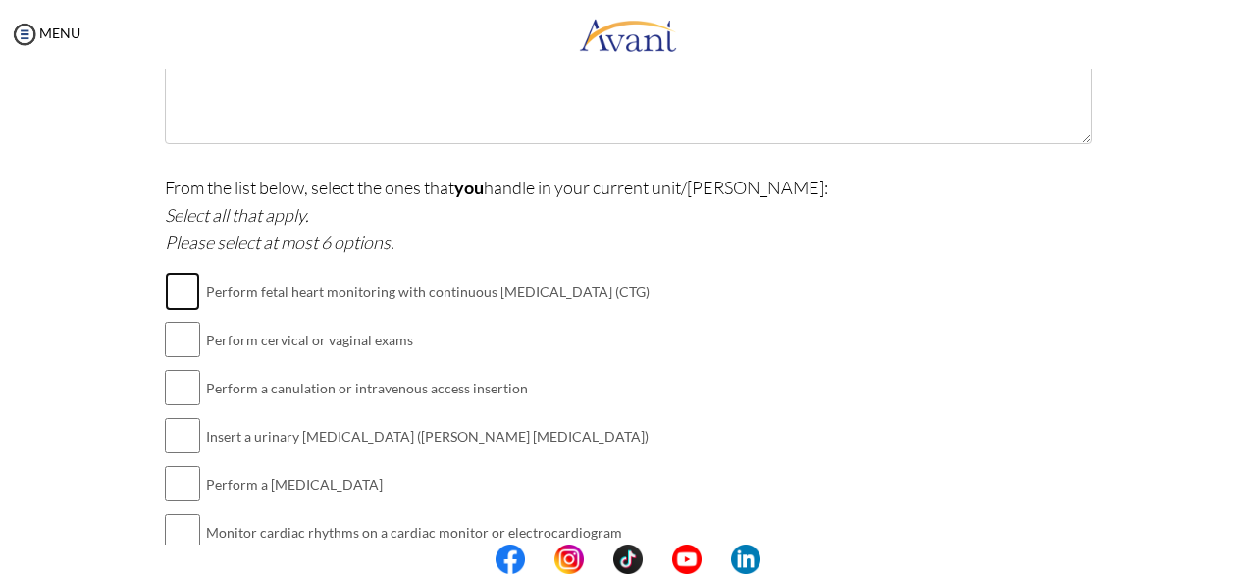
click at [175, 295] on input "checkbox" at bounding box center [182, 291] width 35 height 39
checkbox input "true"
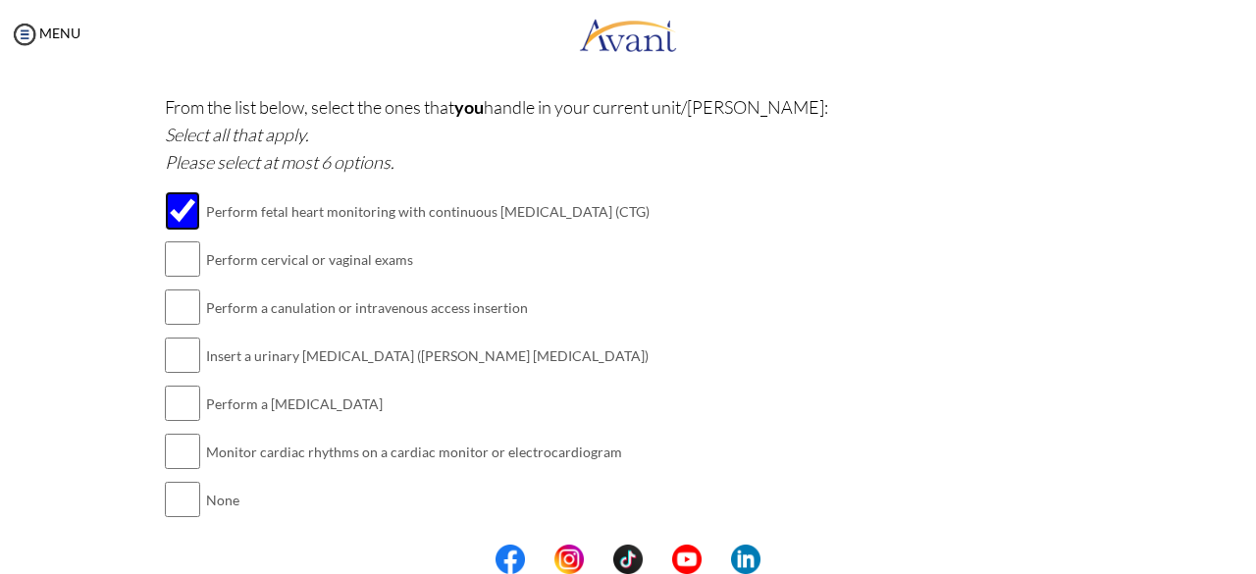
scroll to position [1069, 0]
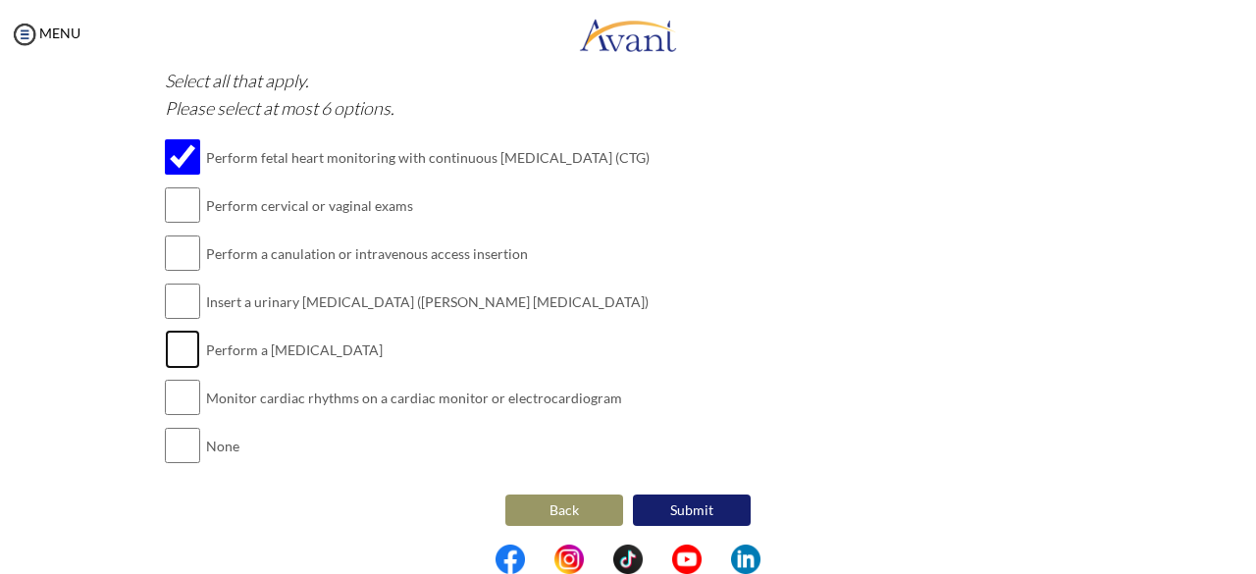
click at [182, 336] on input "checkbox" at bounding box center [182, 349] width 35 height 39
checkbox input "true"
click at [182, 393] on input "checkbox" at bounding box center [182, 397] width 35 height 39
checkbox input "true"
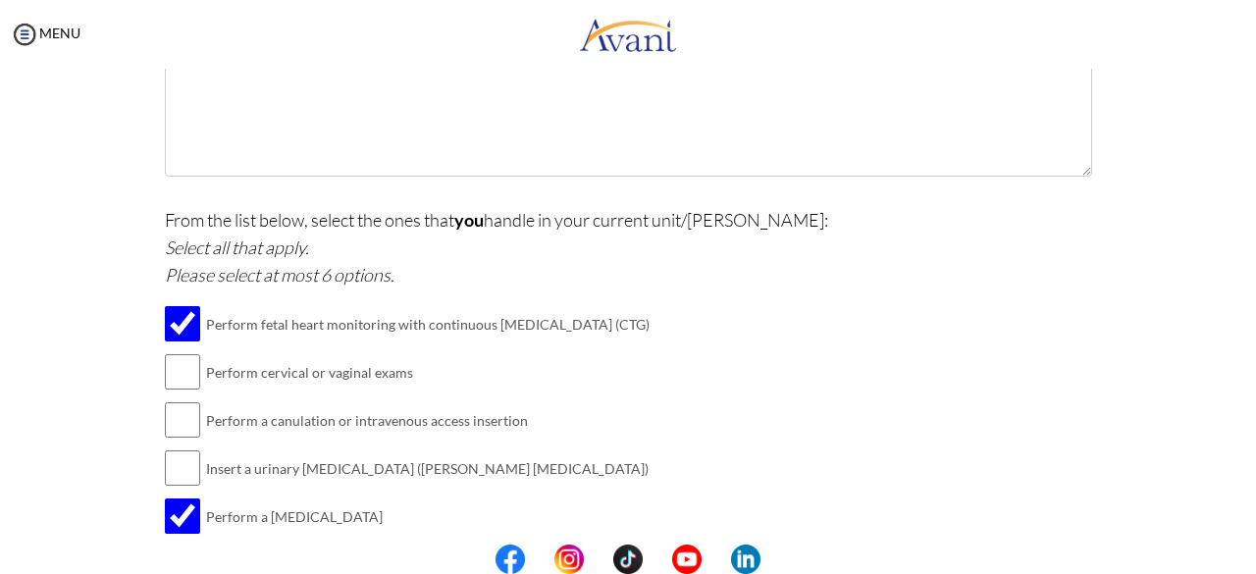
scroll to position [897, 0]
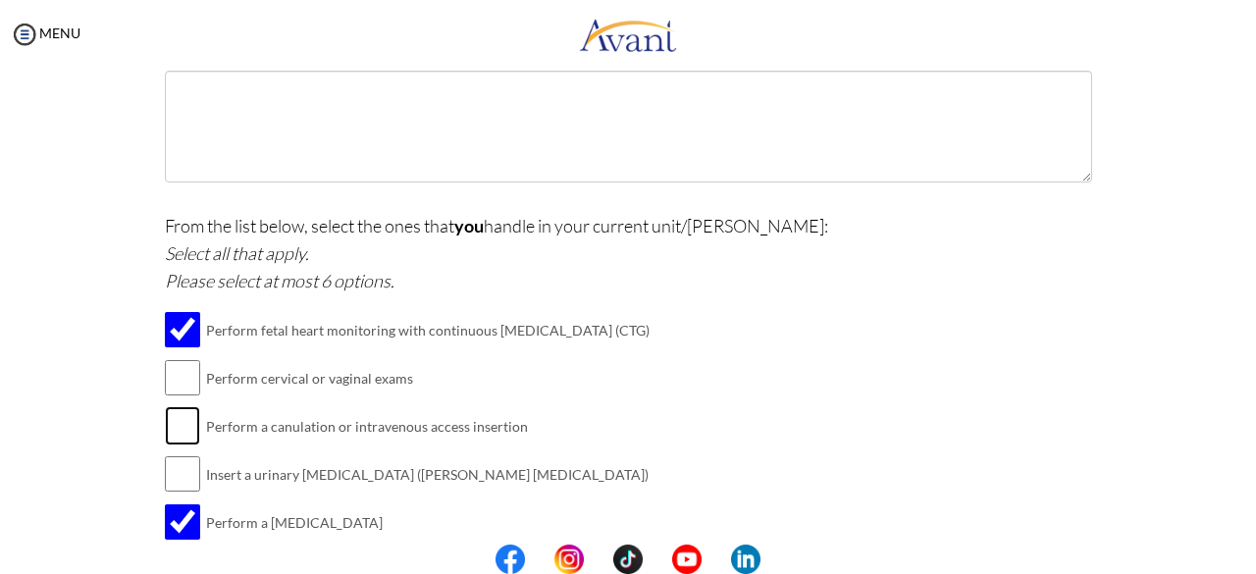
click at [182, 427] on input "checkbox" at bounding box center [182, 425] width 35 height 39
checkbox input "true"
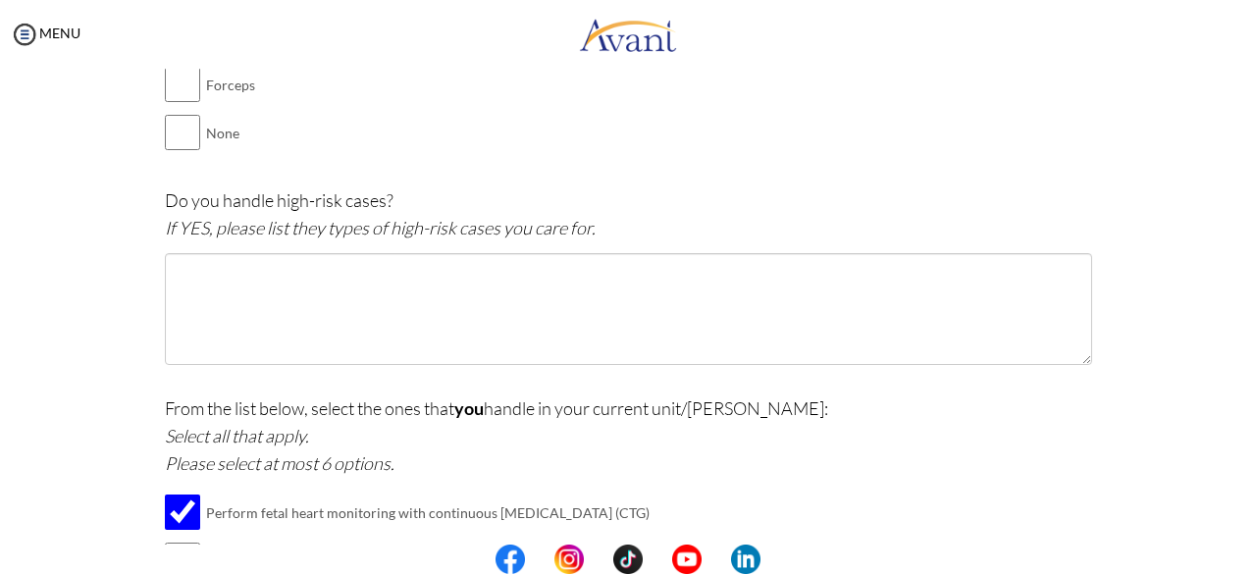
scroll to position [718, 0]
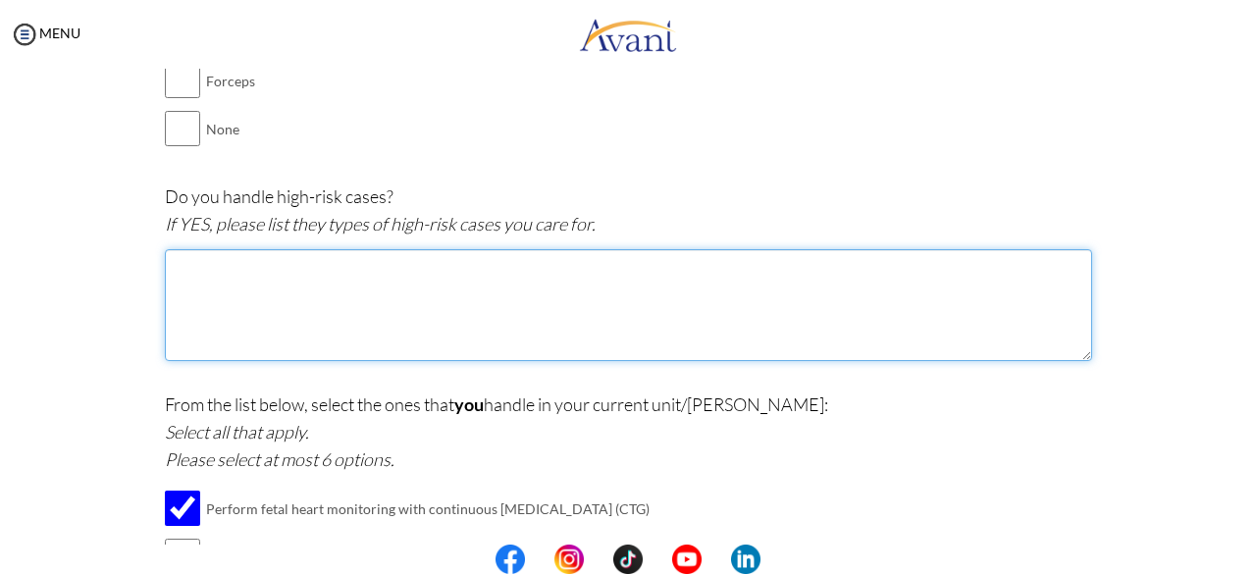
click at [346, 280] on textarea at bounding box center [628, 305] width 927 height 112
type textarea "Y"
paste textarea "Throughout my work experience, I have frequently seen and handled high-risk cas…"
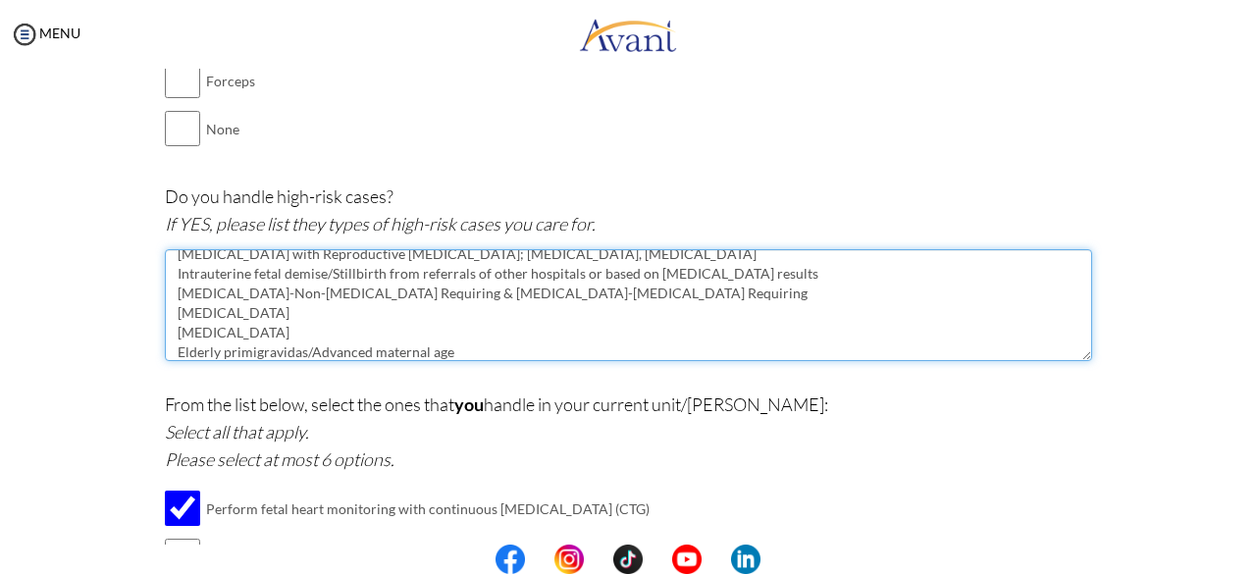
scroll to position [0, 0]
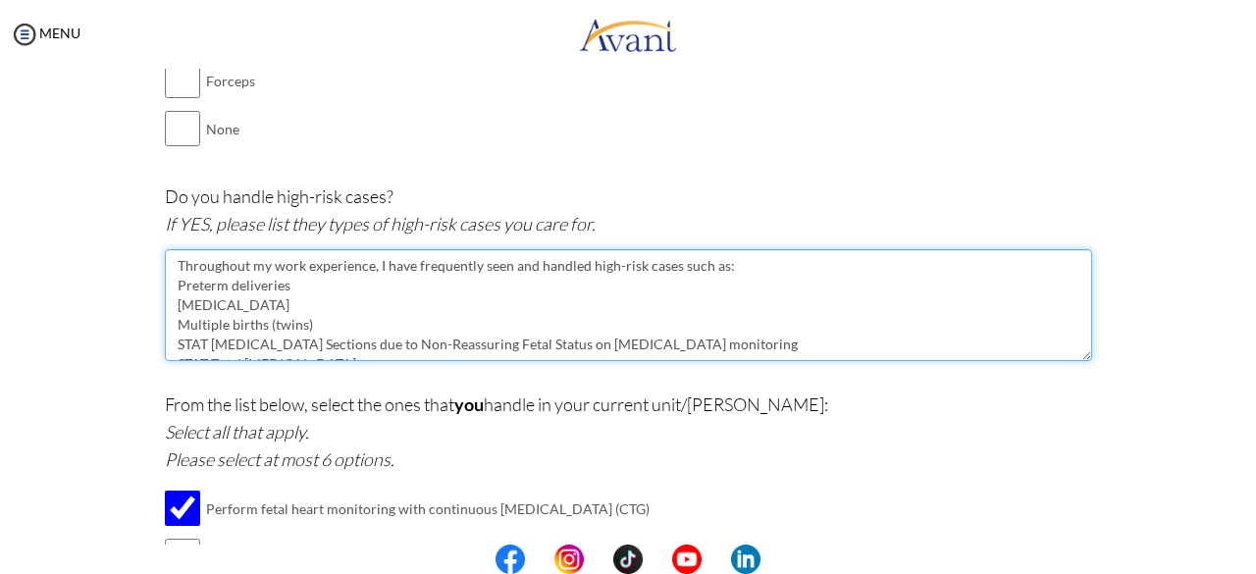
click at [751, 262] on textarea "Throughout my work experience, I have frequently seen and handled high-risk cas…" at bounding box center [628, 305] width 927 height 112
click at [169, 301] on textarea "Throughout my work experience, I have frequently seen and handled high-risk cas…" at bounding box center [628, 305] width 927 height 112
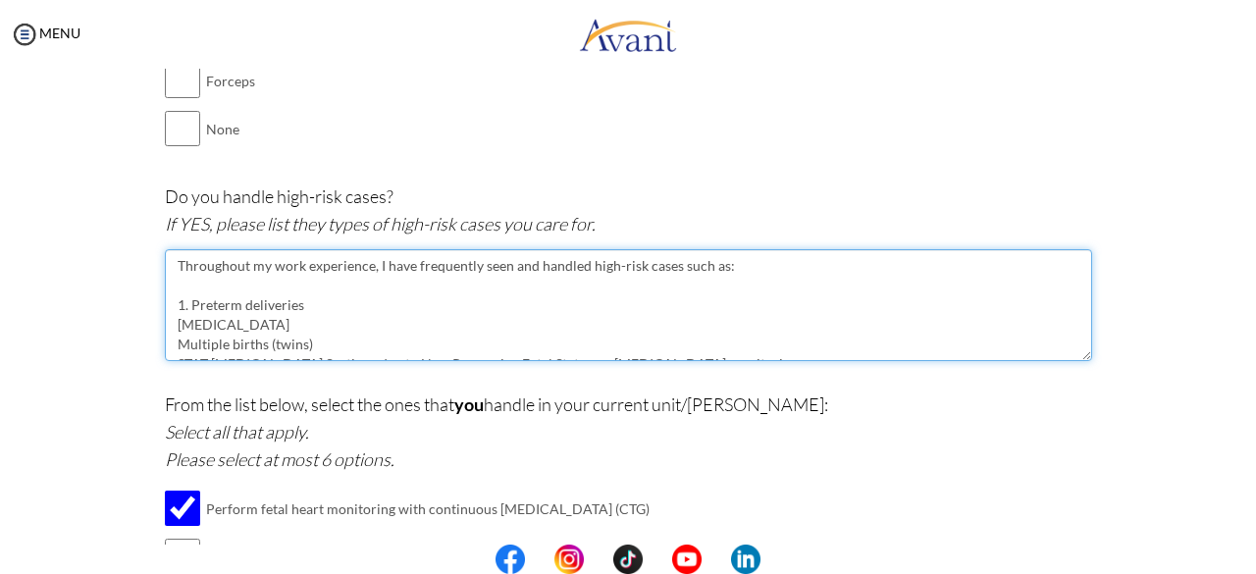
click at [173, 323] on textarea "Throughout my work experience, I have frequently seen and handled high-risk cas…" at bounding box center [628, 305] width 927 height 112
click at [182, 306] on textarea "Throughout my work experience, I have frequently seen and handled high-risk cas…" at bounding box center [628, 305] width 927 height 112
click at [169, 322] on textarea "Throughout my work experience, I have frequently seen and handled high-risk cas…" at bounding box center [628, 305] width 927 height 112
click at [171, 338] on textarea "Throughout my work experience, I have frequently seen and handled high-risk cas…" at bounding box center [628, 305] width 927 height 112
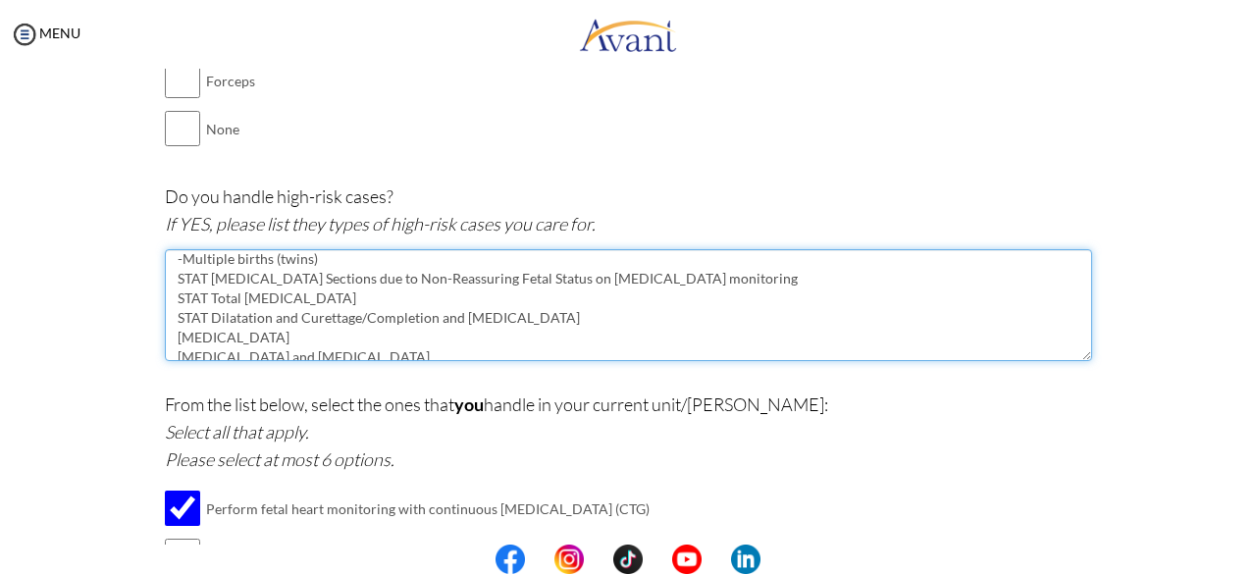
scroll to position [96, 0]
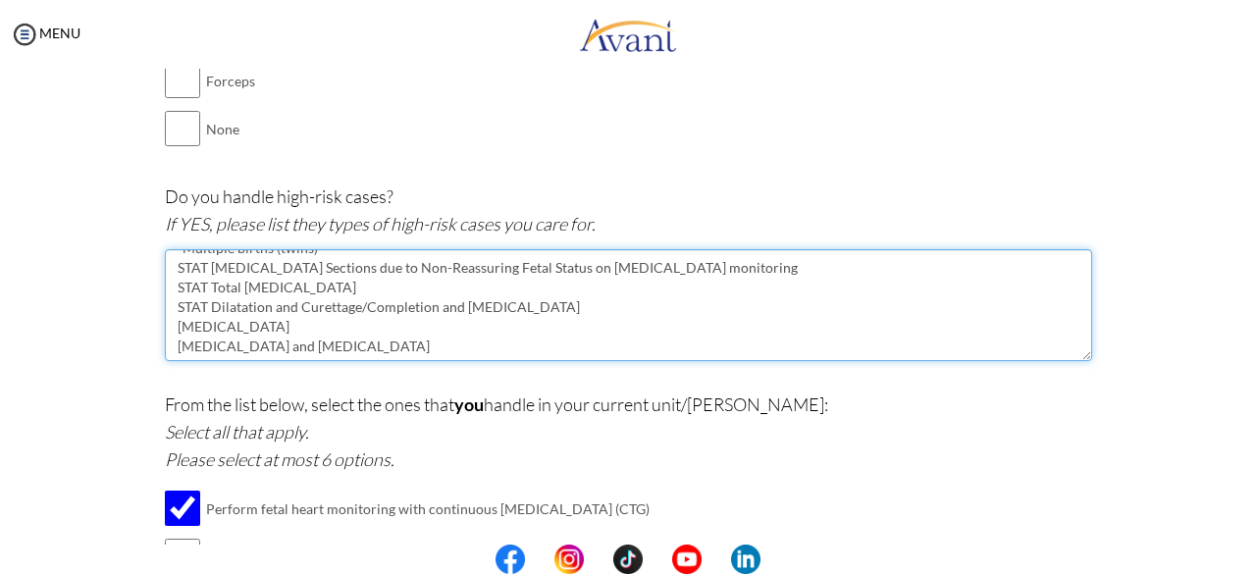
click at [167, 271] on textarea "Throughout my work experience, I have frequently seen and handled high-risk cas…" at bounding box center [628, 305] width 927 height 112
click at [165, 289] on textarea "Throughout my work experience, I have frequently seen and handled high-risk cas…" at bounding box center [628, 305] width 927 height 112
click at [167, 307] on textarea "Throughout my work experience, I have frequently seen and handled high-risk cas…" at bounding box center [628, 305] width 927 height 112
click at [170, 320] on textarea "Throughout my work experience, I have frequently seen and handled high-risk cas…" at bounding box center [628, 305] width 927 height 112
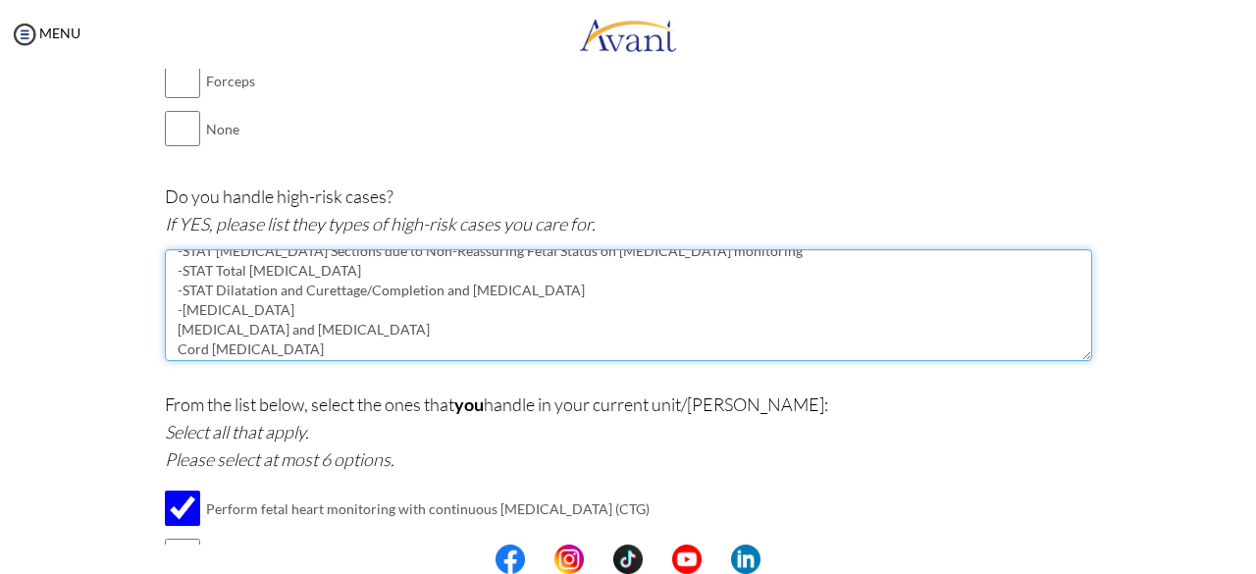
scroll to position [141, 0]
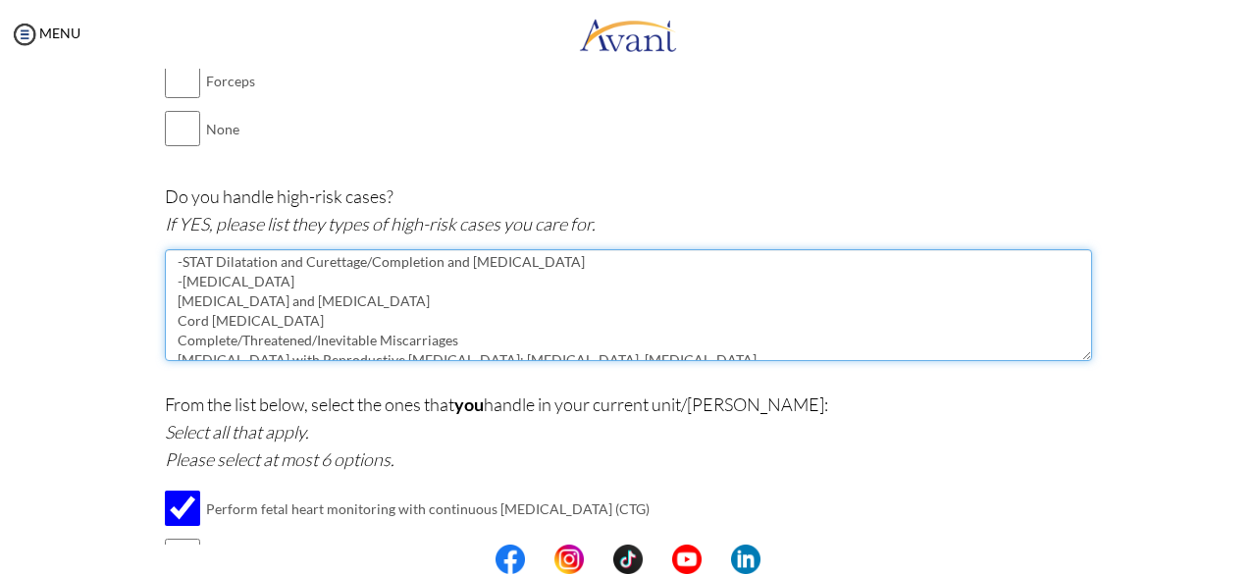
click at [168, 293] on textarea "Throughout my work experience, I have frequently seen and handled high-risk cas…" at bounding box center [628, 305] width 927 height 112
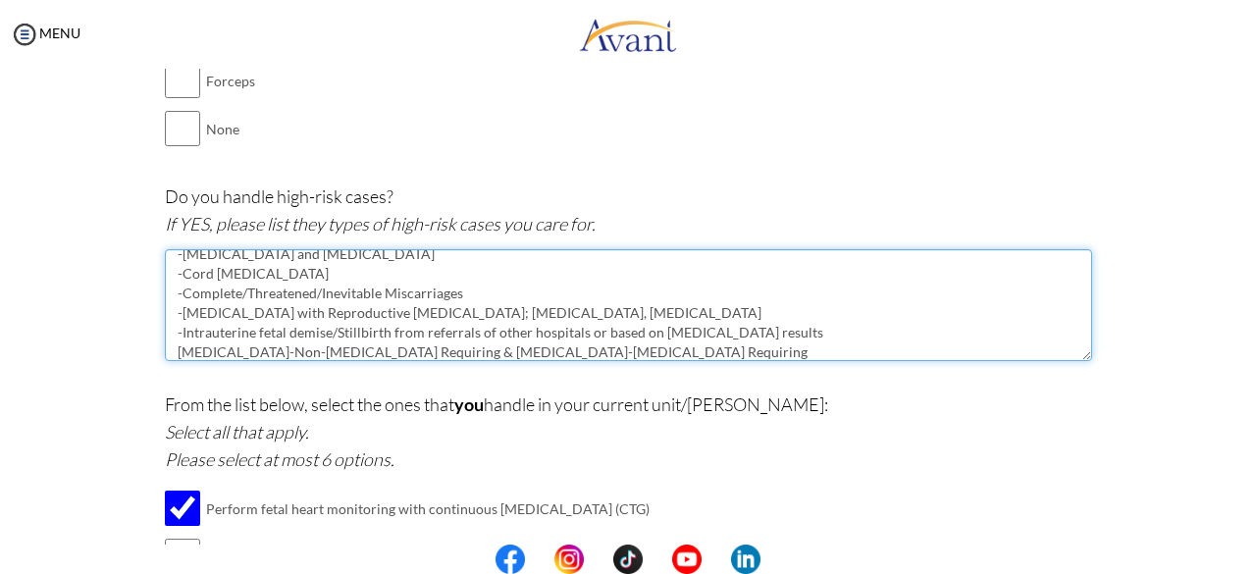
scroll to position [255, 0]
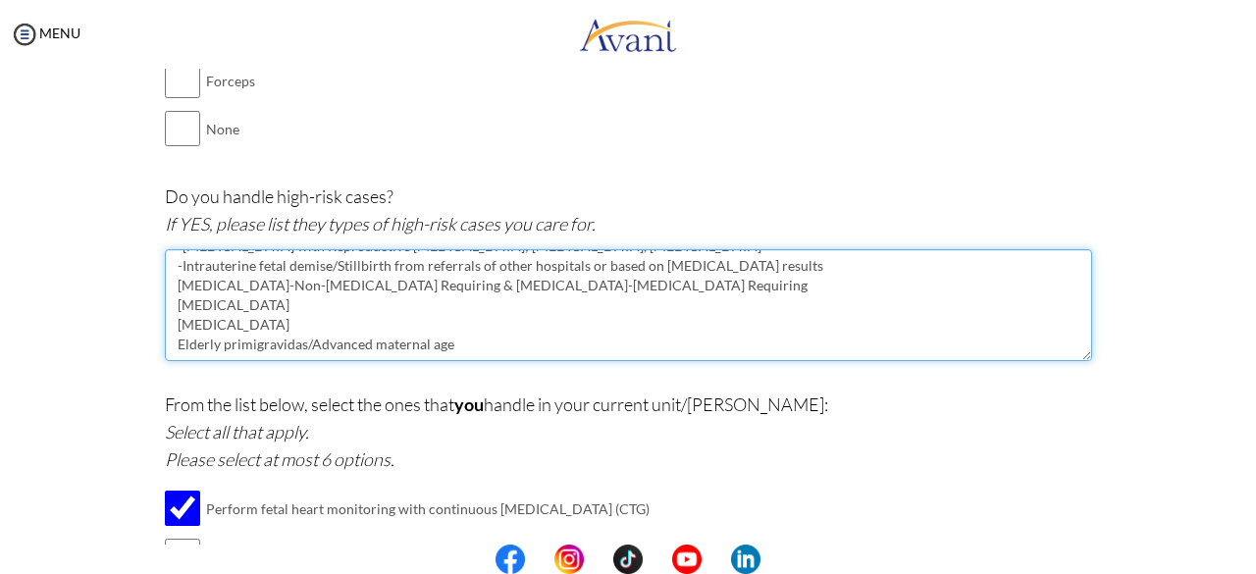
click at [168, 286] on textarea "Throughout my work experience, I have frequently seen and handled high-risk cas…" at bounding box center [628, 305] width 927 height 112
click at [167, 306] on textarea "Throughout my work experience, I have frequently seen and handled high-risk cas…" at bounding box center [628, 305] width 927 height 112
click at [167, 320] on textarea "Throughout my work experience, I have frequently seen and handled high-risk cas…" at bounding box center [628, 305] width 927 height 112
click at [171, 344] on textarea "Throughout my work experience, I have frequently seen and handled high-risk cas…" at bounding box center [628, 305] width 927 height 112
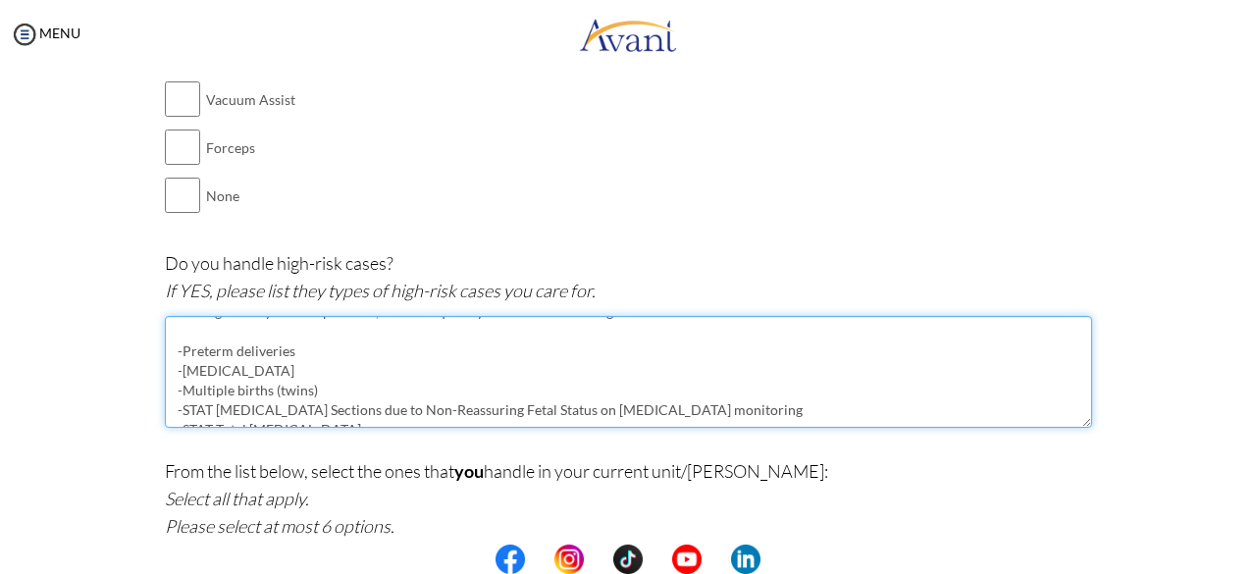
scroll to position [0, 0]
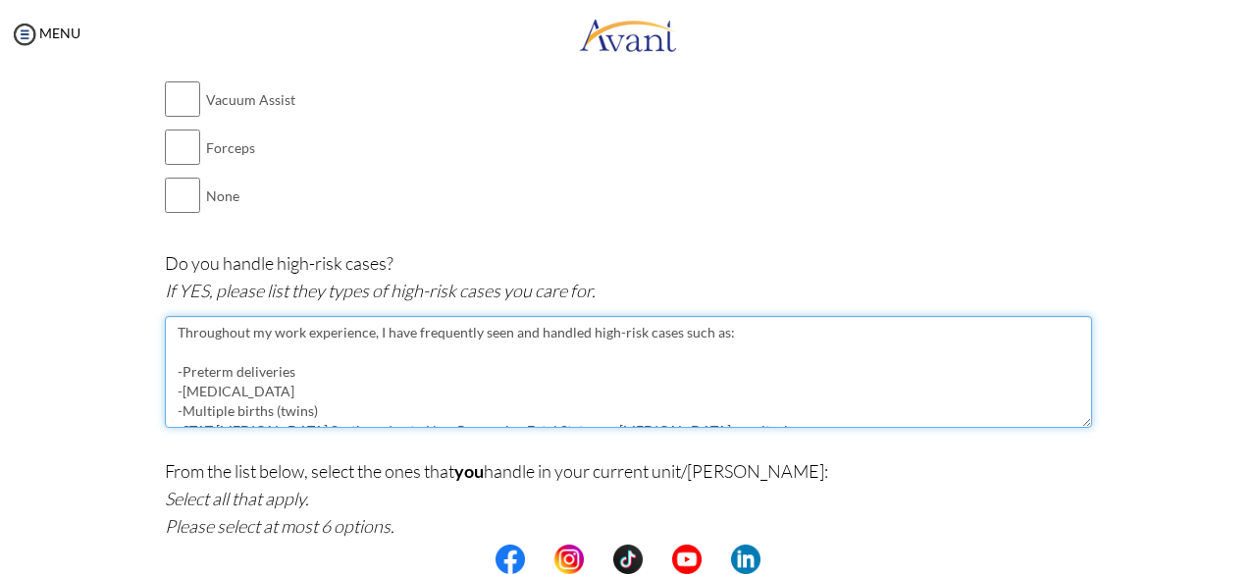
click at [169, 332] on textarea "Throughout my work experience, I have frequently seen and handled high-risk cas…" at bounding box center [628, 372] width 927 height 112
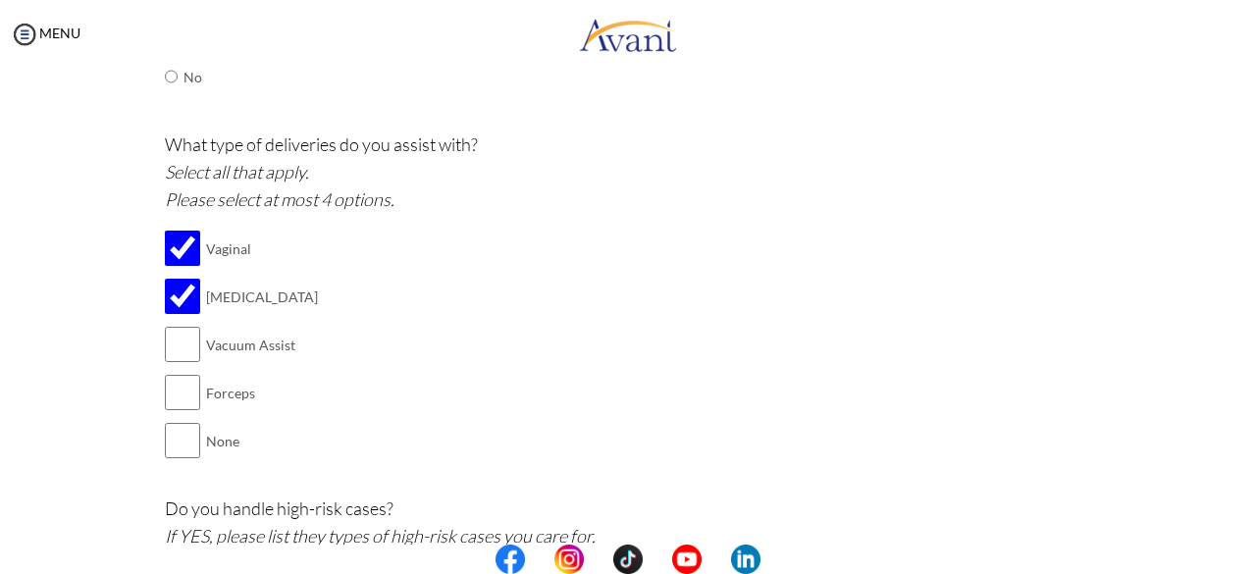
scroll to position [408, 0]
type textarea "Yes, throughout my work experience, I have frequently seen and handled high-ris…"
click at [169, 342] on input "checkbox" at bounding box center [182, 342] width 35 height 39
checkbox input "true"
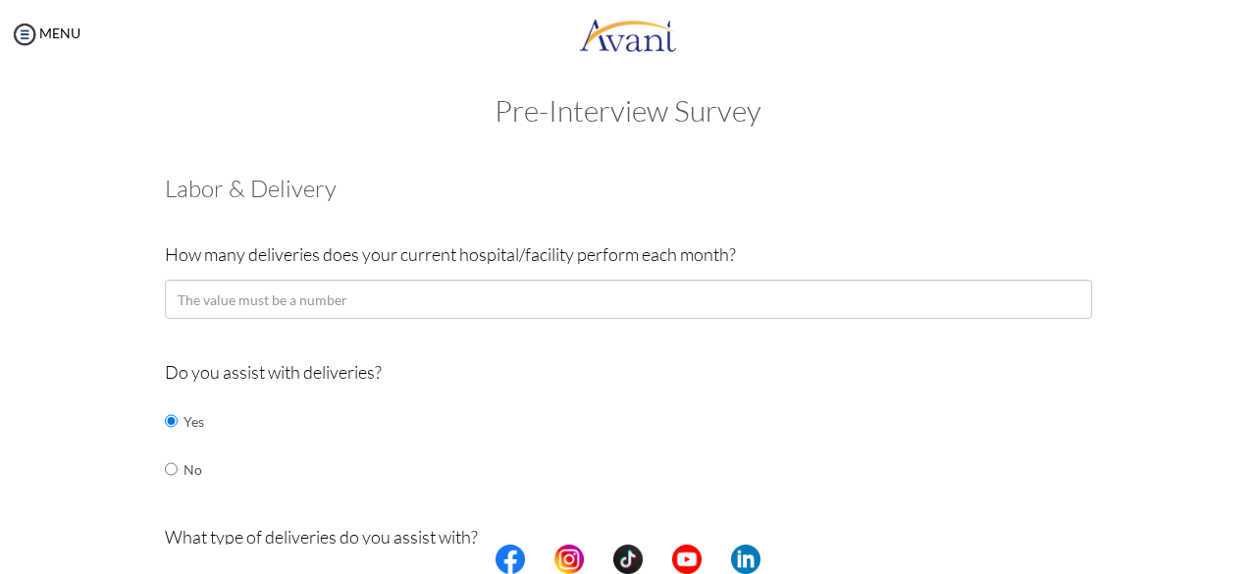
scroll to position [14, 0]
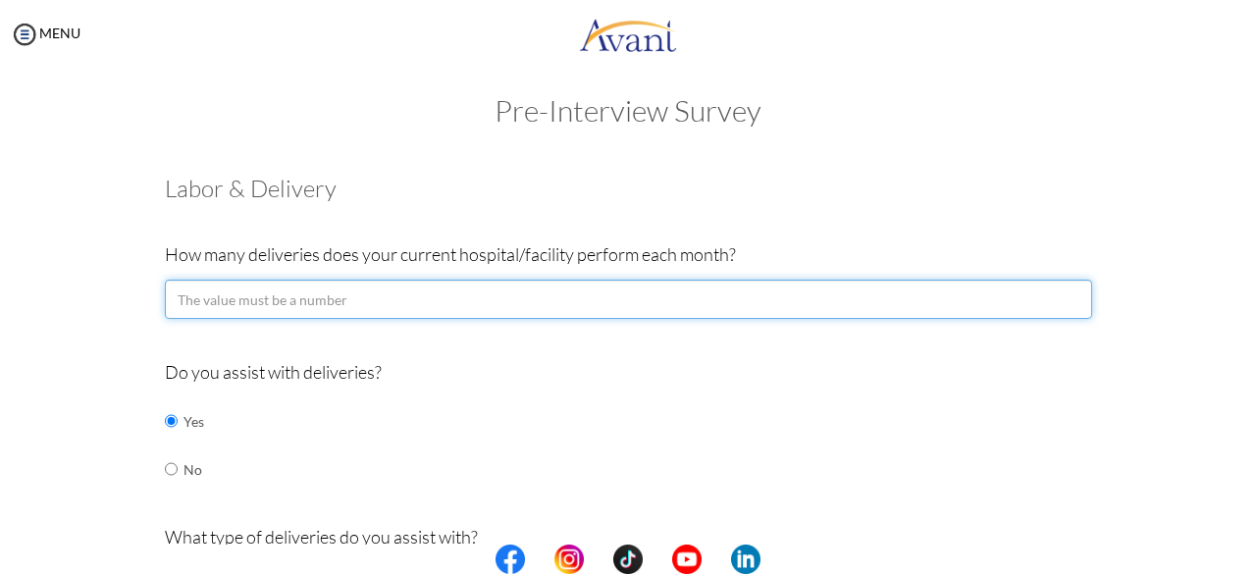
click at [464, 299] on input "number" at bounding box center [628, 299] width 927 height 39
type input "1"
click at [1061, 296] on input "1" at bounding box center [628, 299] width 927 height 39
click at [356, 297] on input "number" at bounding box center [628, 299] width 927 height 39
type input "10"
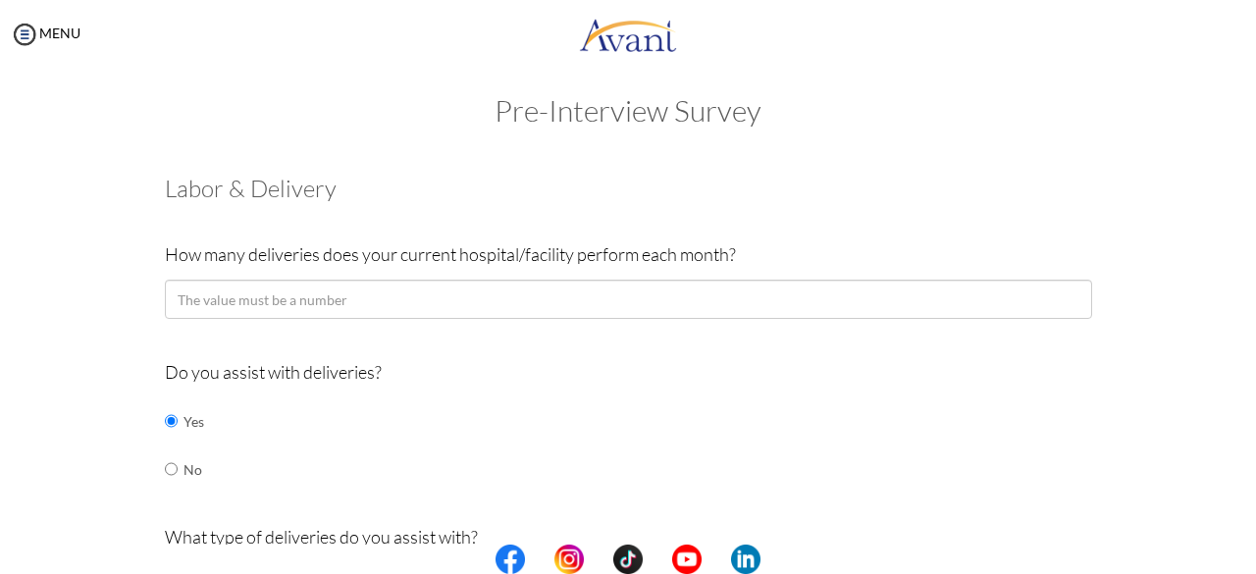
click at [539, 400] on div "Do you assist with deliveries? Yes No" at bounding box center [628, 435] width 927 height 155
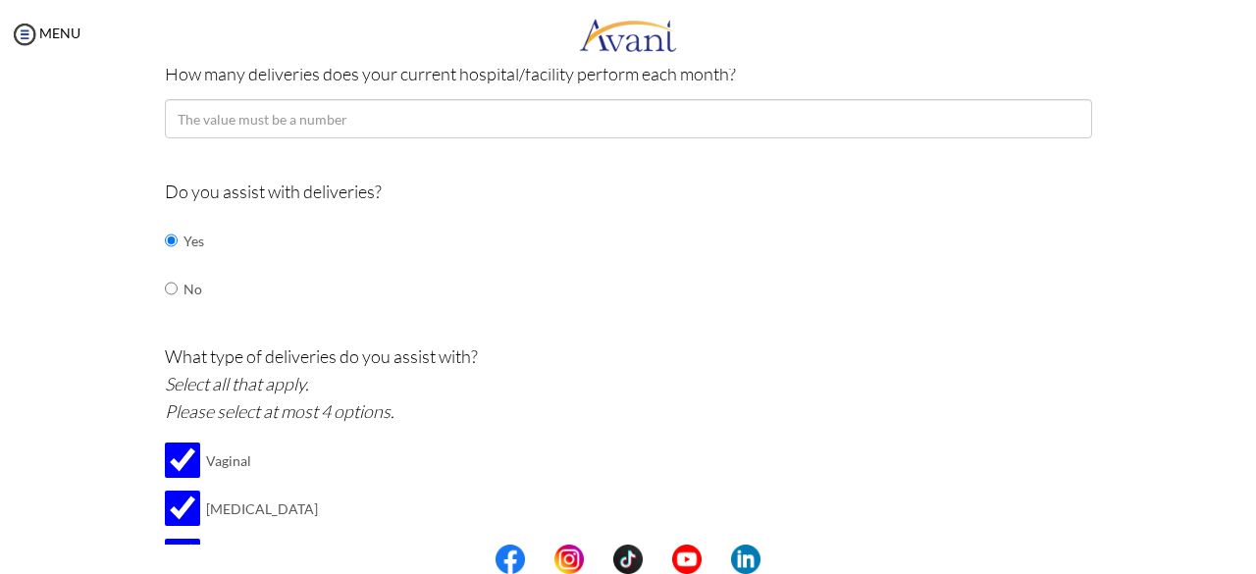
scroll to position [184, 0]
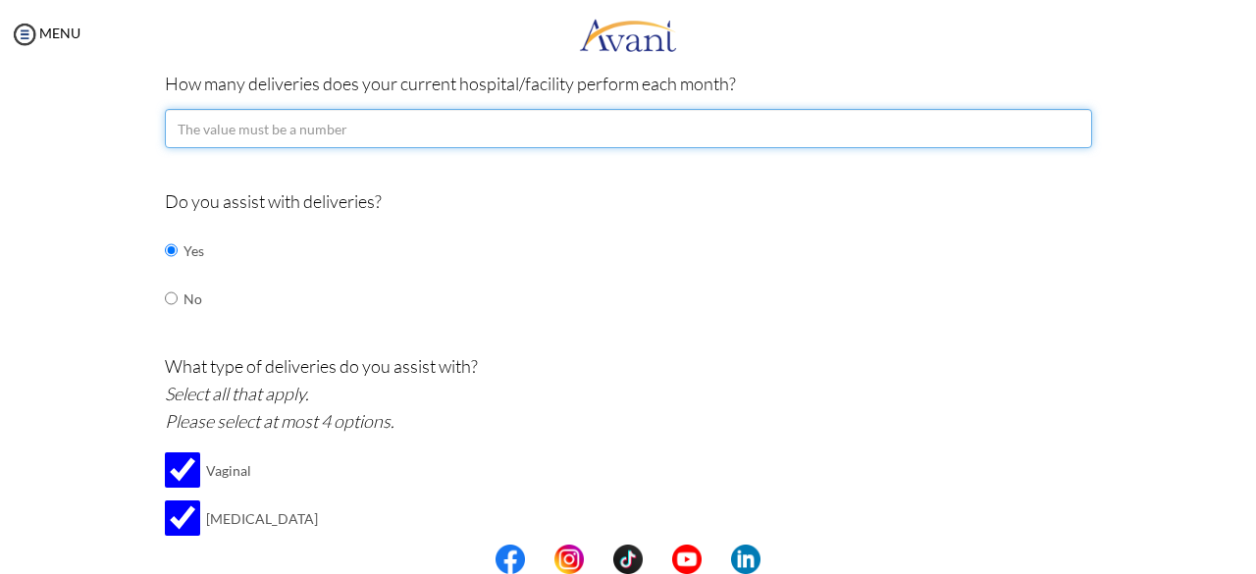
click at [241, 134] on input "number" at bounding box center [628, 128] width 927 height 39
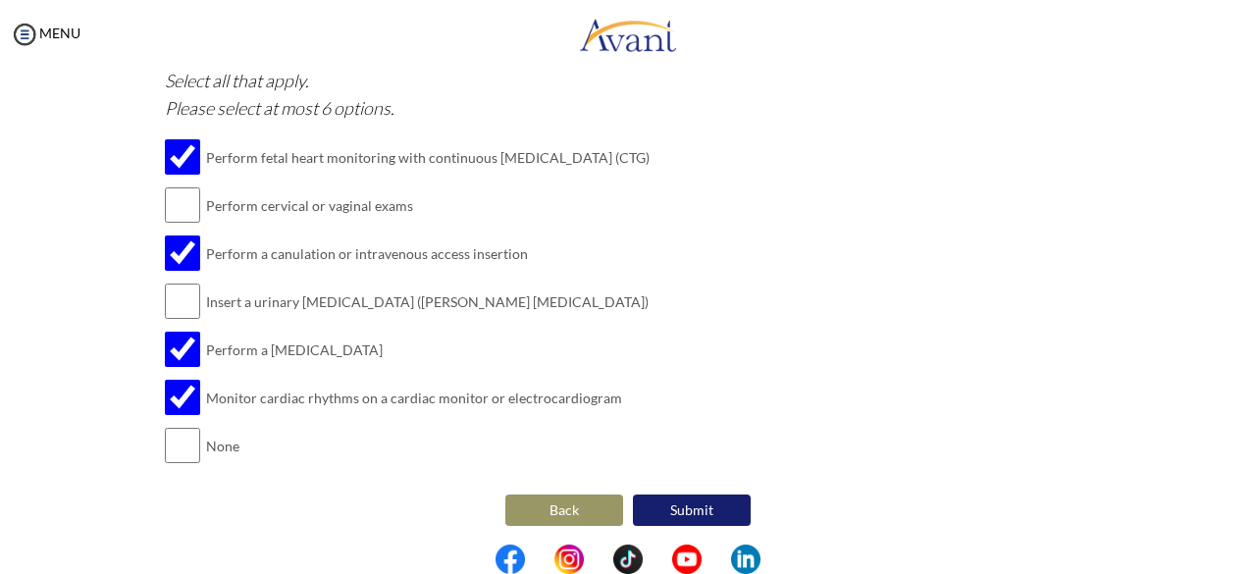
scroll to position [1069, 0]
click at [730, 502] on button "Submit" at bounding box center [692, 509] width 118 height 31
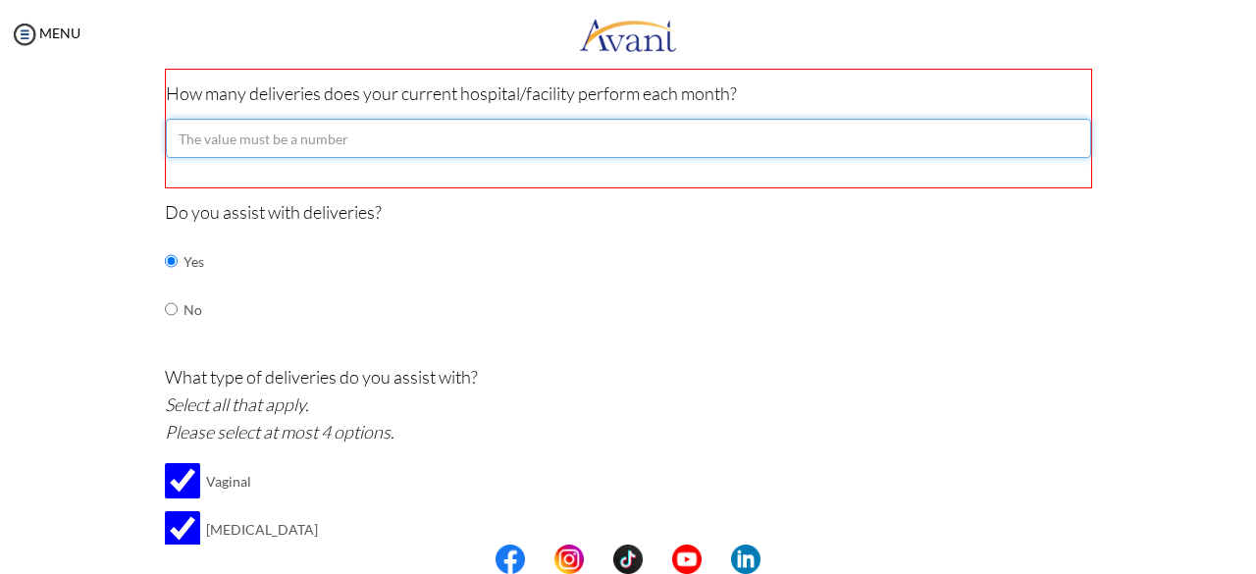
click at [587, 138] on input "number" at bounding box center [628, 138] width 925 height 39
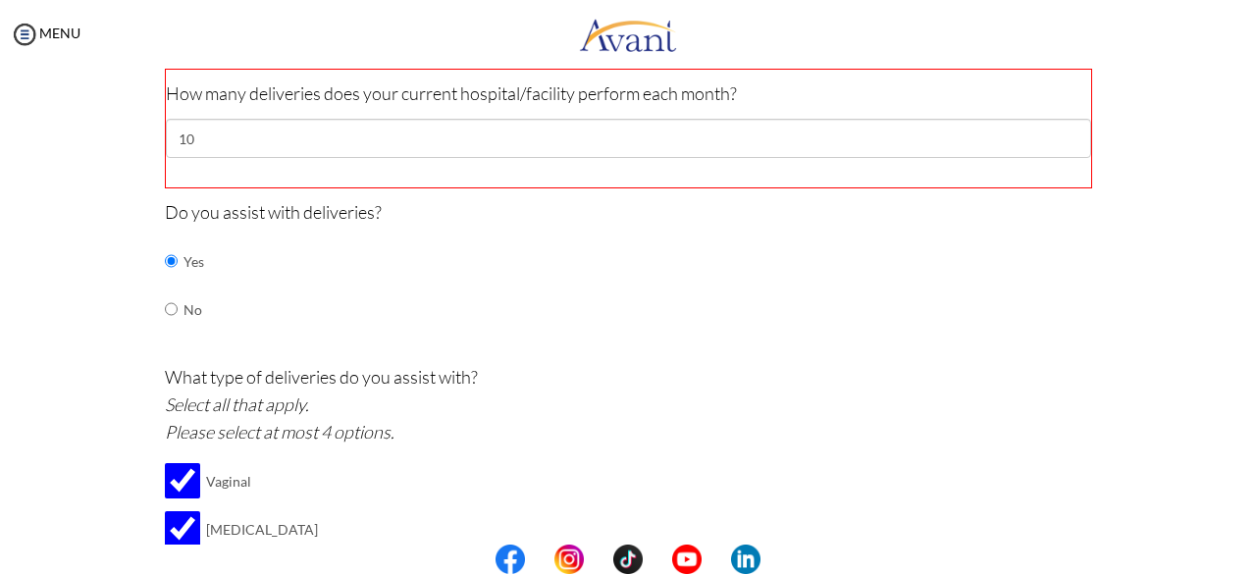
click at [792, 314] on div "Do you assist with deliveries? Yes No" at bounding box center [628, 275] width 927 height 155
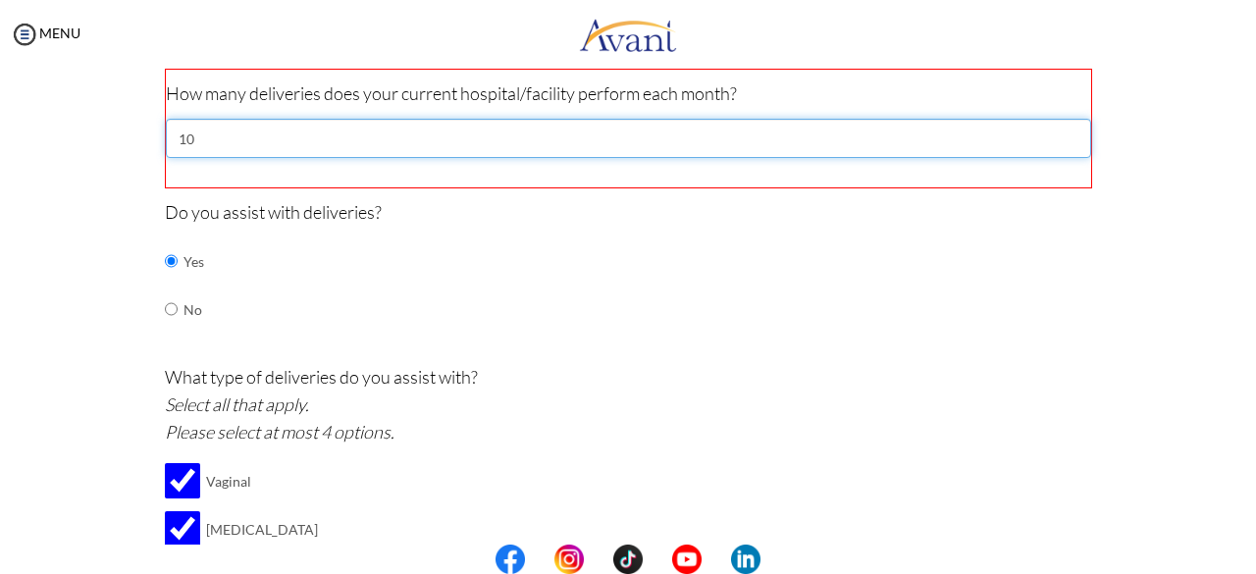
click at [626, 147] on input "10" at bounding box center [628, 138] width 925 height 39
type input "10"
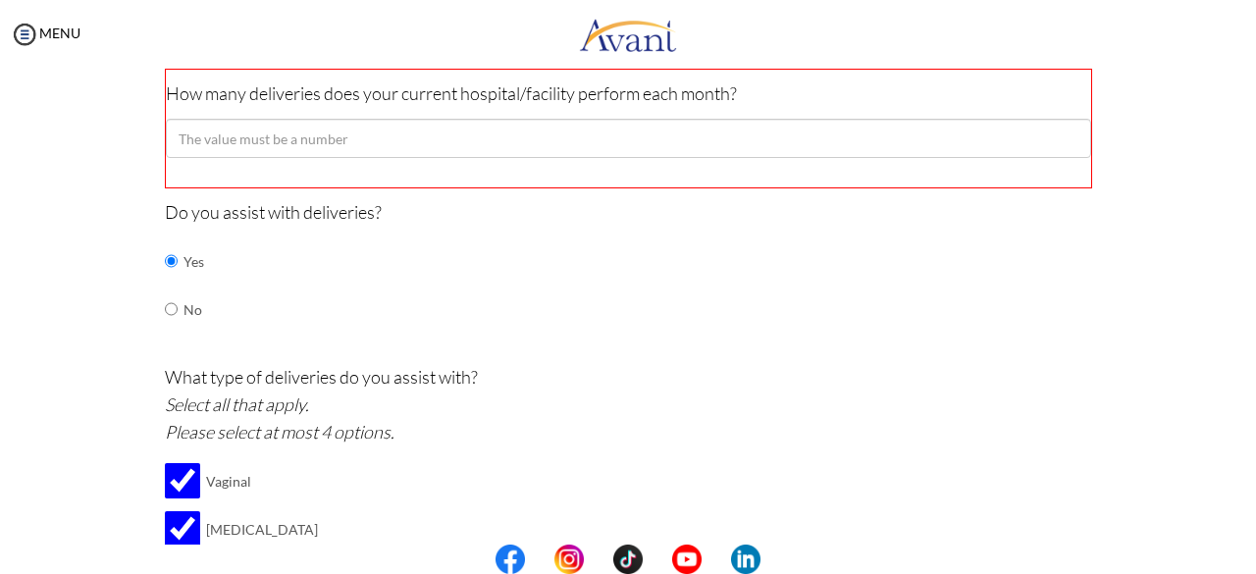
click at [800, 331] on div "Do you assist with deliveries? Yes No" at bounding box center [628, 275] width 927 height 155
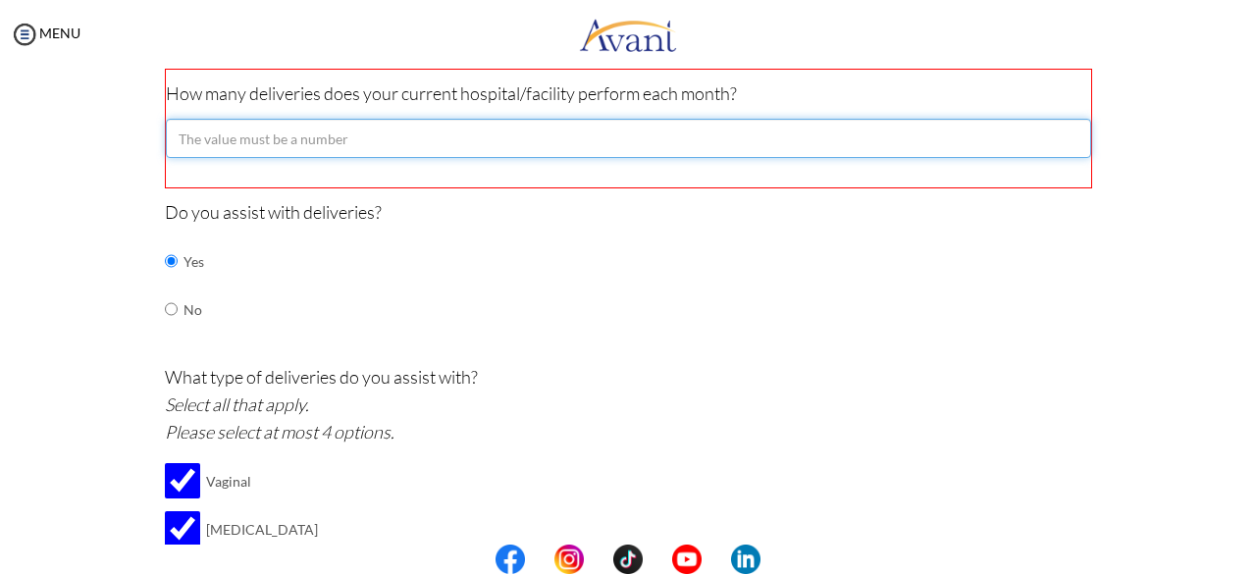
click at [1077, 141] on input "number" at bounding box center [628, 138] width 925 height 39
click at [1060, 138] on input "-1" at bounding box center [628, 138] width 925 height 39
click at [1060, 138] on input "-2" at bounding box center [628, 138] width 925 height 39
click at [1062, 133] on input "-1" at bounding box center [628, 138] width 925 height 39
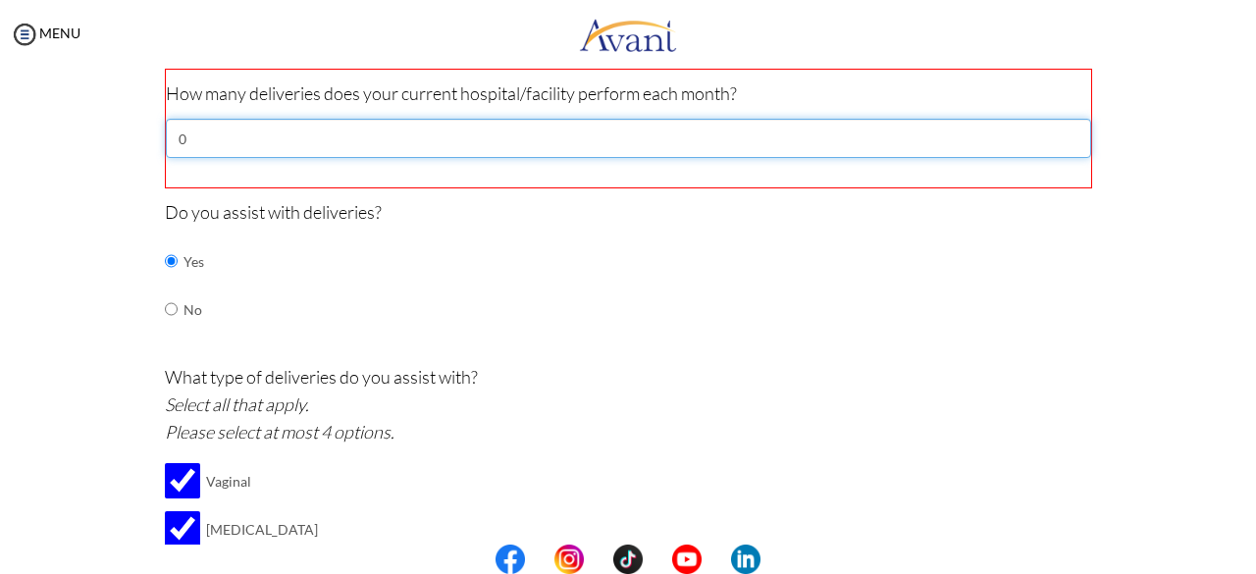
click at [1062, 133] on input "0" at bounding box center [628, 138] width 925 height 39
click at [1062, 133] on input "1" at bounding box center [628, 138] width 925 height 39
click at [1062, 133] on input "2" at bounding box center [628, 138] width 925 height 39
click at [1062, 133] on input "3" at bounding box center [628, 138] width 925 height 39
click at [1062, 133] on input "4" at bounding box center [628, 138] width 925 height 39
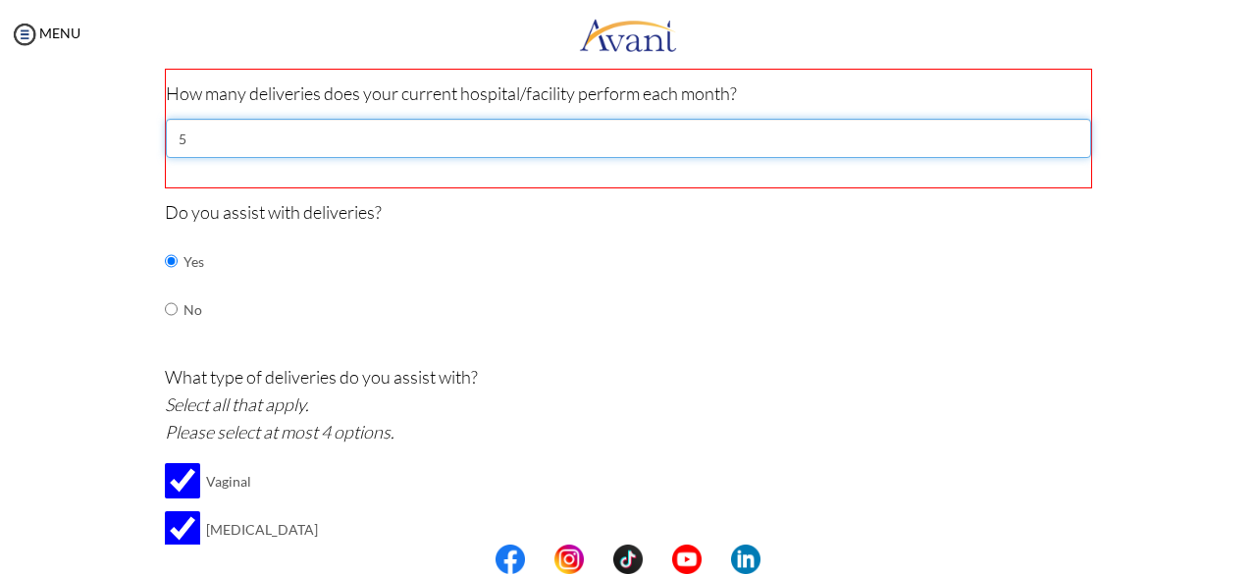
click at [1062, 133] on input "5" at bounding box center [628, 138] width 925 height 39
click at [1062, 133] on input "6" at bounding box center [628, 138] width 925 height 39
click at [1062, 133] on input "7" at bounding box center [628, 138] width 925 height 39
click at [1062, 133] on input "8" at bounding box center [628, 138] width 925 height 39
click at [1062, 133] on input "9" at bounding box center [628, 138] width 925 height 39
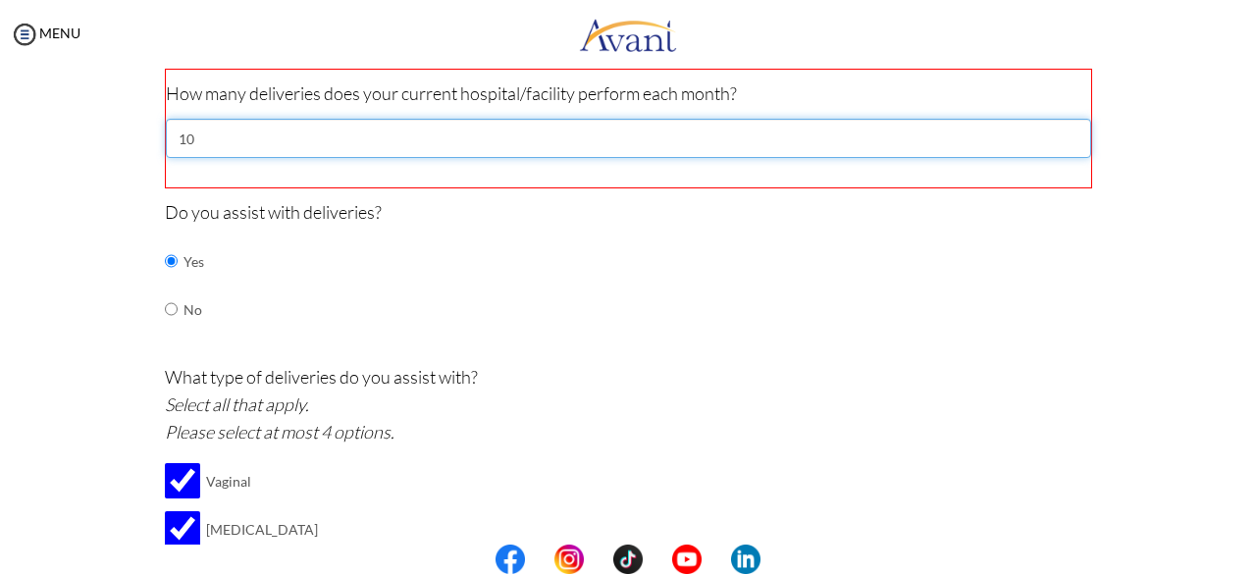
type input "10"
click at [1062, 133] on input "10" at bounding box center [628, 138] width 925 height 39
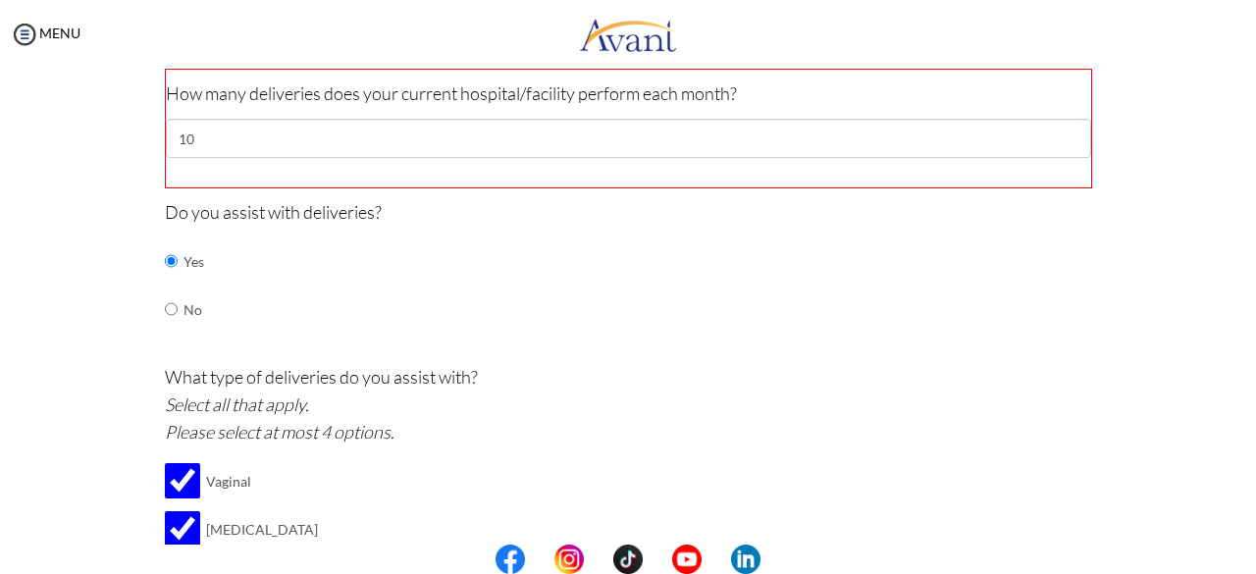
click at [960, 331] on div "Do you assist with deliveries? Yes No" at bounding box center [628, 275] width 927 height 155
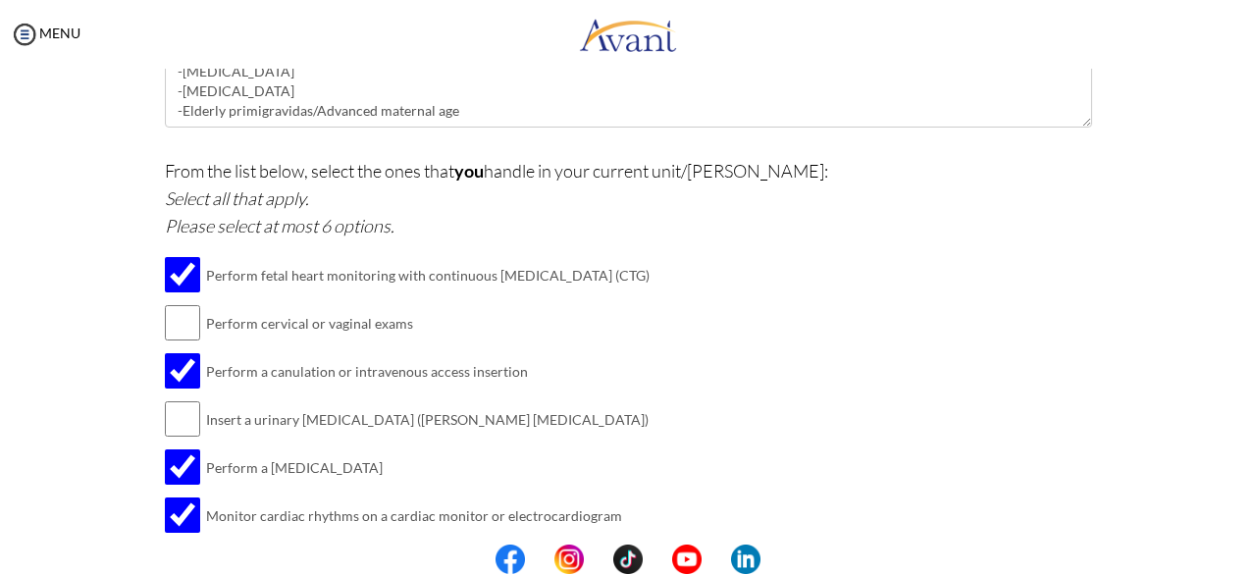
scroll to position [1071, 0]
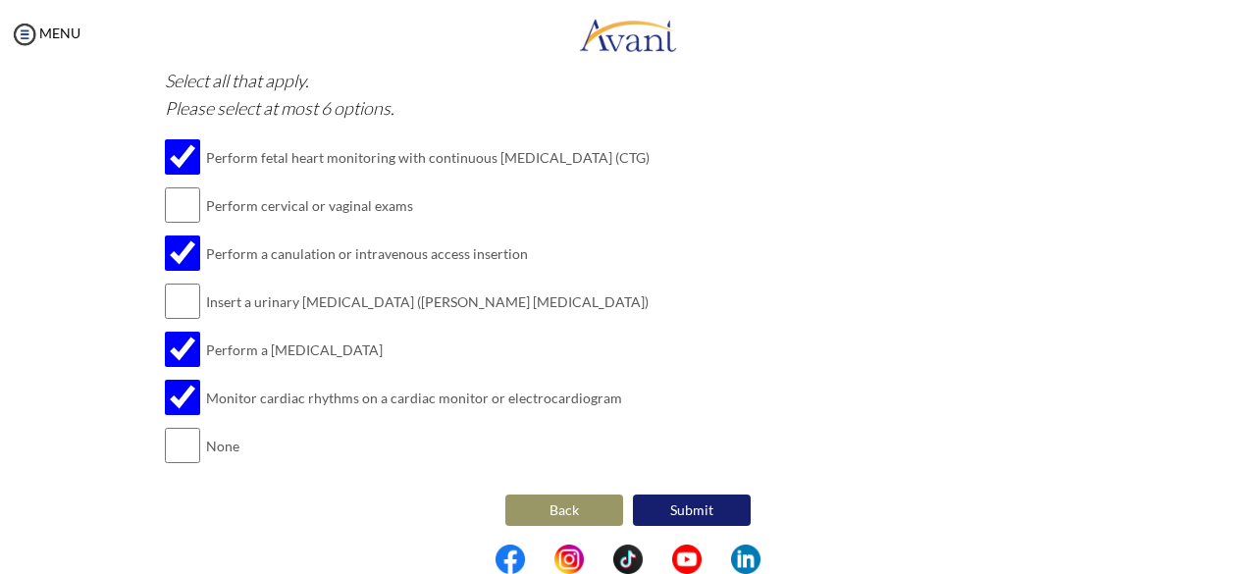
click at [731, 499] on button "Submit" at bounding box center [692, 509] width 118 height 31
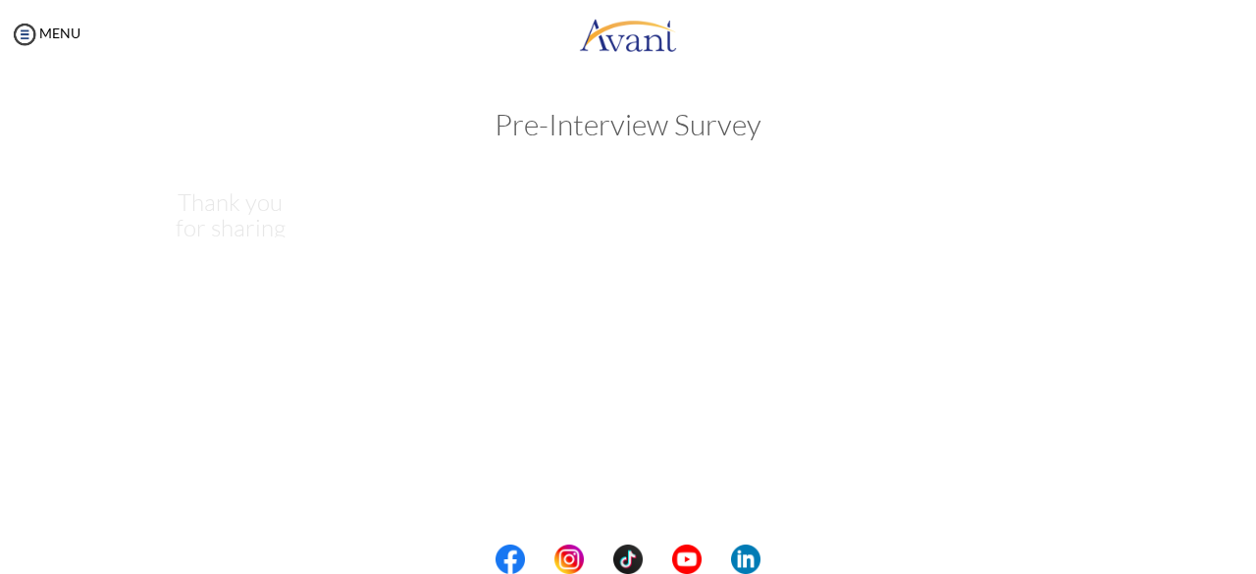
scroll to position [0, 0]
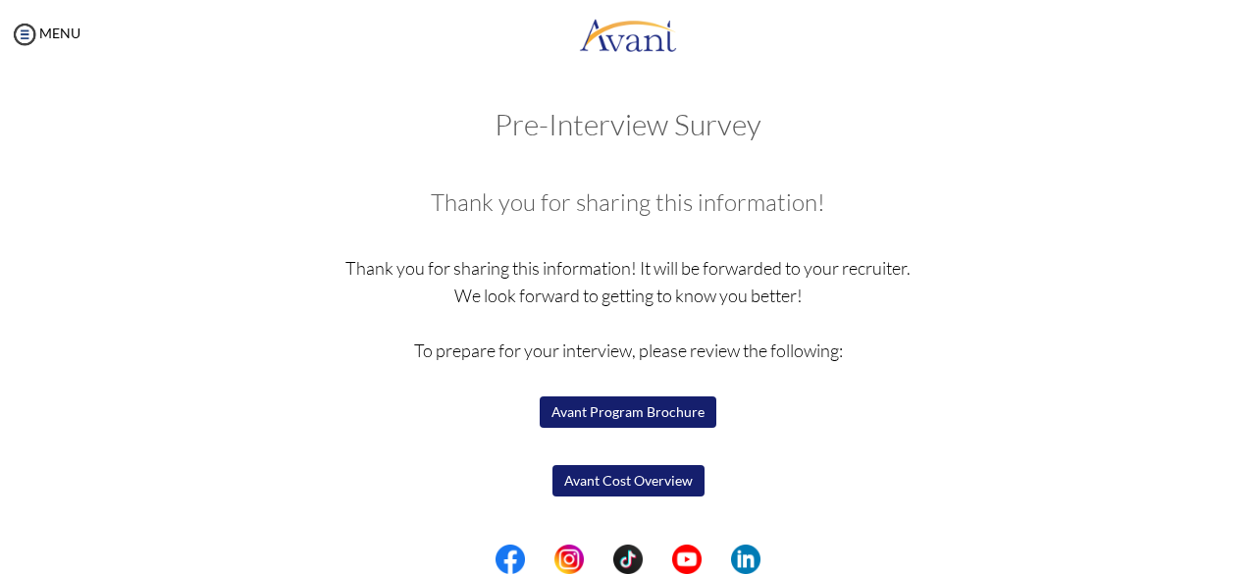
click at [659, 413] on button "Avant Program Brochure" at bounding box center [628, 411] width 177 height 31
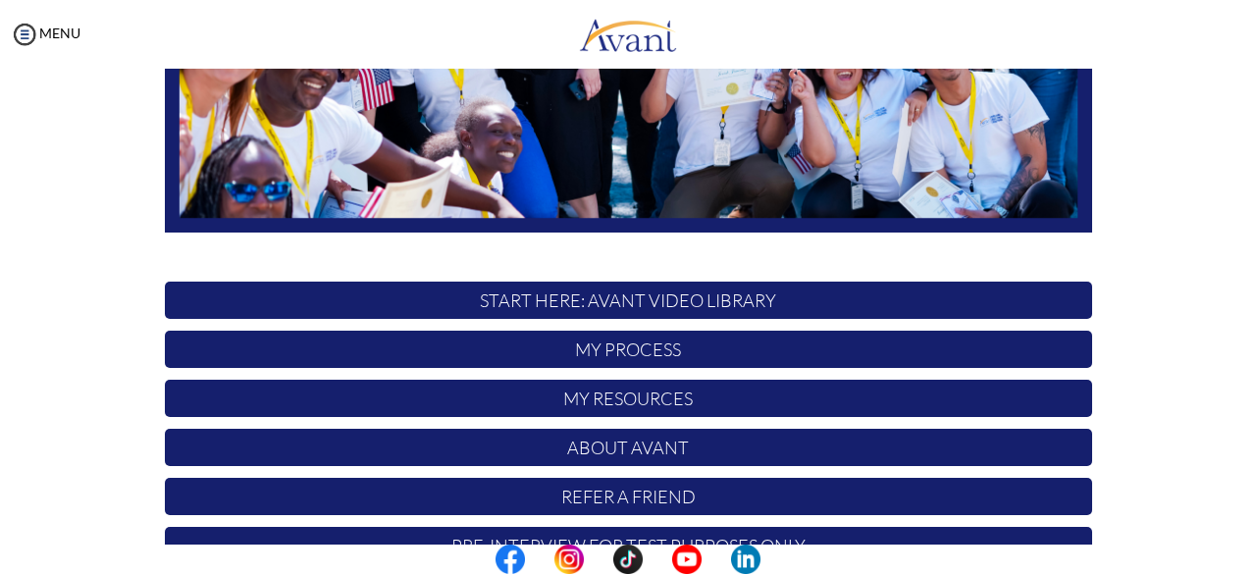
scroll to position [516, 0]
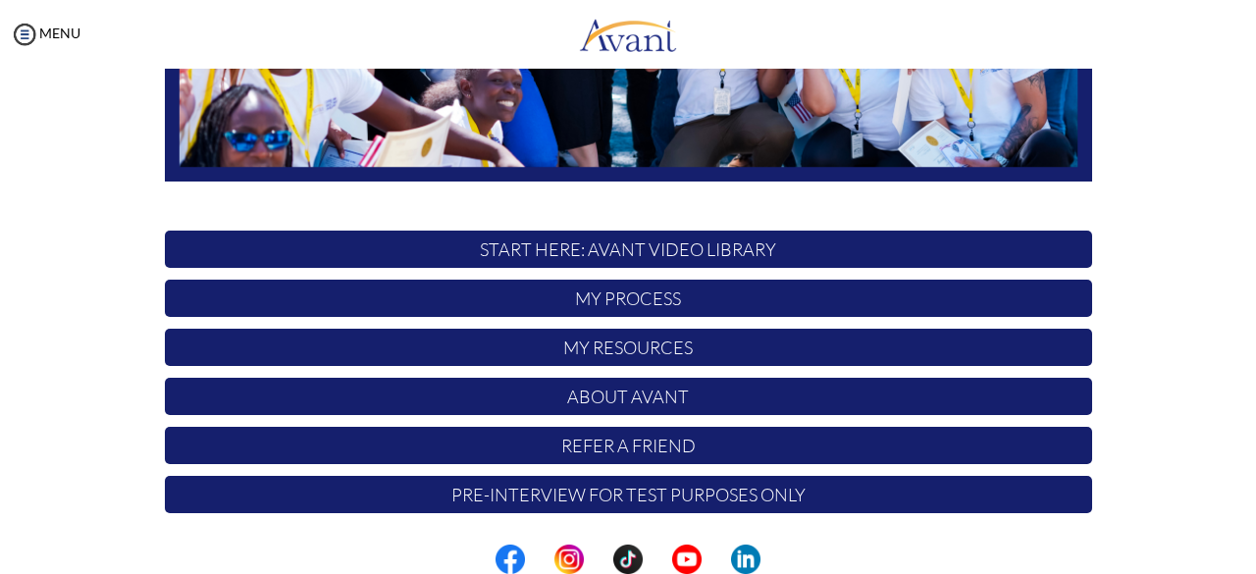
click at [671, 296] on p "My Process" at bounding box center [628, 298] width 927 height 37
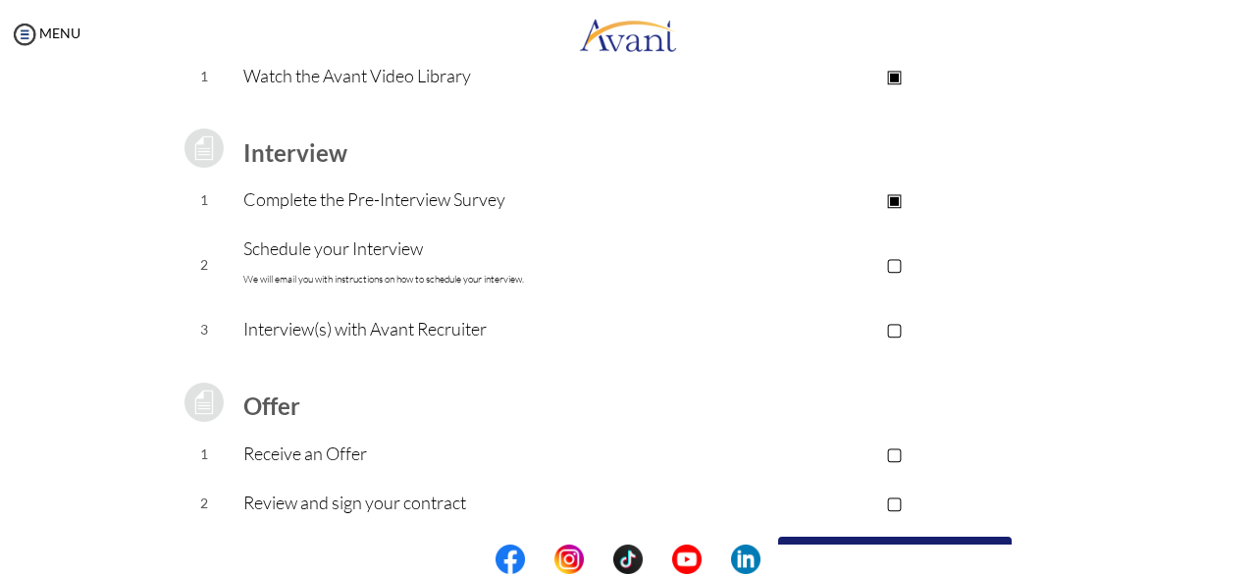
scroll to position [220, 0]
click at [892, 264] on p "▢" at bounding box center [894, 262] width 393 height 27
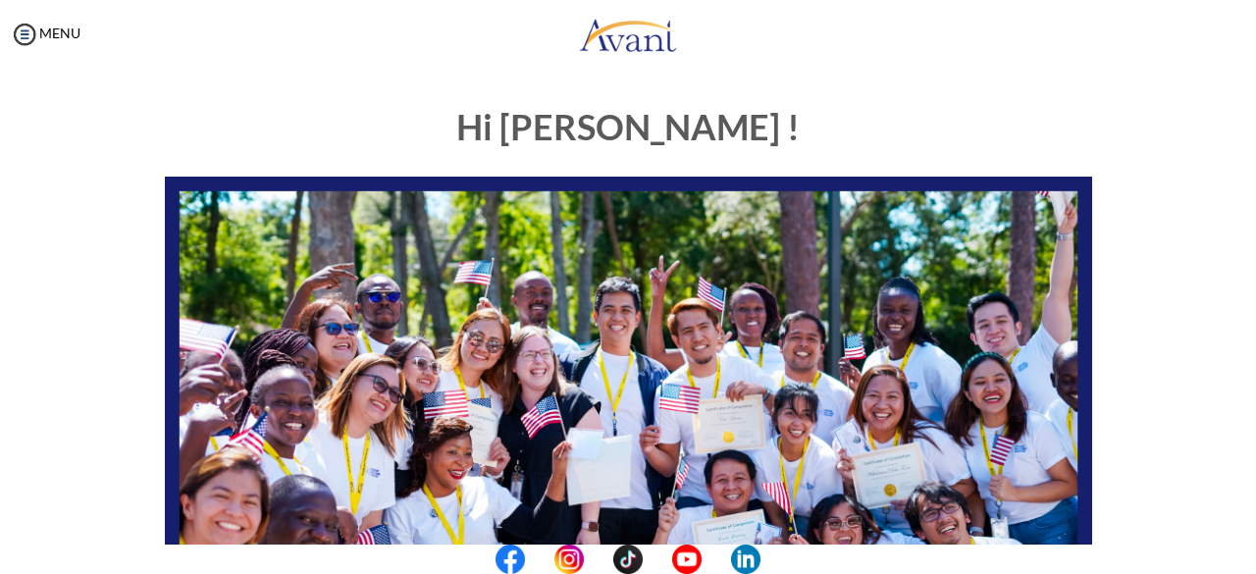
scroll to position [516, 0]
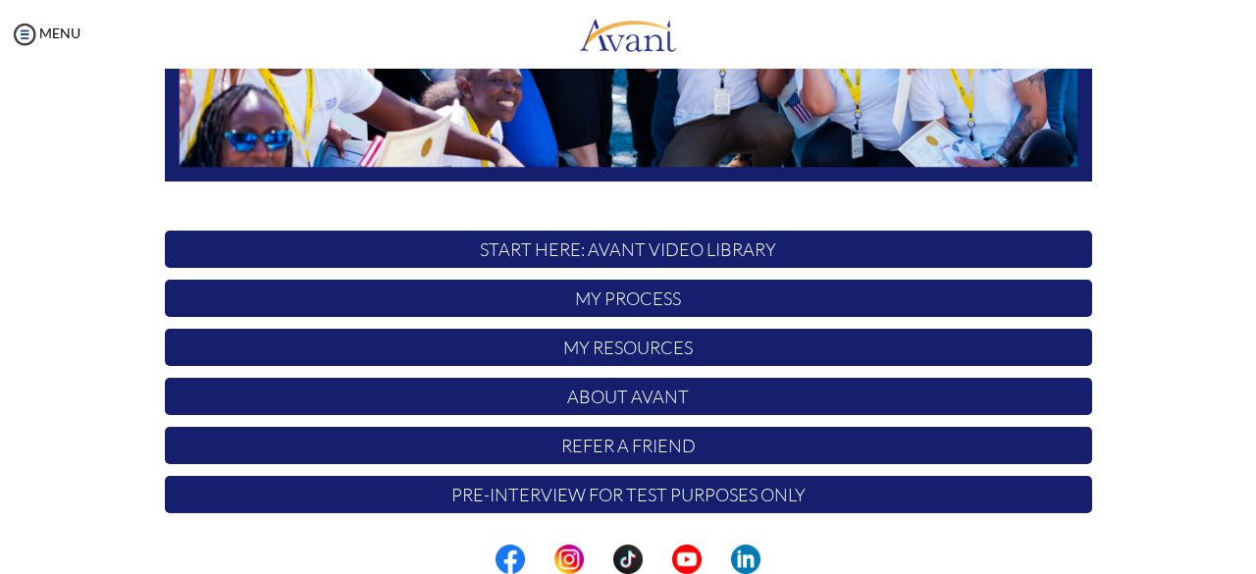
click at [658, 391] on p "About Avant" at bounding box center [628, 396] width 927 height 37
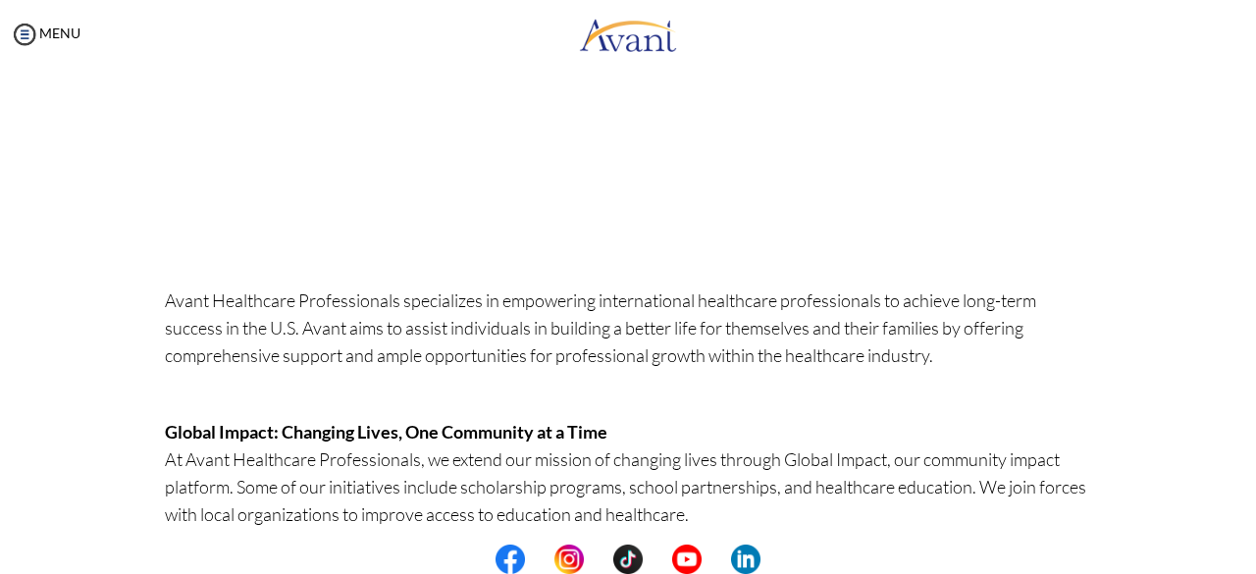
scroll to position [123, 0]
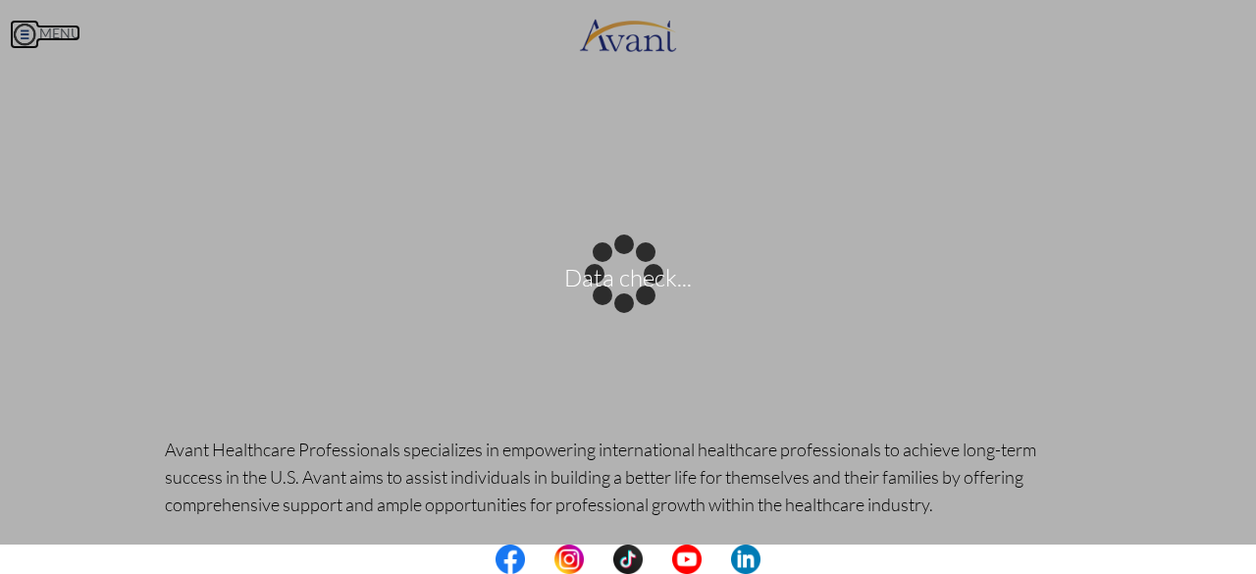
click at [25, 26] on body "Data check... Maintenance break. Please come back in 2 hours. MENU My Status Wh…" at bounding box center [628, 287] width 1256 height 574
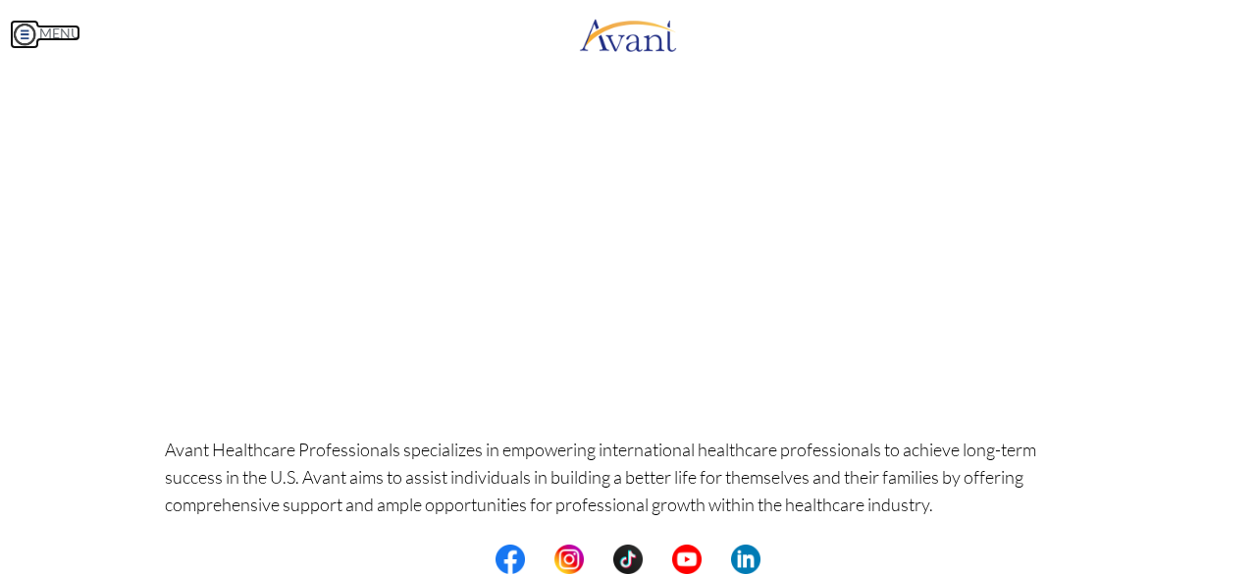
click at [21, 31] on img at bounding box center [24, 34] width 29 height 29
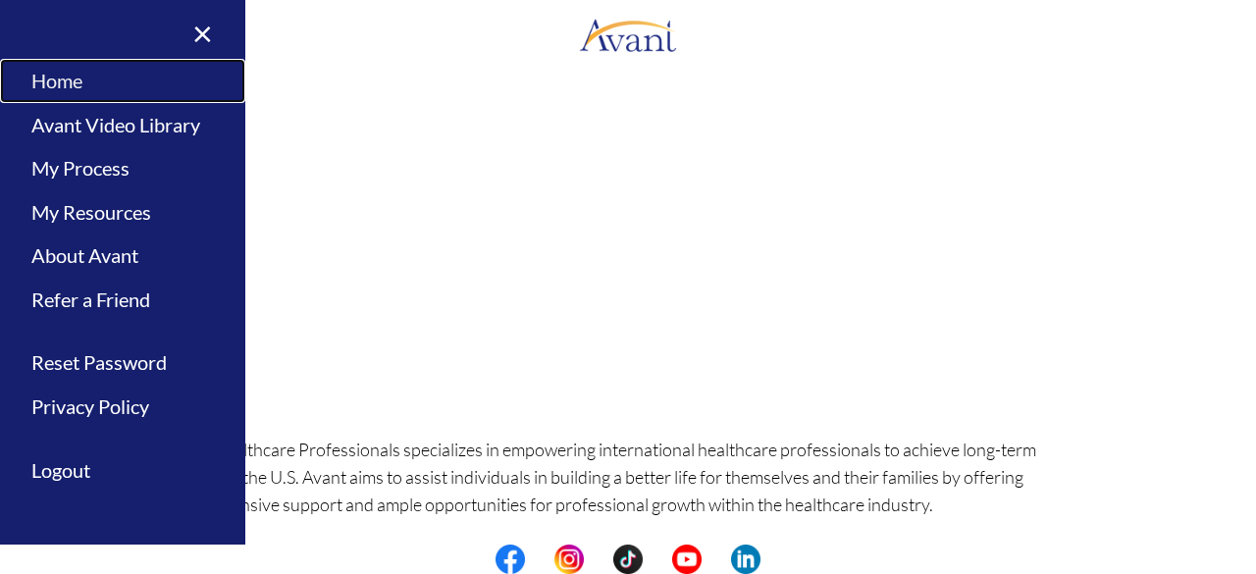
click at [73, 77] on link "Home" at bounding box center [122, 81] width 245 height 44
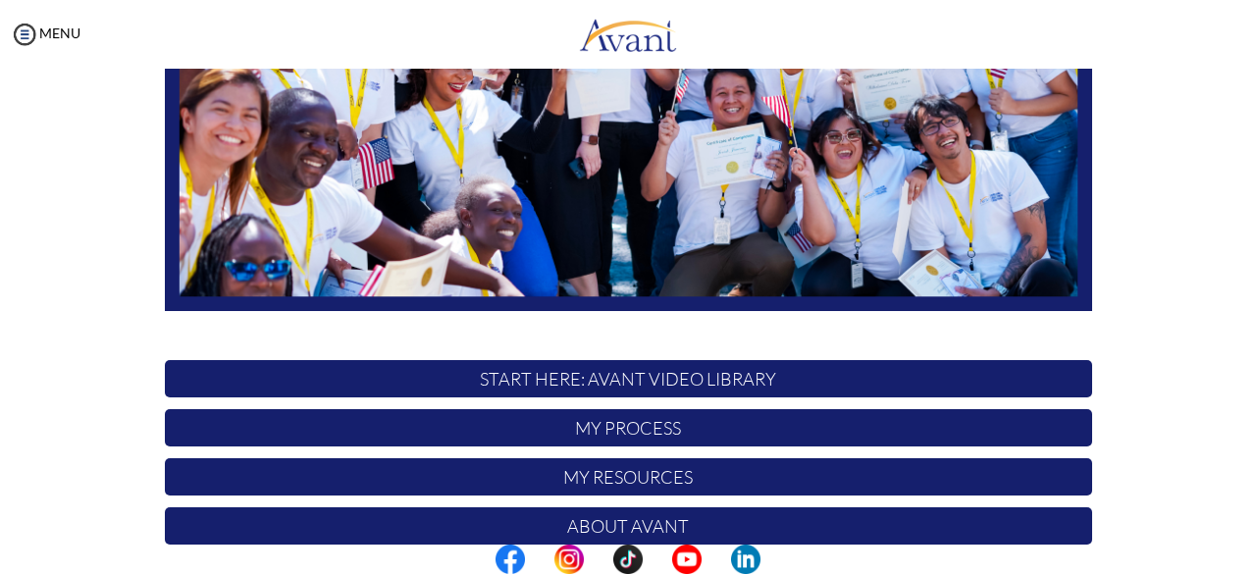
scroll to position [516, 0]
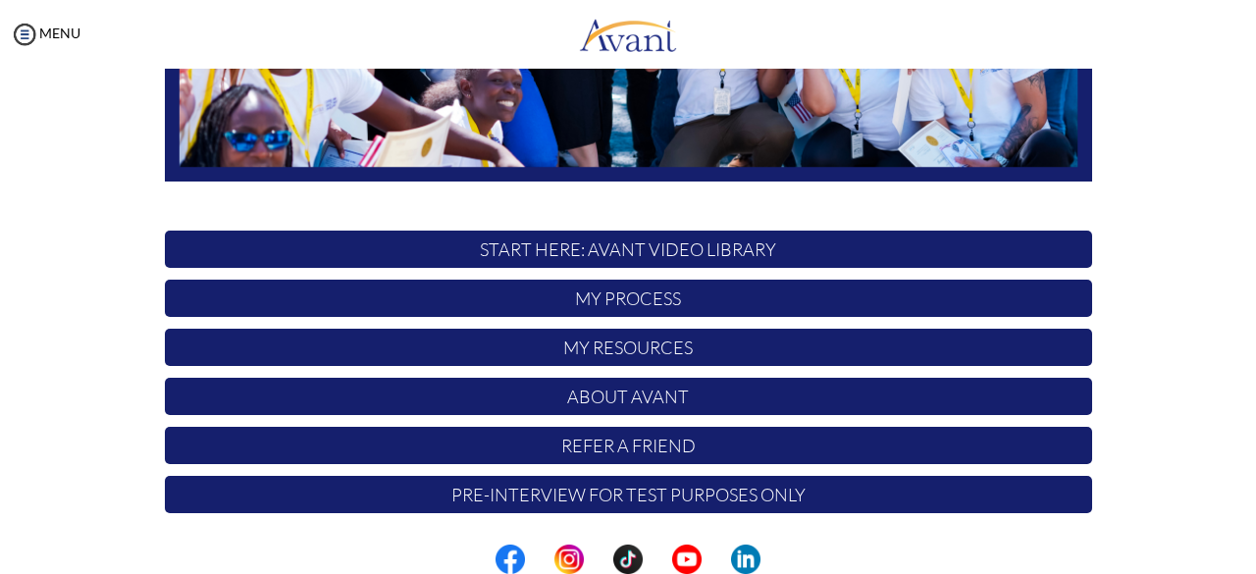
click at [667, 499] on p "Pre-Interview for test purposes only" at bounding box center [628, 494] width 927 height 37
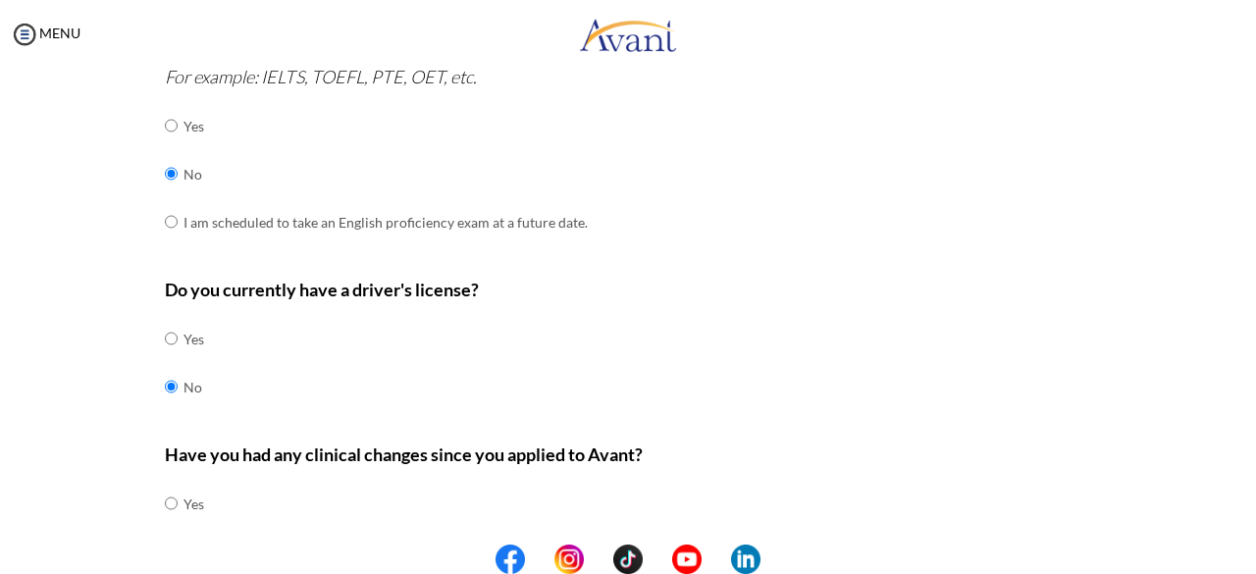
scroll to position [677, 0]
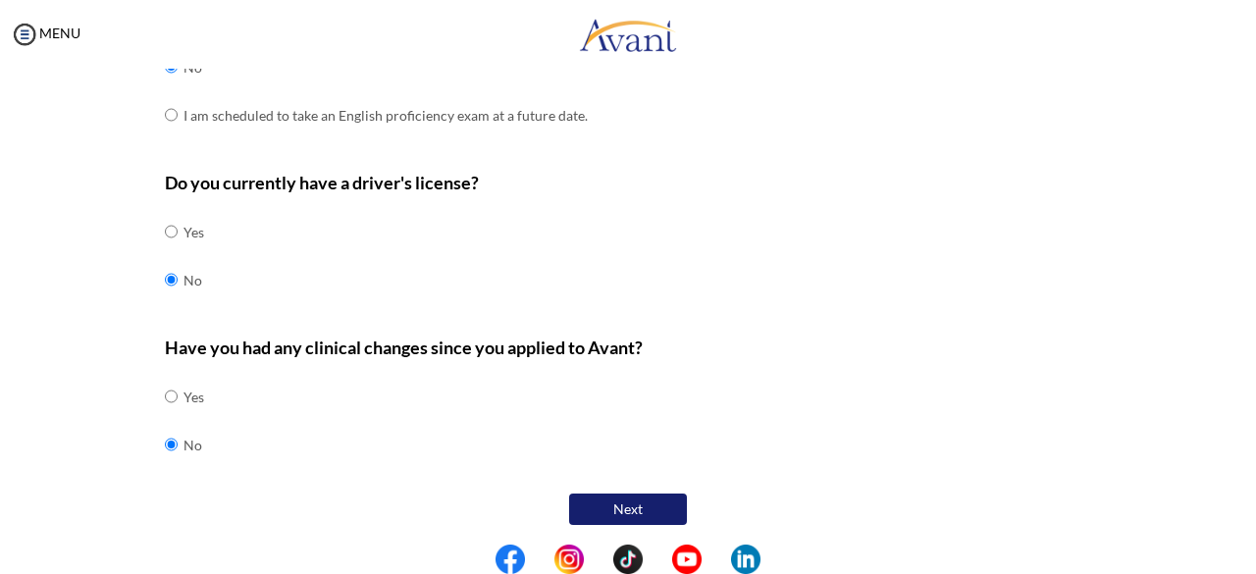
click at [663, 505] on button "Next" at bounding box center [628, 509] width 118 height 31
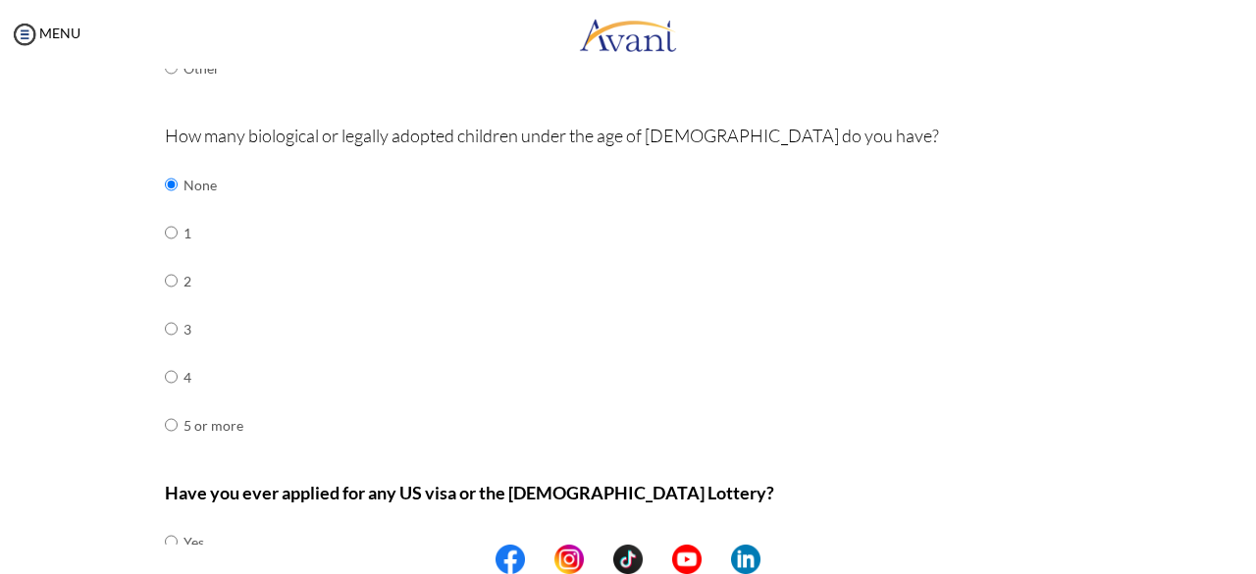
scroll to position [750, 0]
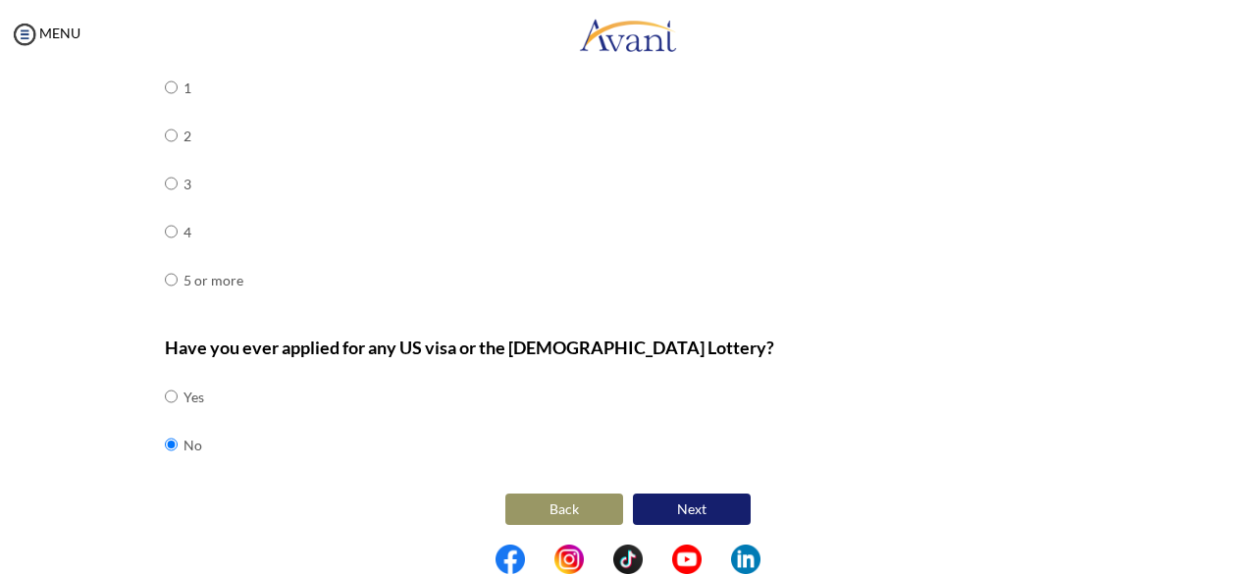
click at [688, 511] on button "Next" at bounding box center [692, 509] width 118 height 31
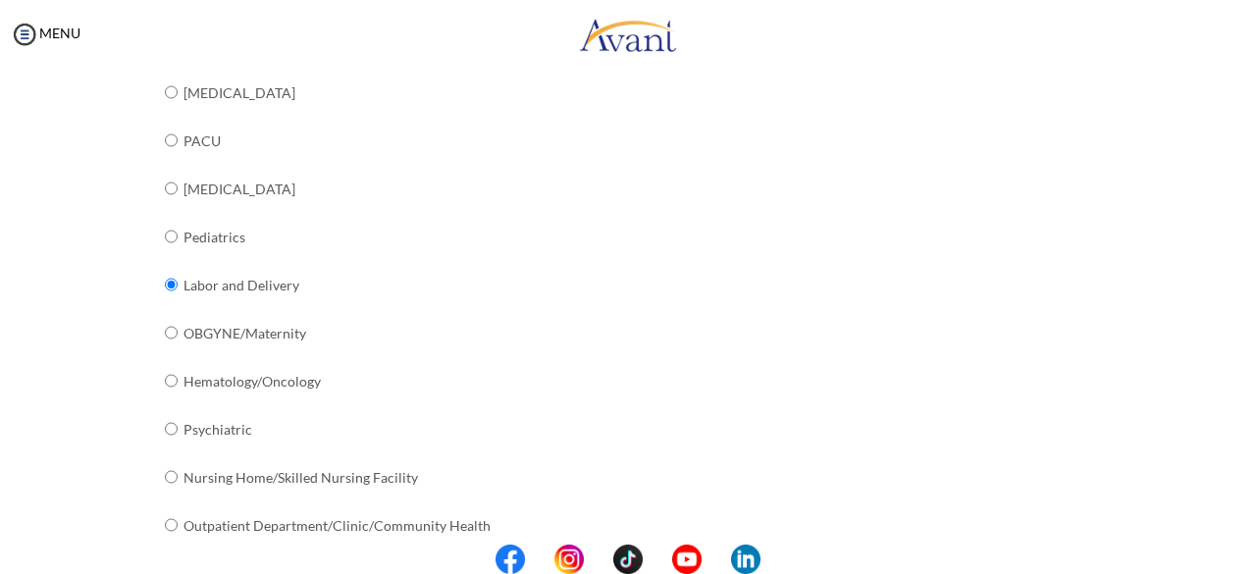
scroll to position [843, 0]
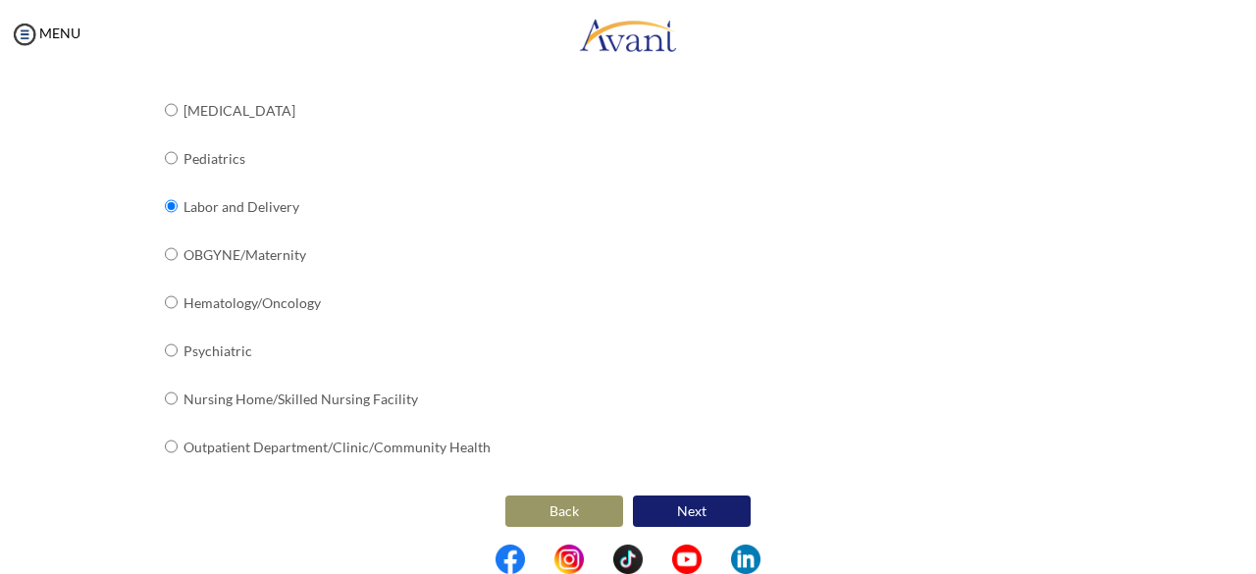
click at [709, 505] on button "Next" at bounding box center [692, 510] width 118 height 31
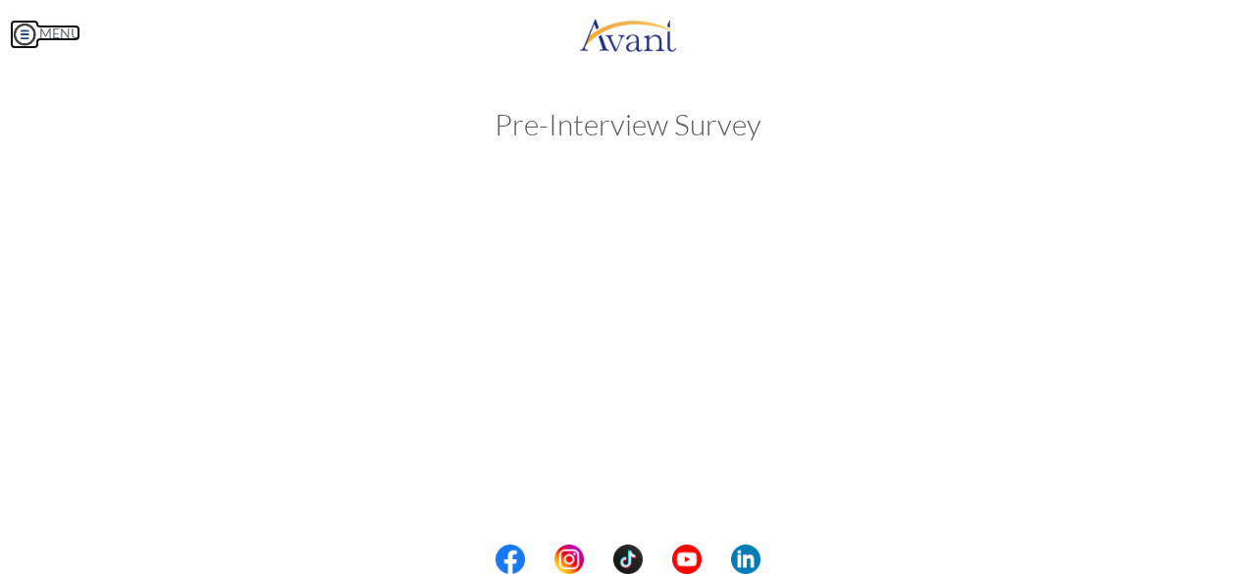
click at [19, 28] on img at bounding box center [24, 34] width 29 height 29
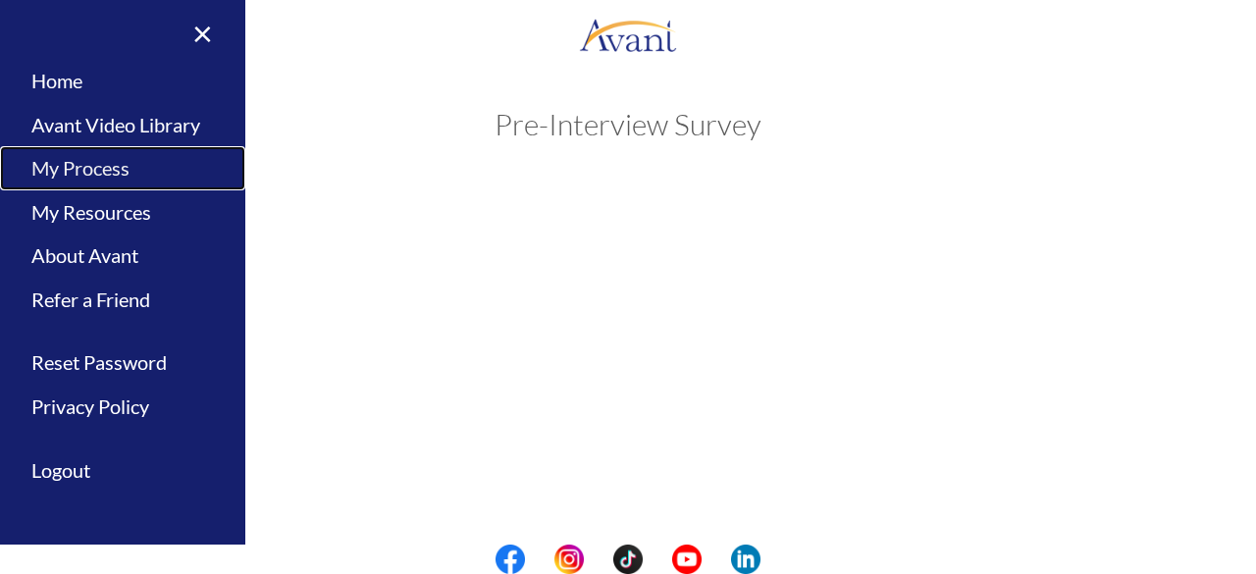
click at [113, 173] on link "My Process" at bounding box center [122, 168] width 245 height 44
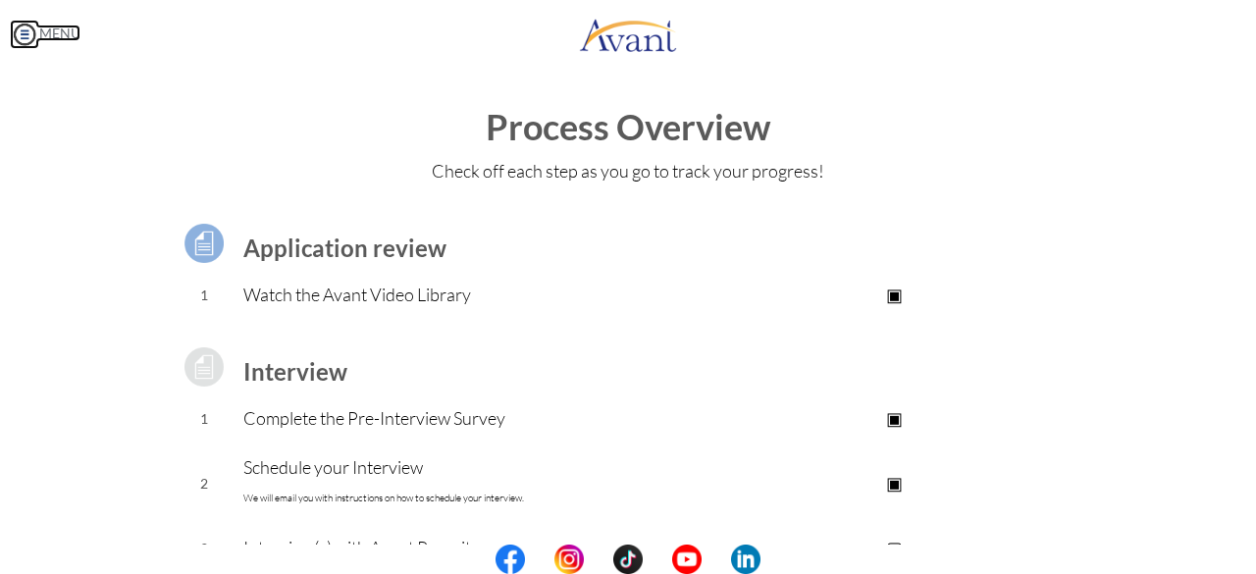
click at [10, 42] on img at bounding box center [24, 34] width 29 height 29
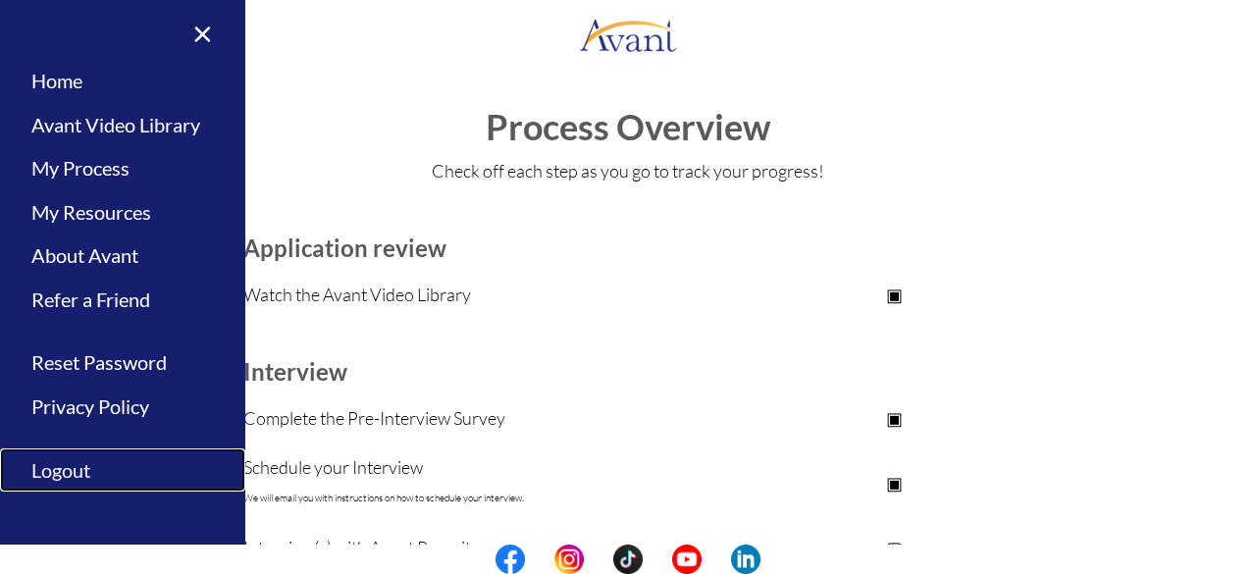
click at [67, 463] on link "Logout" at bounding box center [122, 470] width 245 height 44
